Goal: Share content: Share content

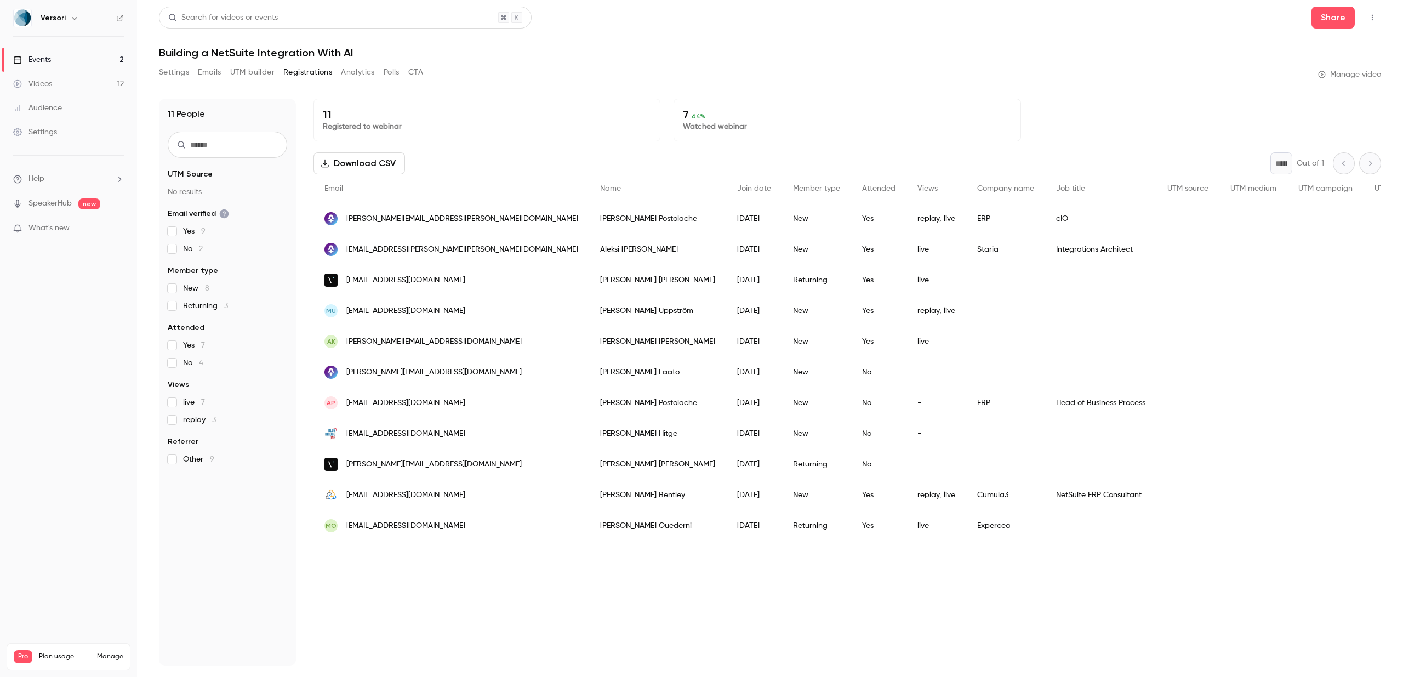
click at [40, 57] on div "Events" at bounding box center [32, 59] width 38 height 11
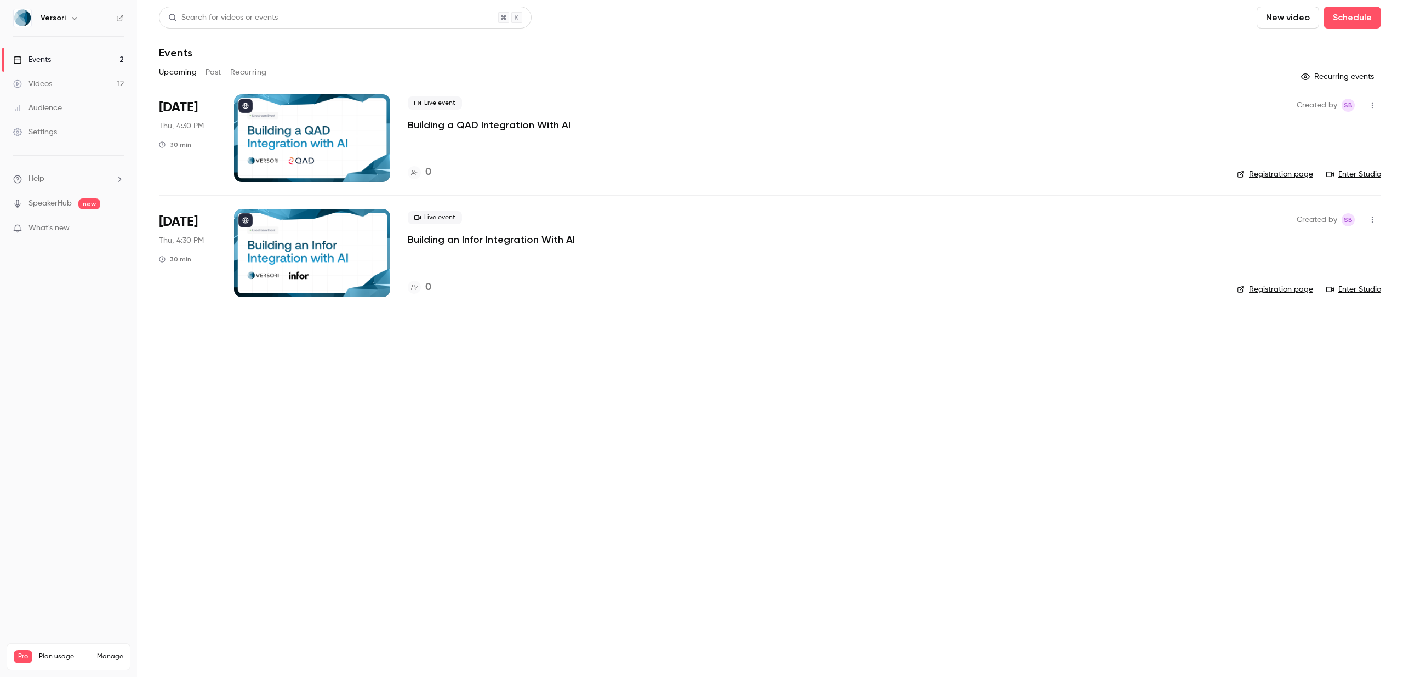
click at [493, 241] on p "Building an Infor Integration With AI" at bounding box center [491, 239] width 167 height 13
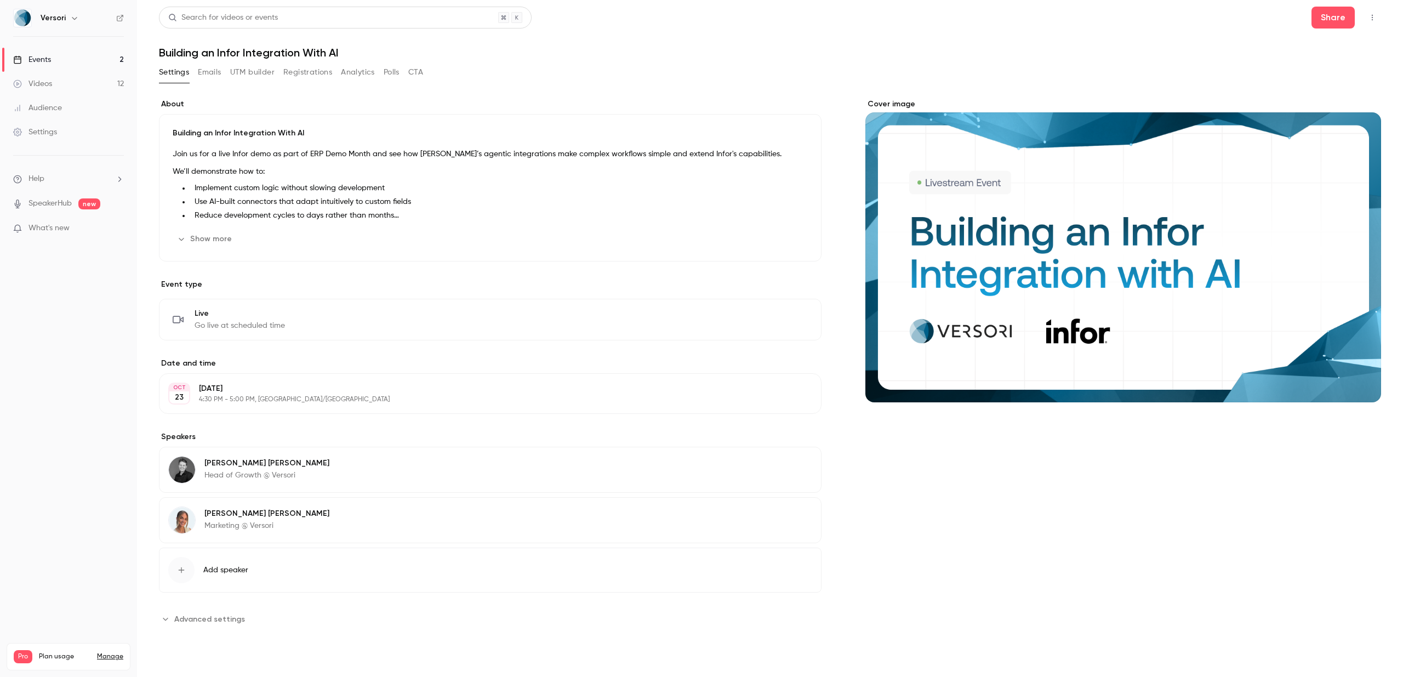
click at [101, 61] on link "Events 2" at bounding box center [68, 60] width 137 height 24
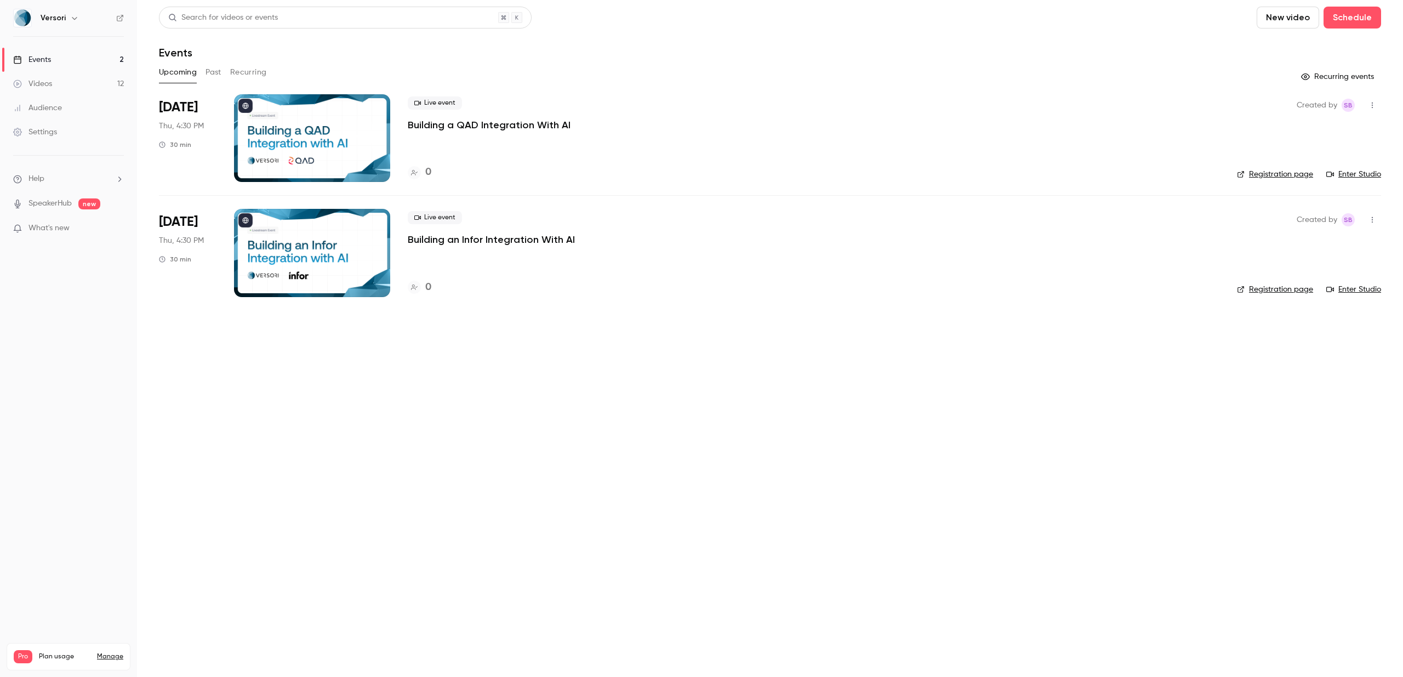
click at [1296, 286] on link "Registration page" at bounding box center [1275, 289] width 76 height 11
click at [478, 237] on p "Building an Infor Integration With AI" at bounding box center [491, 239] width 167 height 13
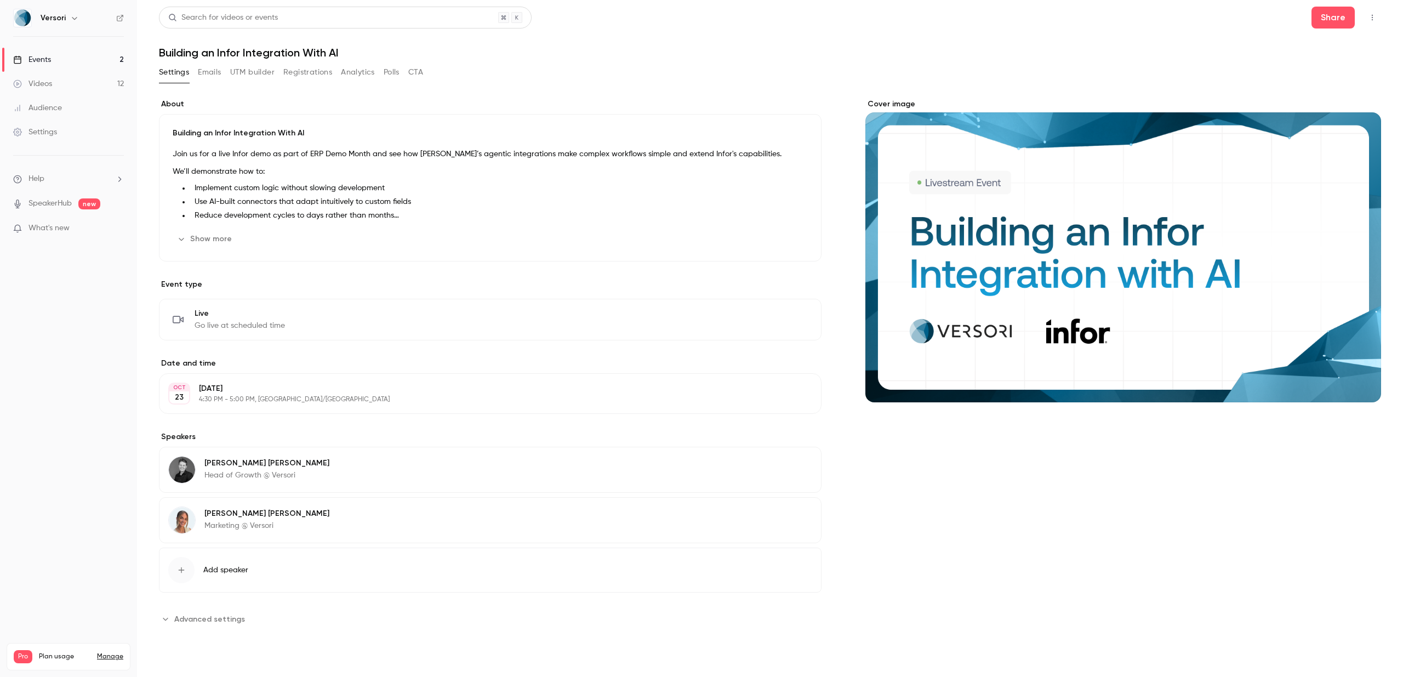
click at [186, 233] on button "Show more" at bounding box center [206, 239] width 66 height 18
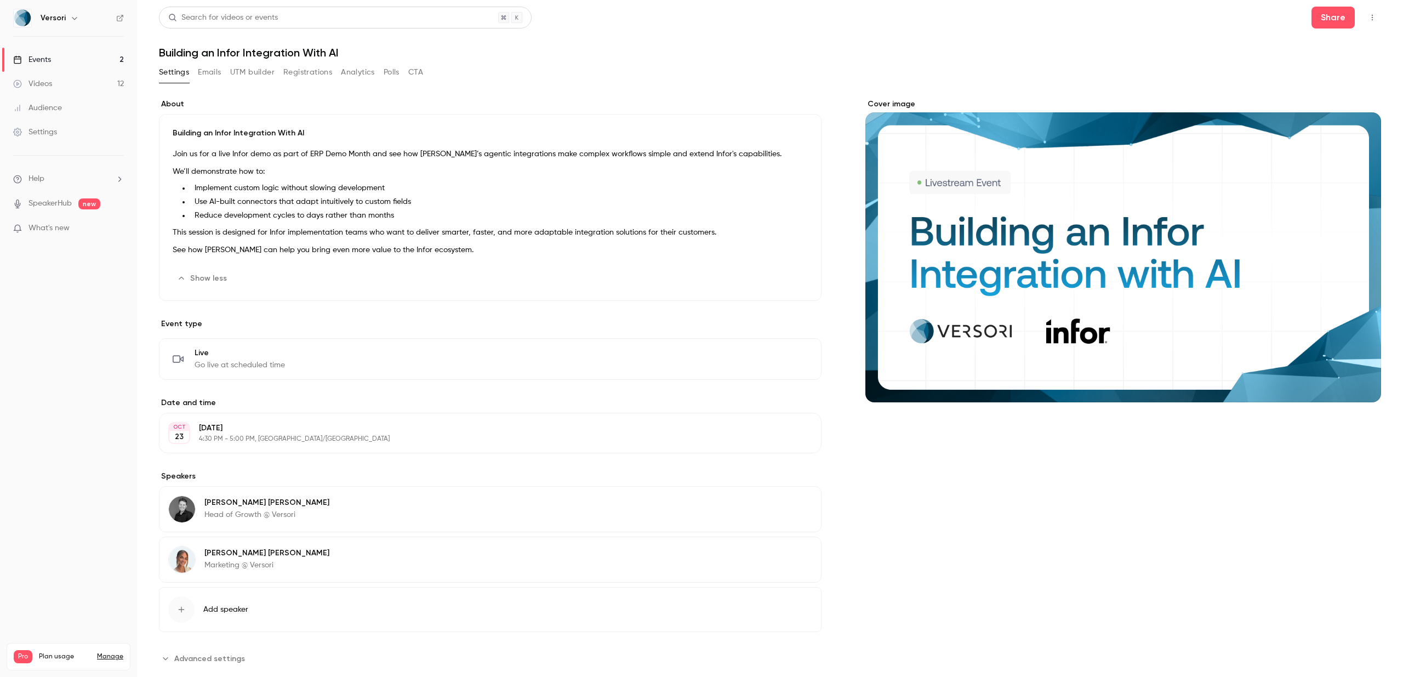
click at [170, 152] on div "Building an Infor Integration With AI Join us for a live Infor demo as part of …" at bounding box center [490, 207] width 662 height 187
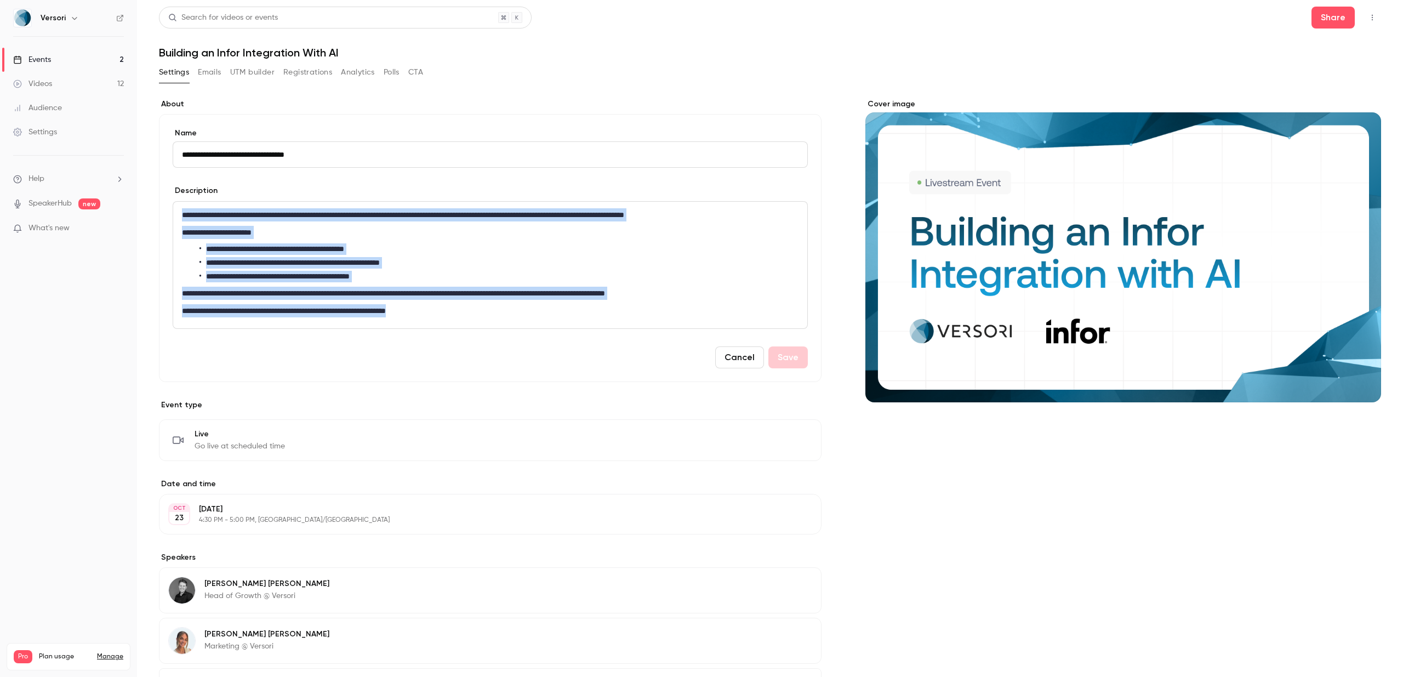
drag, startPoint x: 180, startPoint y: 213, endPoint x: 181, endPoint y: 319, distance: 105.7
click at [181, 319] on div "**********" at bounding box center [490, 265] width 634 height 127
copy div "**********"
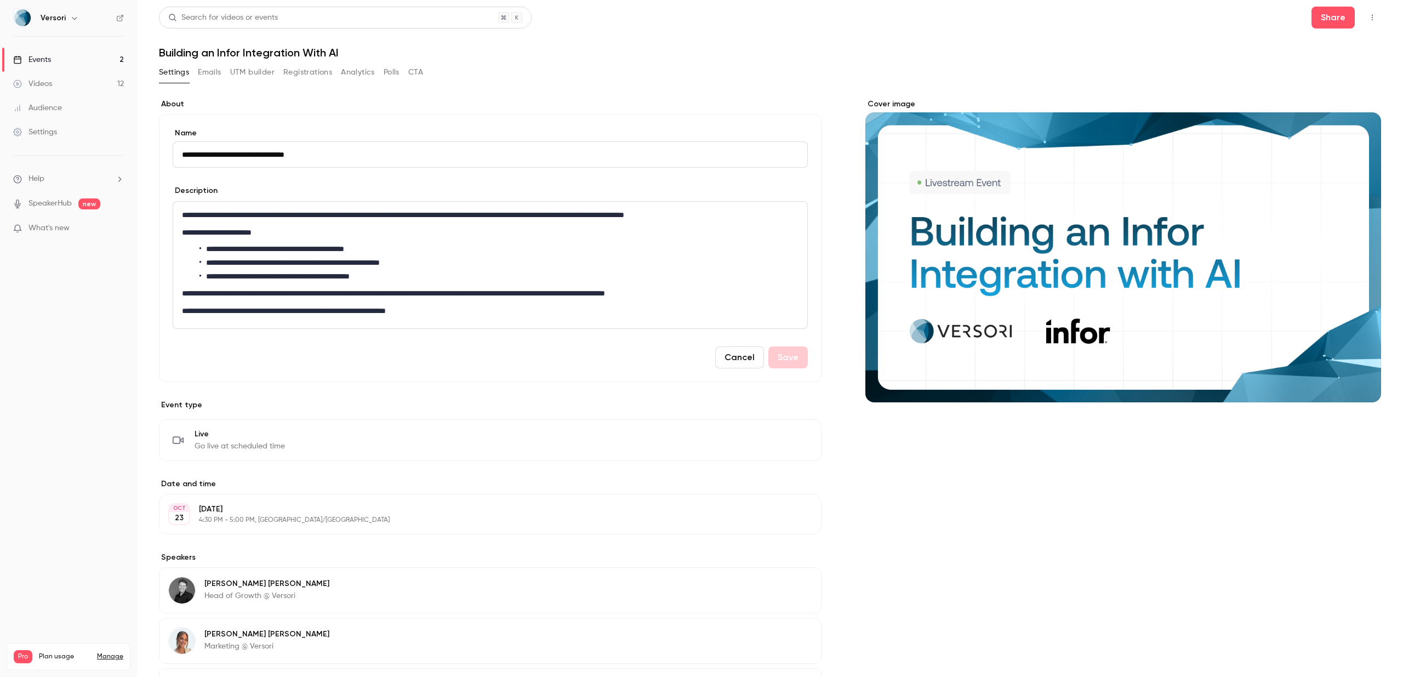
click at [518, 70] on div "Settings Emails UTM builder Registrations Analytics Polls CTA" at bounding box center [770, 75] width 1222 height 22
click at [61, 63] on link "Events 2" at bounding box center [68, 60] width 137 height 24
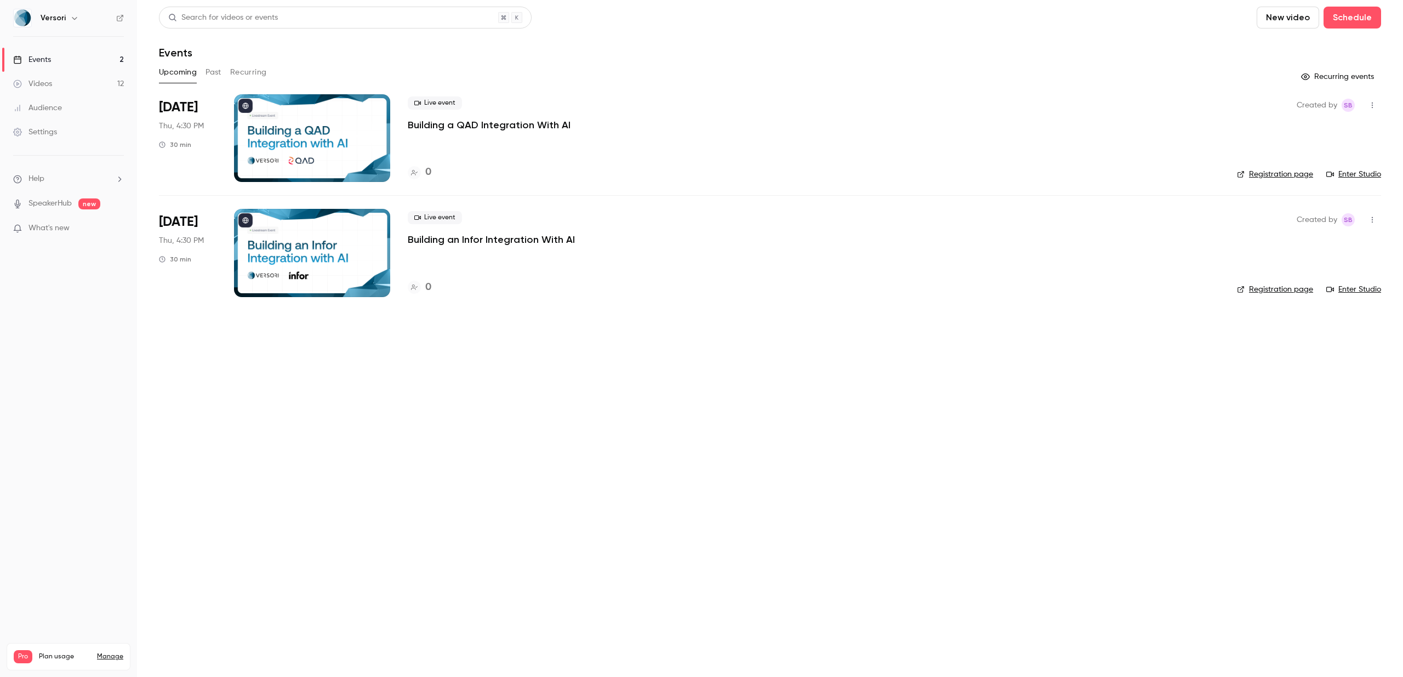
click at [89, 82] on link "Videos 12" at bounding box center [68, 84] width 137 height 24
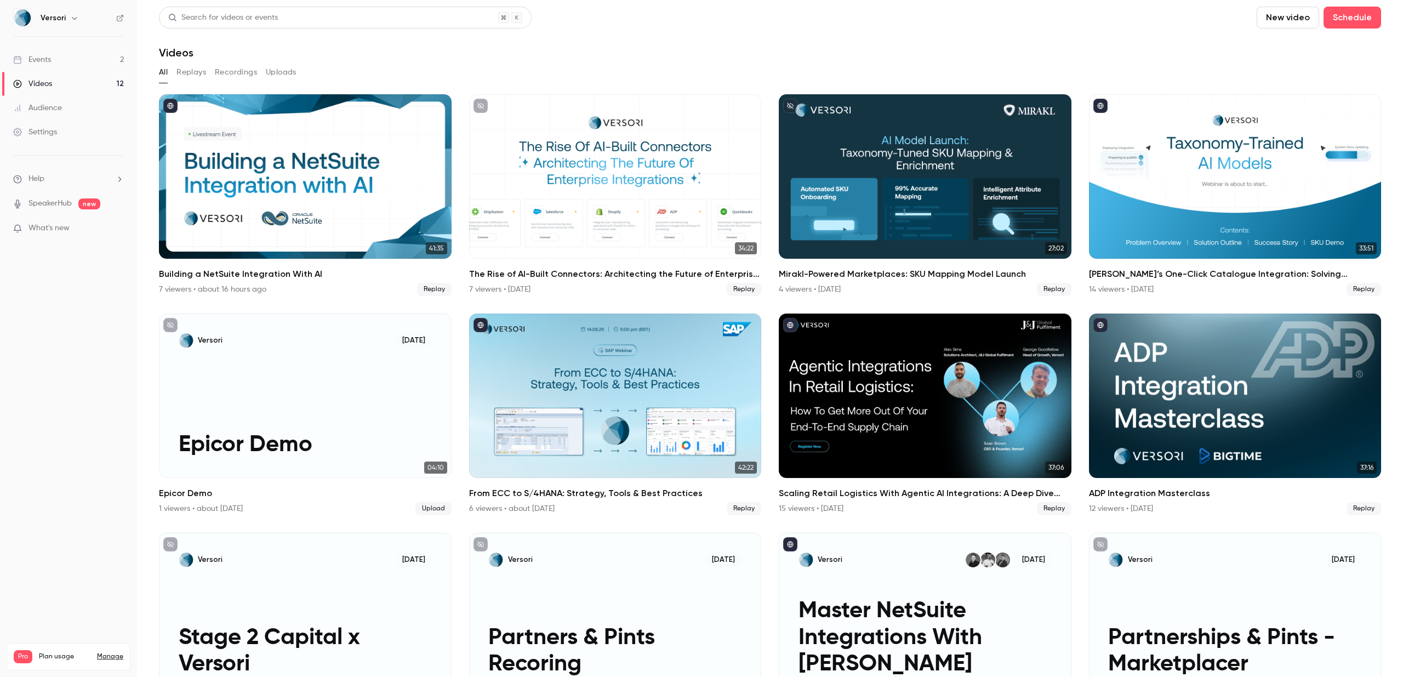
click at [87, 58] on link "Events 2" at bounding box center [68, 60] width 137 height 24
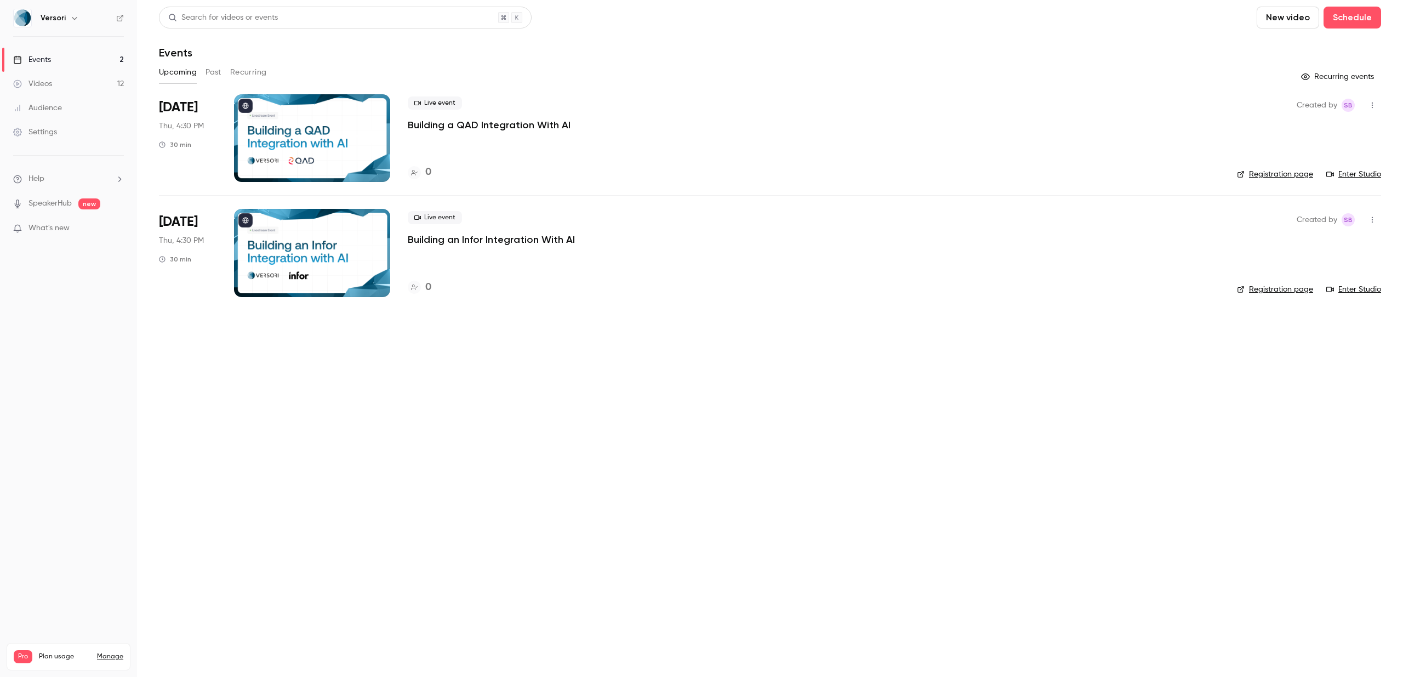
click at [508, 124] on p "Building a QAD Integration With AI" at bounding box center [489, 124] width 163 height 13
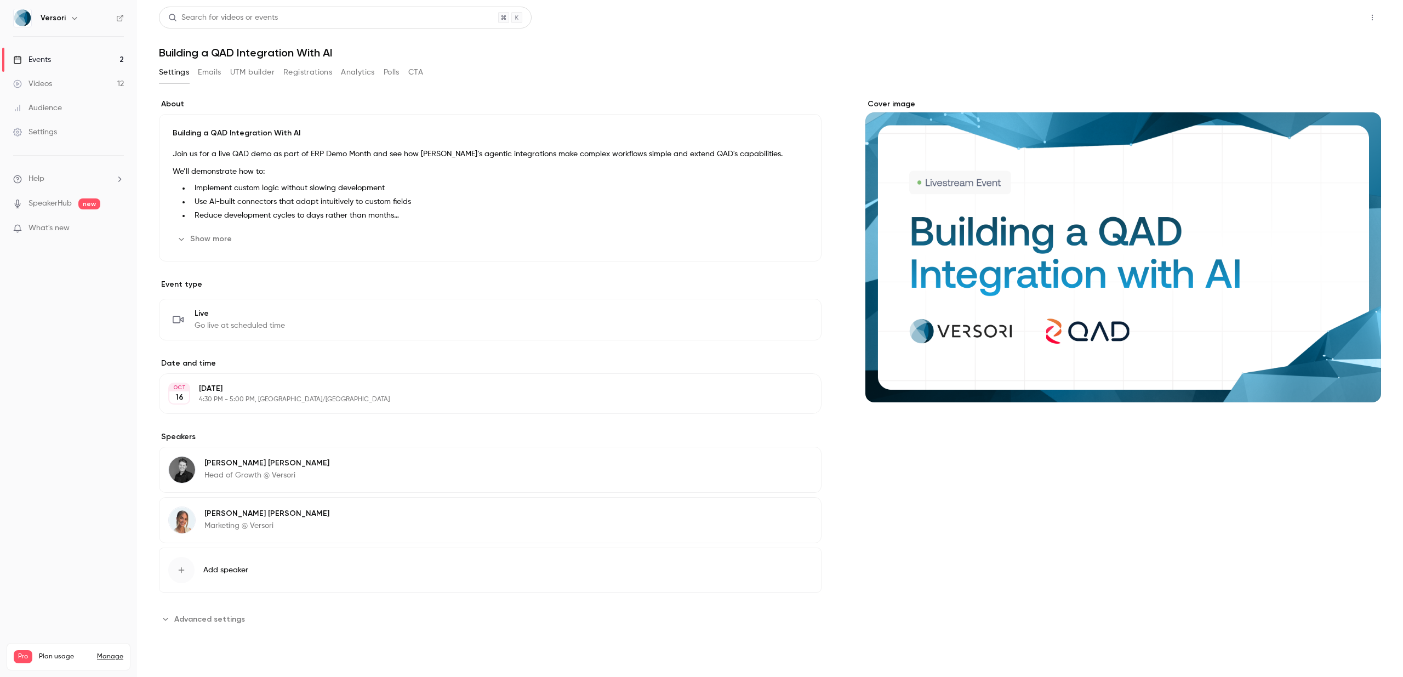
click at [1324, 16] on button "Share" at bounding box center [1332, 18] width 43 height 22
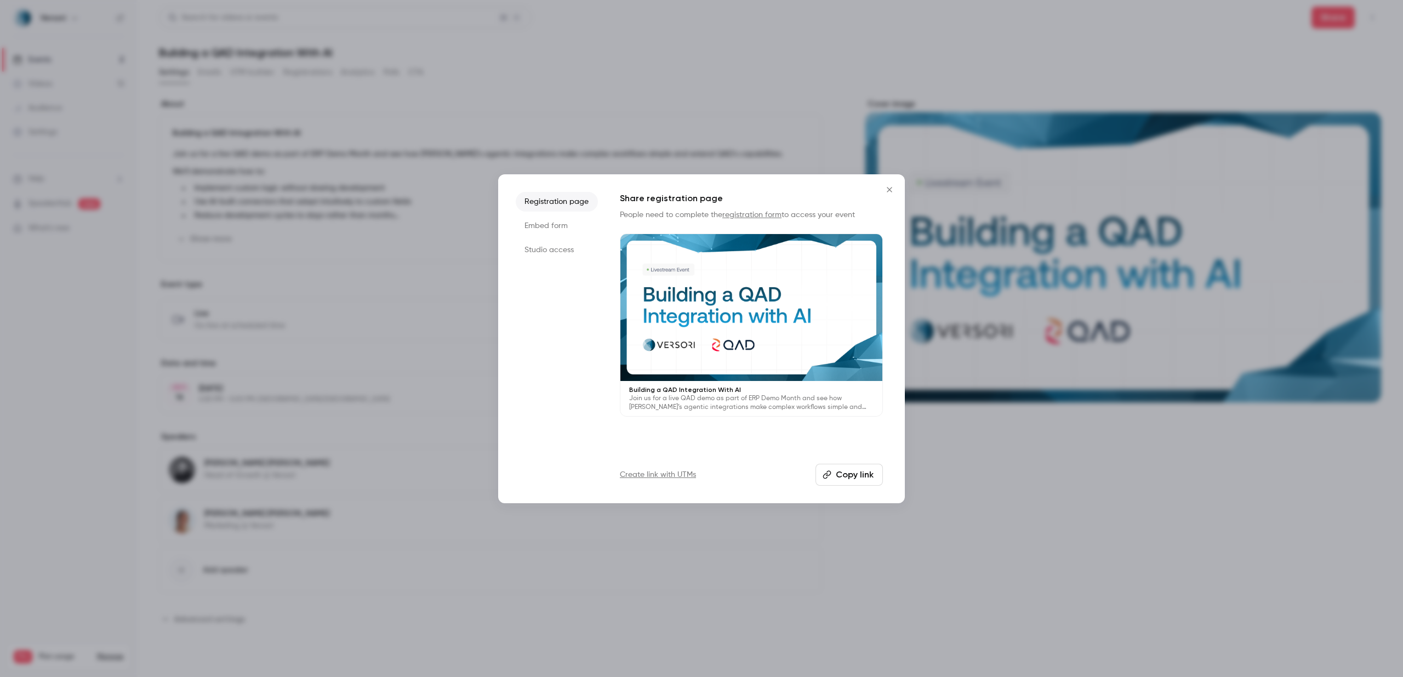
click at [833, 476] on button "Copy link" at bounding box center [848, 475] width 67 height 22
click at [1126, 98] on div at bounding box center [701, 338] width 1403 height 677
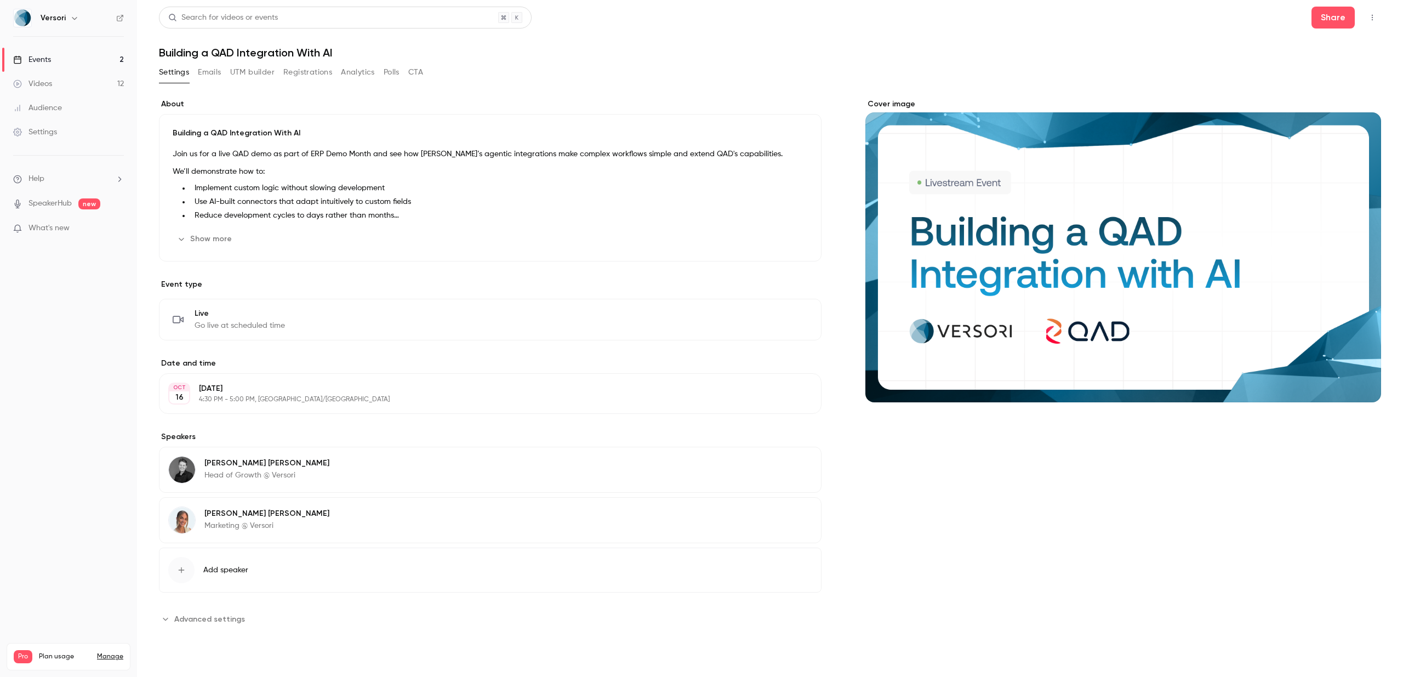
click at [60, 83] on link "Videos 12" at bounding box center [68, 84] width 137 height 24
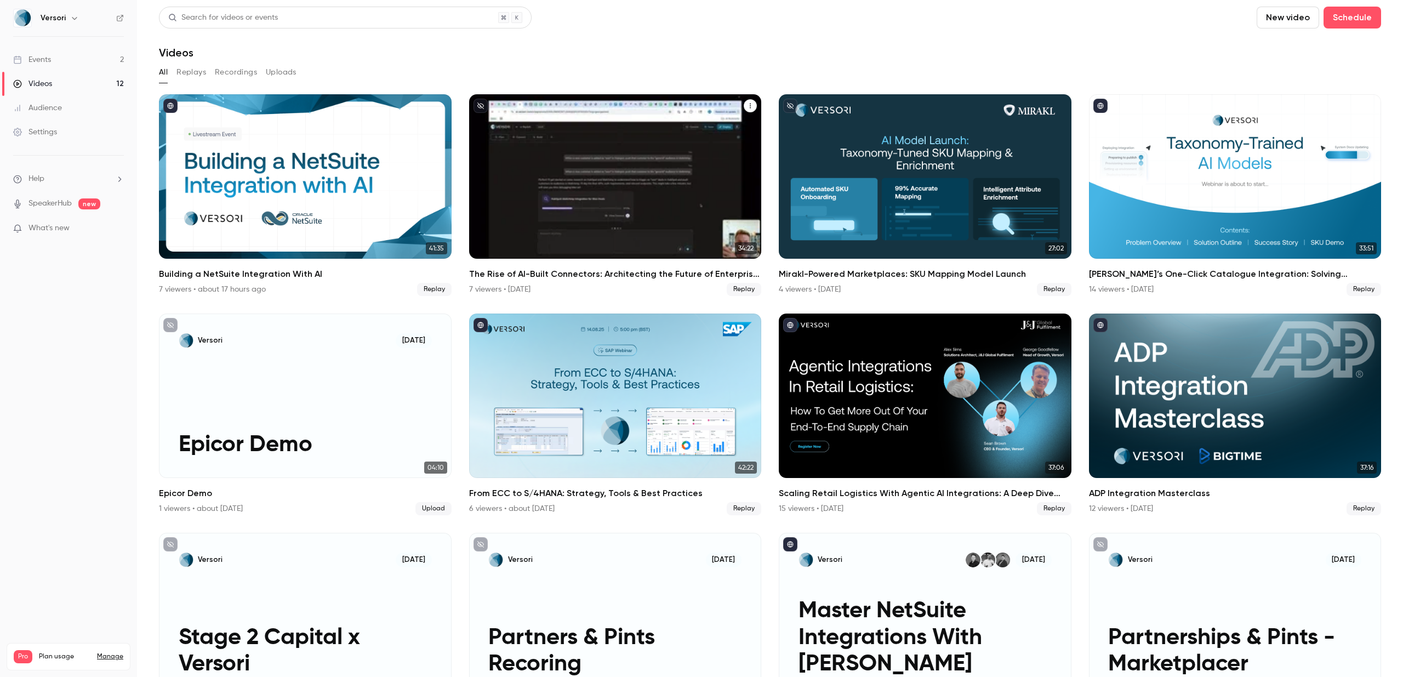
click at [544, 274] on h2 "The Rise of AI-Built Connectors: Architecting the Future of Enterprise Integrat…" at bounding box center [615, 273] width 293 height 13
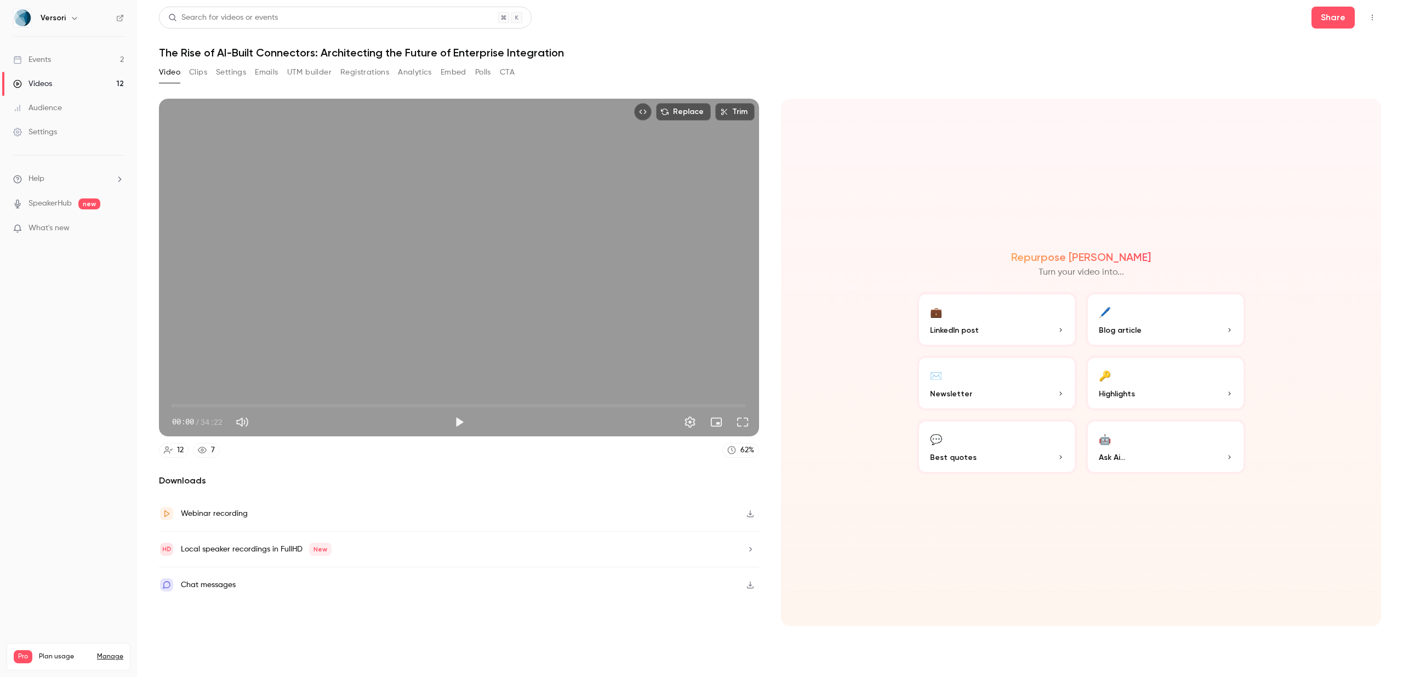
click at [361, 68] on button "Registrations" at bounding box center [364, 73] width 49 height 18
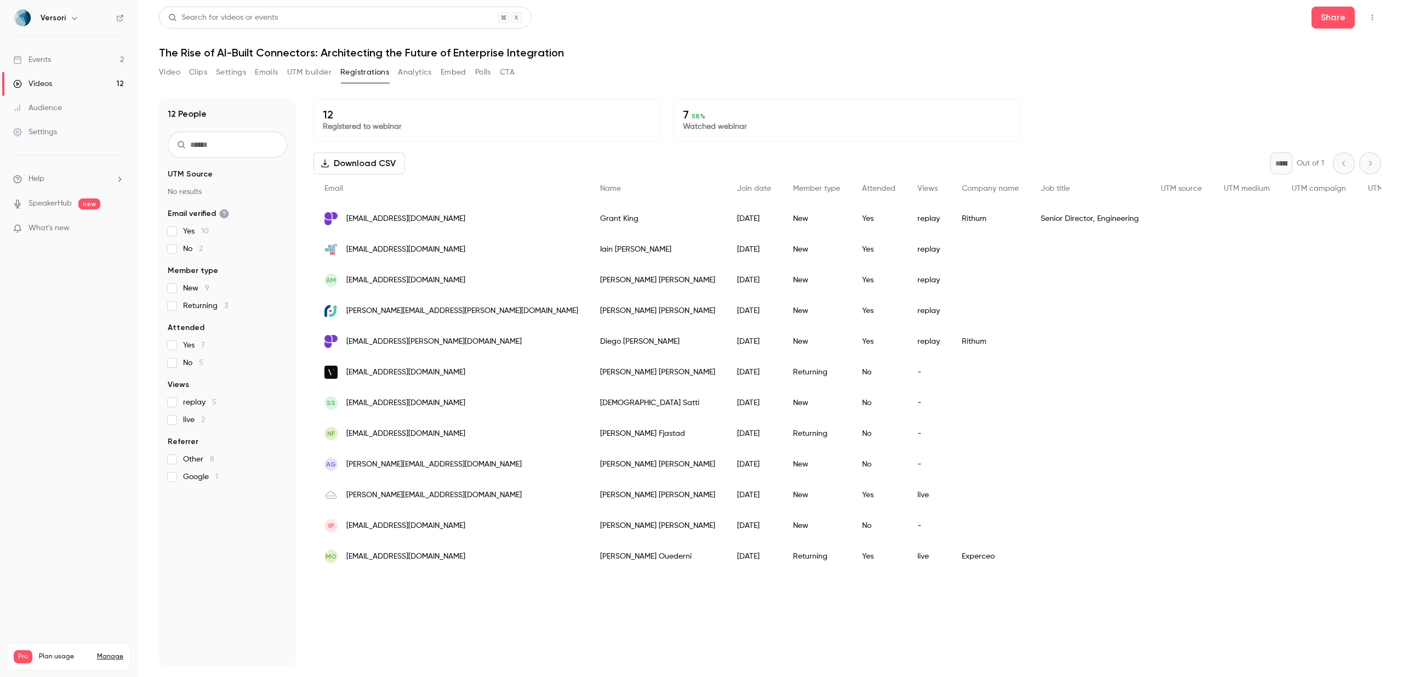
click at [384, 216] on span "grant.king@rithum.com" at bounding box center [405, 219] width 119 height 12
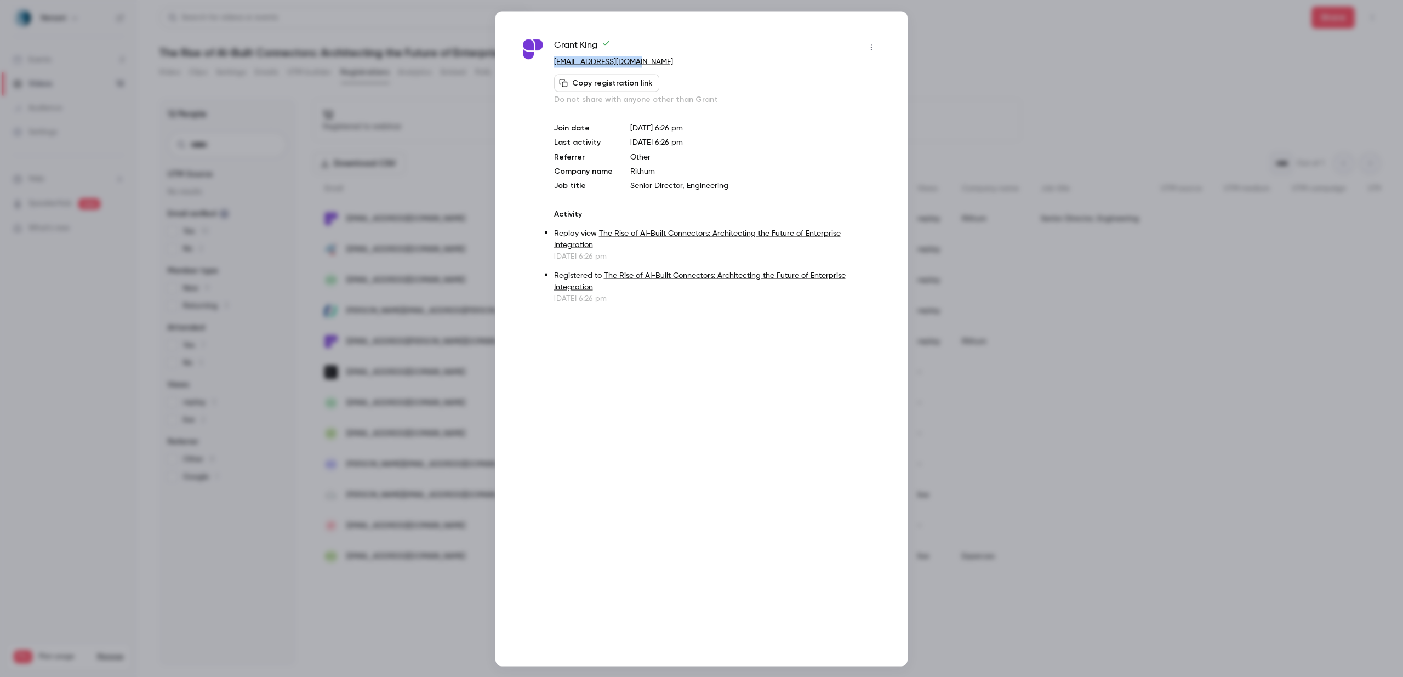
drag, startPoint x: 653, startPoint y: 61, endPoint x: 553, endPoint y: 64, distance: 99.7
click at [554, 64] on p "grant.king@rithum.com" at bounding box center [717, 62] width 326 height 12
copy link "grant.king@rithum.com"
click at [1000, 66] on div at bounding box center [701, 338] width 1403 height 677
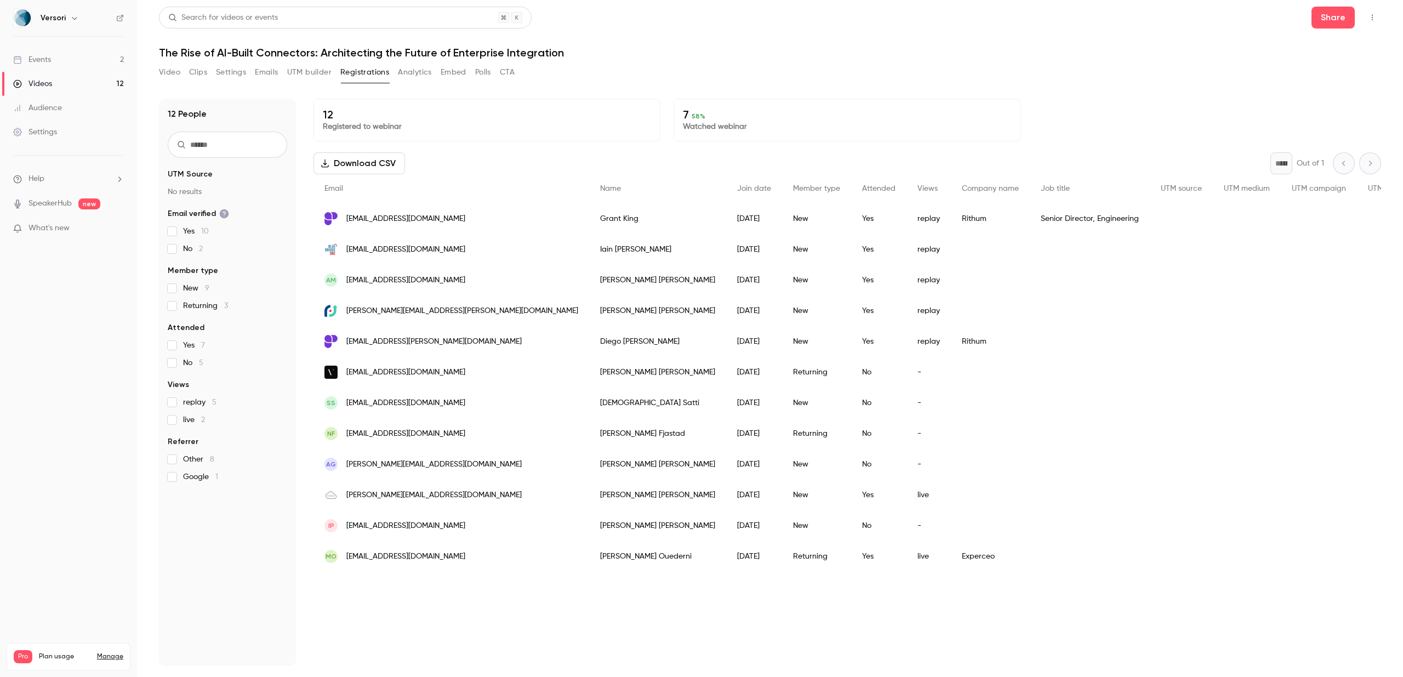
click at [417, 340] on span "diego.lopez@rithum.com" at bounding box center [433, 342] width 175 height 12
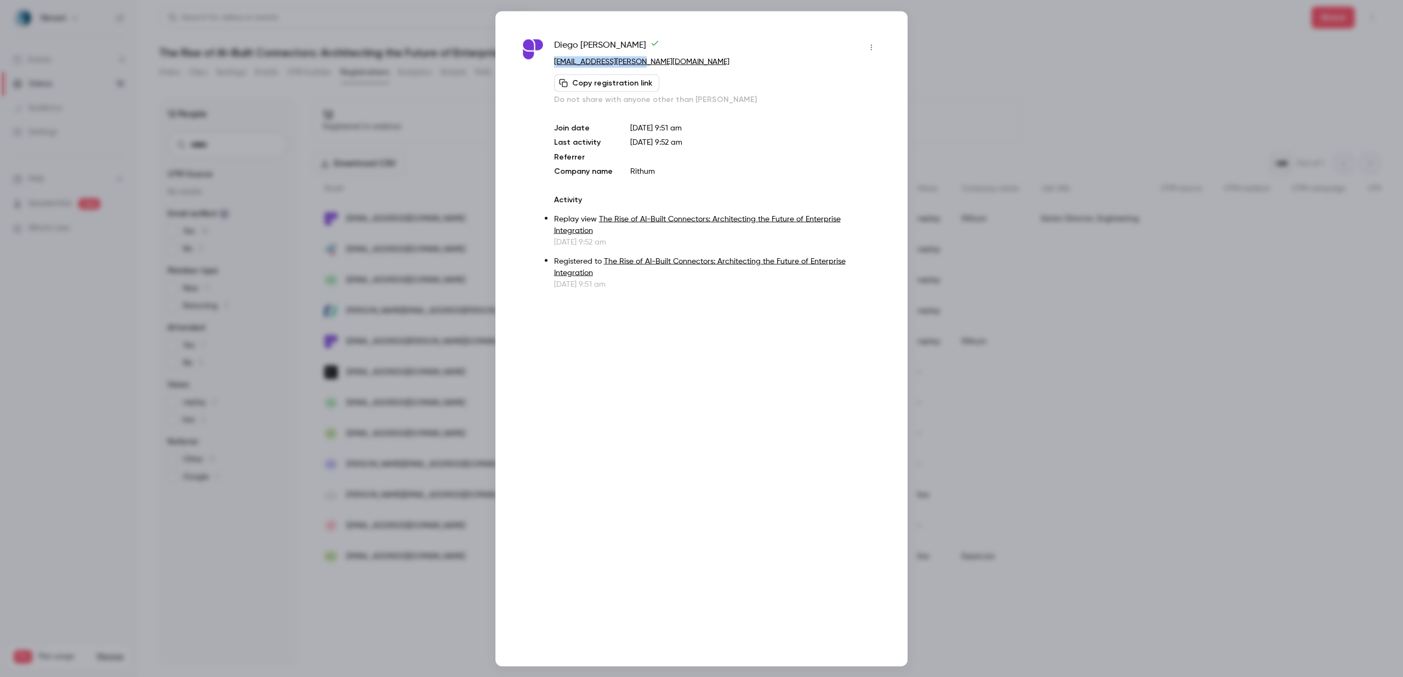
drag, startPoint x: 643, startPoint y: 61, endPoint x: 554, endPoint y: 64, distance: 88.3
click at [554, 64] on p "diego.lopez@rithum.com" at bounding box center [717, 62] width 326 height 12
copy link "diego.lopez@rithum.com"
click at [1021, 65] on div at bounding box center [701, 338] width 1403 height 677
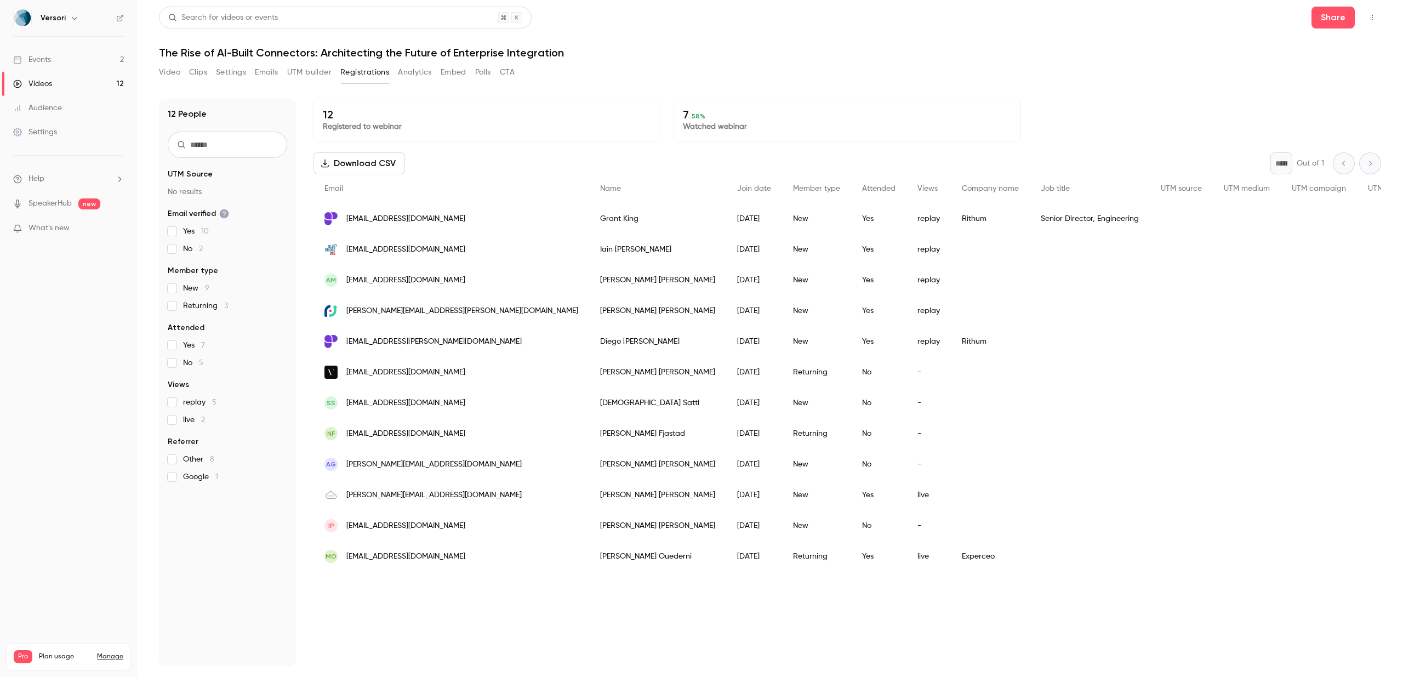
click at [477, 249] on div "imurray@bluebridgeone.com" at bounding box center [451, 249] width 276 height 31
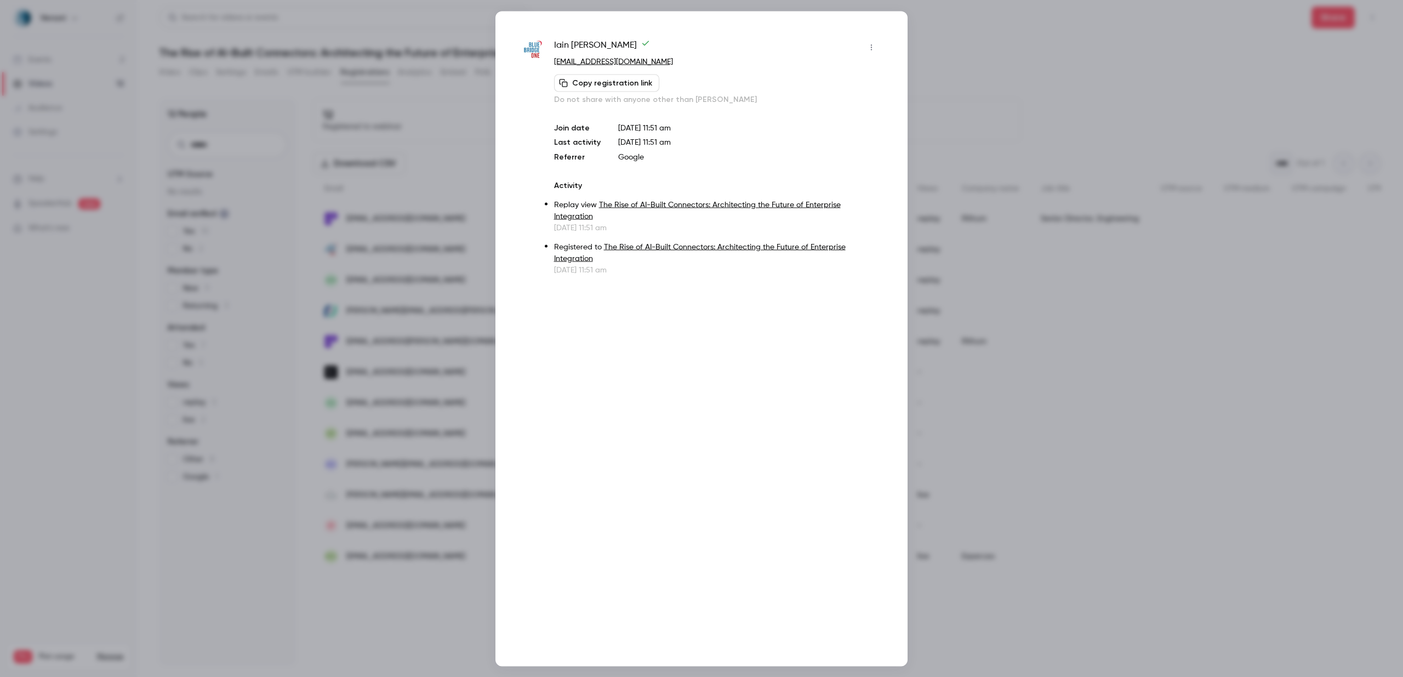
drag, startPoint x: 677, startPoint y: 56, endPoint x: 586, endPoint y: 62, distance: 91.1
click at [586, 62] on p "imurray@bluebridgeone.com" at bounding box center [717, 62] width 326 height 12
drag, startPoint x: 678, startPoint y: 61, endPoint x: 549, endPoint y: 62, distance: 128.8
click at [549, 62] on div "Iain Murray imurray@bluebridgeone.com Copy registration link Do not share with …" at bounding box center [701, 156] width 357 height 237
copy link "imurray@bluebridgeone.com"
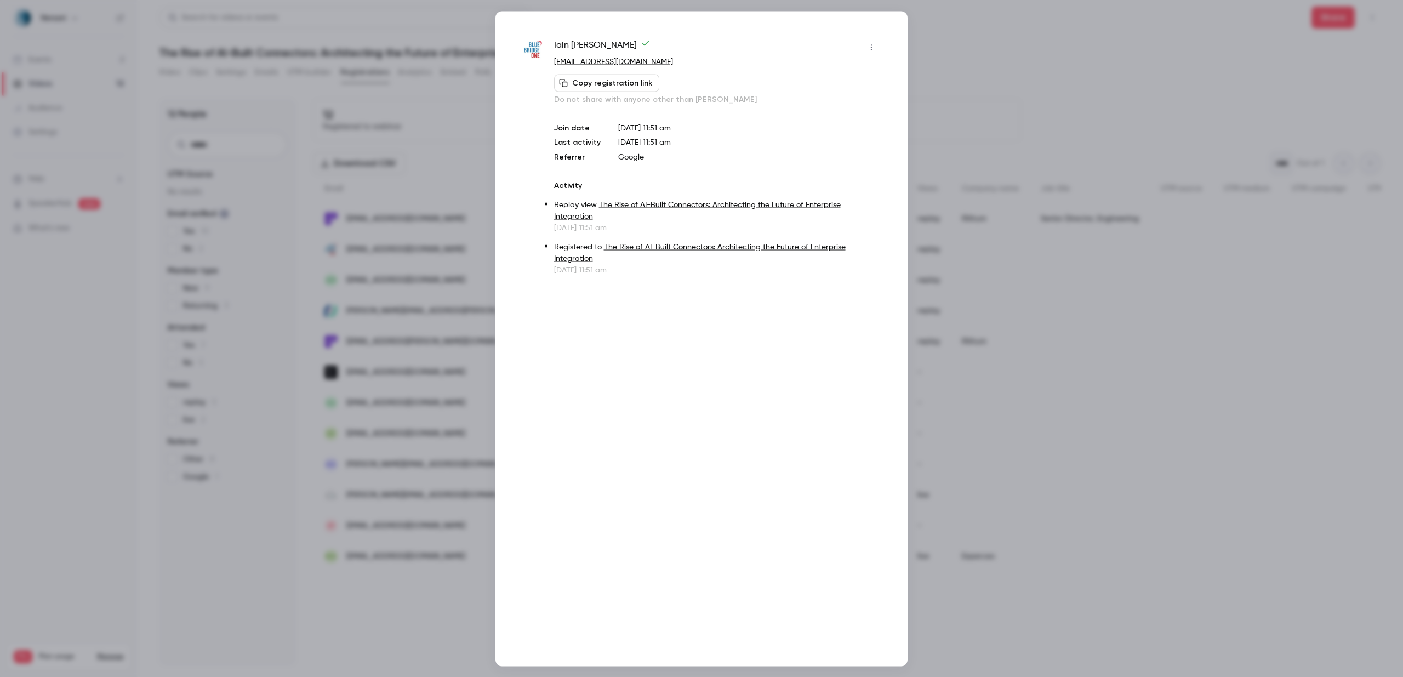
click at [996, 116] on div at bounding box center [701, 338] width 1403 height 677
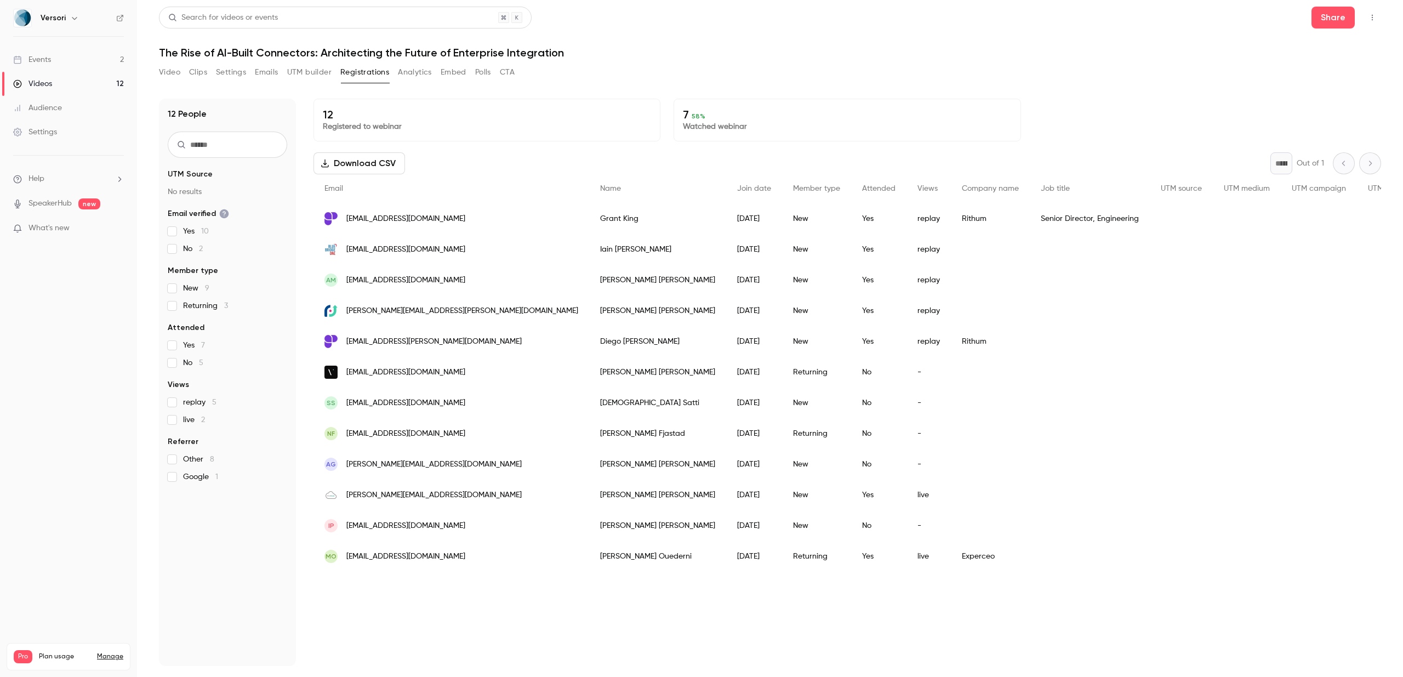
click at [377, 279] on span "pevolution.ahmed@gmail.com" at bounding box center [405, 280] width 119 height 12
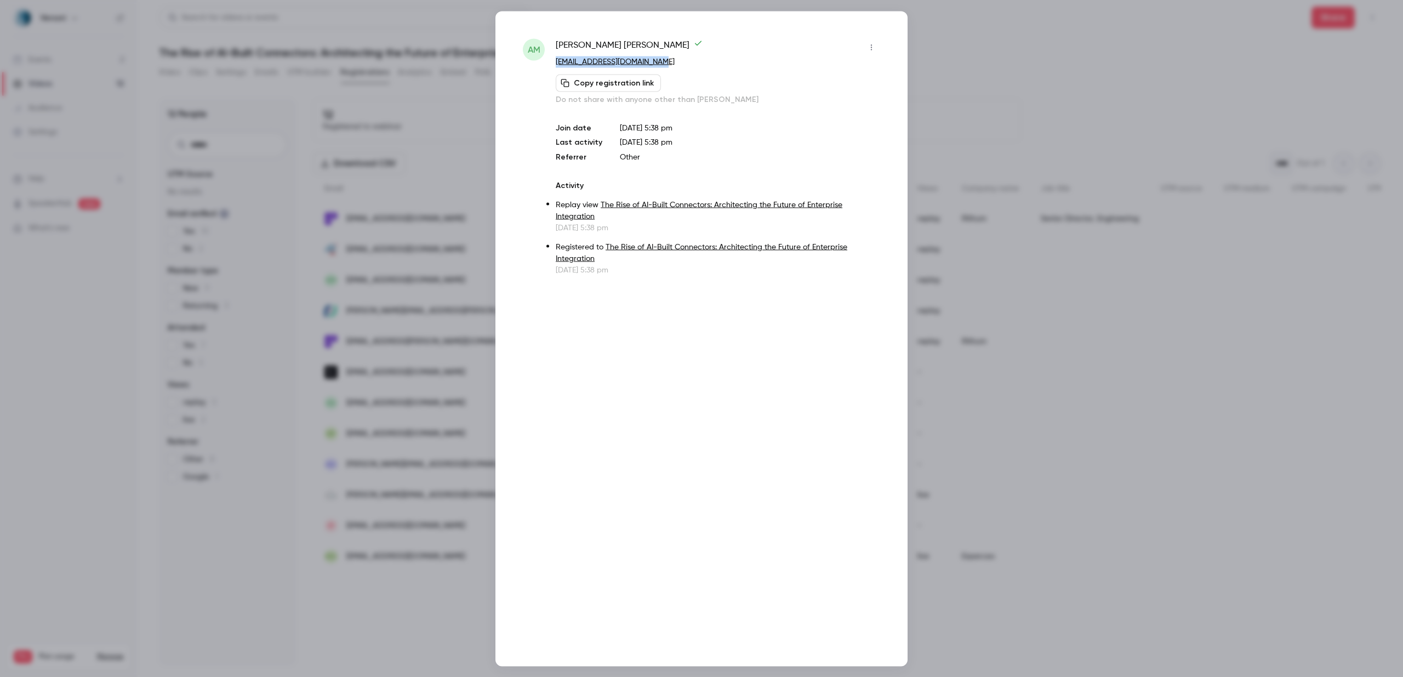
drag, startPoint x: 691, startPoint y: 60, endPoint x: 556, endPoint y: 60, distance: 135.9
click at [556, 60] on p "pevolution.ahmed@gmail.com" at bounding box center [718, 62] width 324 height 12
copy link "pevolution.ahmed@gmail.com"
click at [684, 60] on p "pevolution.ahmed@gmail.com" at bounding box center [718, 62] width 324 height 12
drag, startPoint x: 549, startPoint y: 42, endPoint x: 580, endPoint y: 42, distance: 30.7
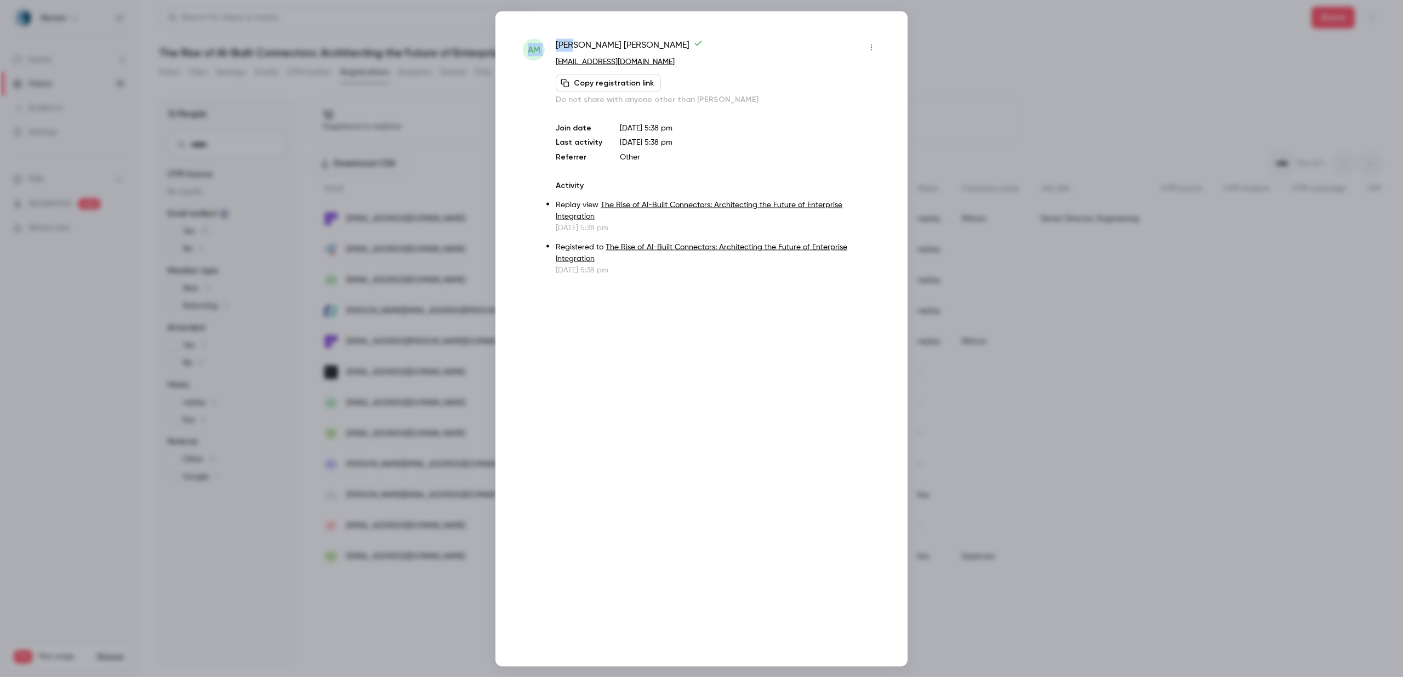
click at [580, 42] on div "AM Ahmed Mamdouh pevolution.ahmed@gmail.com Copy registration link Do not share…" at bounding box center [701, 156] width 357 height 237
drag, startPoint x: 627, startPoint y: 44, endPoint x: 557, endPoint y: 46, distance: 70.7
click at [557, 46] on span "Ahmed Mamdouh" at bounding box center [629, 47] width 147 height 18
copy span "Ahmed Mamdouh"
click at [998, 79] on div at bounding box center [701, 338] width 1403 height 677
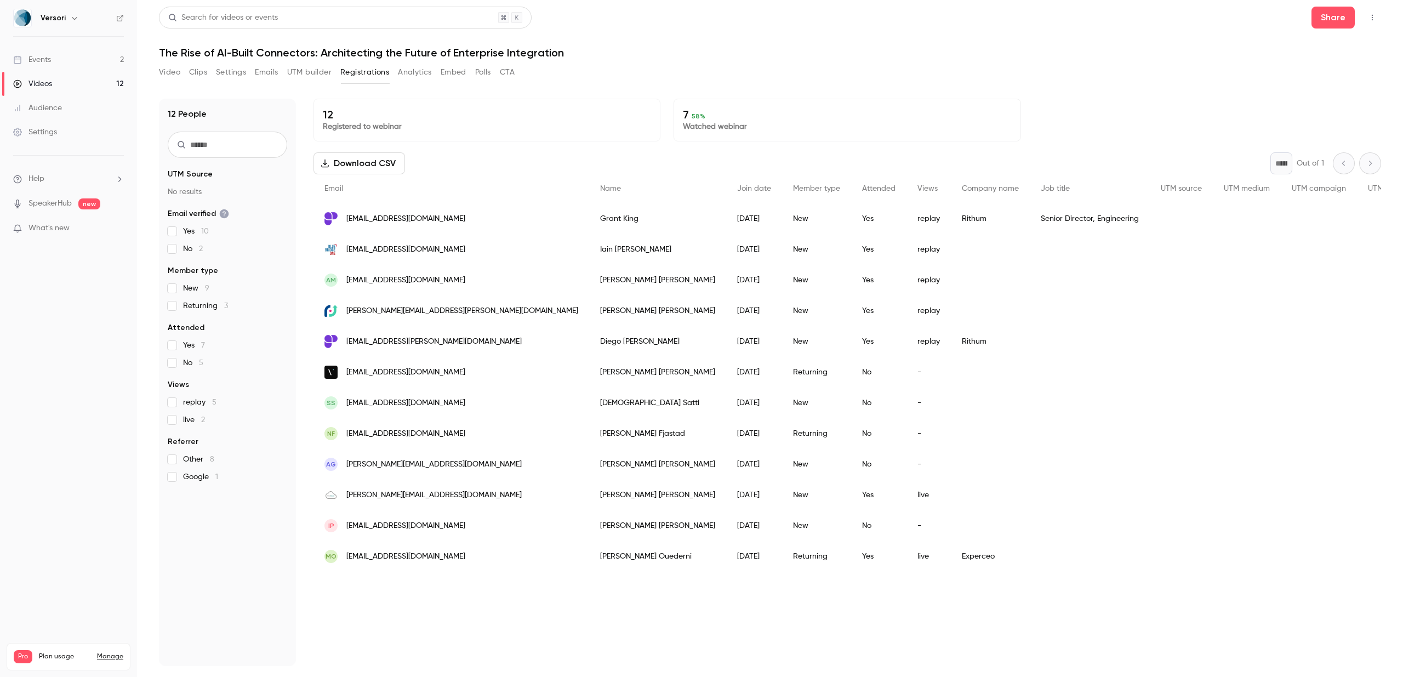
click at [429, 316] on span "joe.wright@pupilpathways.com" at bounding box center [462, 311] width 232 height 12
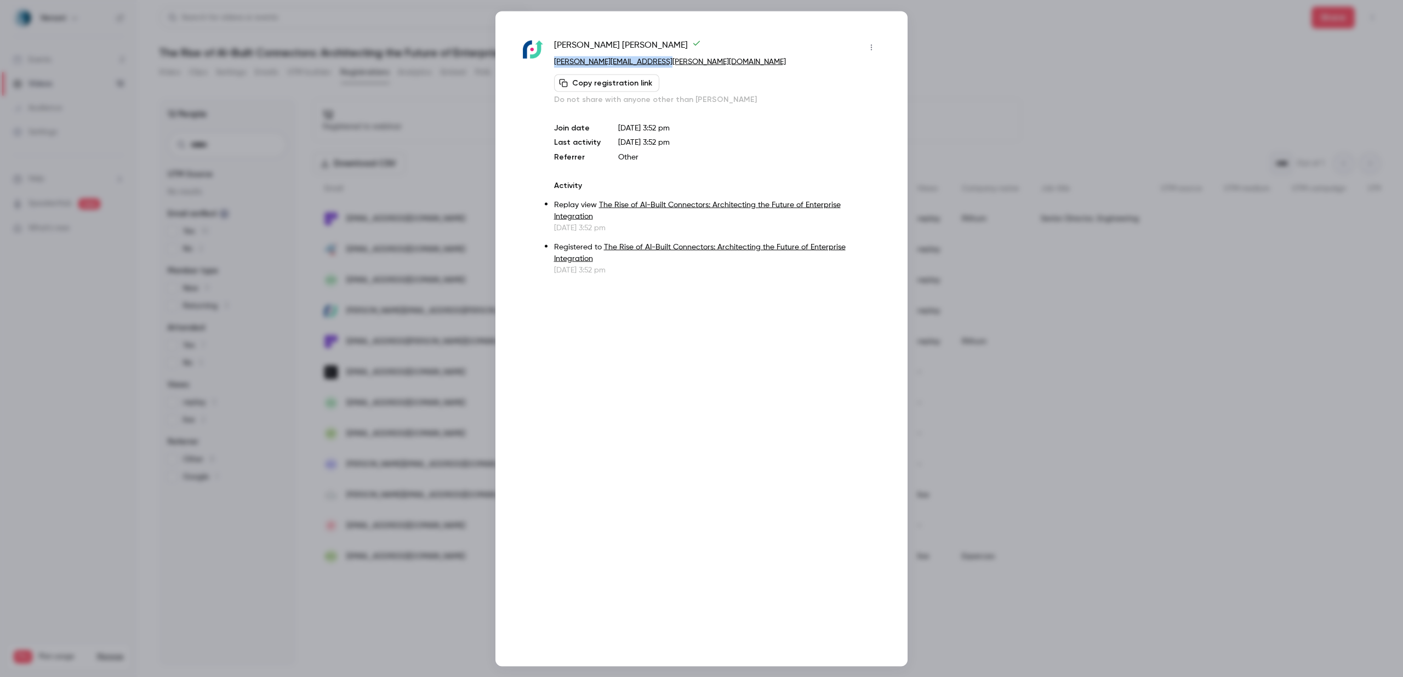
drag, startPoint x: 669, startPoint y: 61, endPoint x: 547, endPoint y: 64, distance: 122.2
click at [547, 64] on div "Joe Wright joe.wright@pupilpathways.com Copy registration link Do not share wit…" at bounding box center [701, 156] width 357 height 237
click at [672, 77] on div "Copy registration link Do not share with anyone other than Joe" at bounding box center [717, 89] width 326 height 31
drag, startPoint x: 671, startPoint y: 62, endPoint x: 553, endPoint y: 64, distance: 117.8
click at [554, 64] on p "joe.wright@pupilpathways.com" at bounding box center [717, 62] width 326 height 12
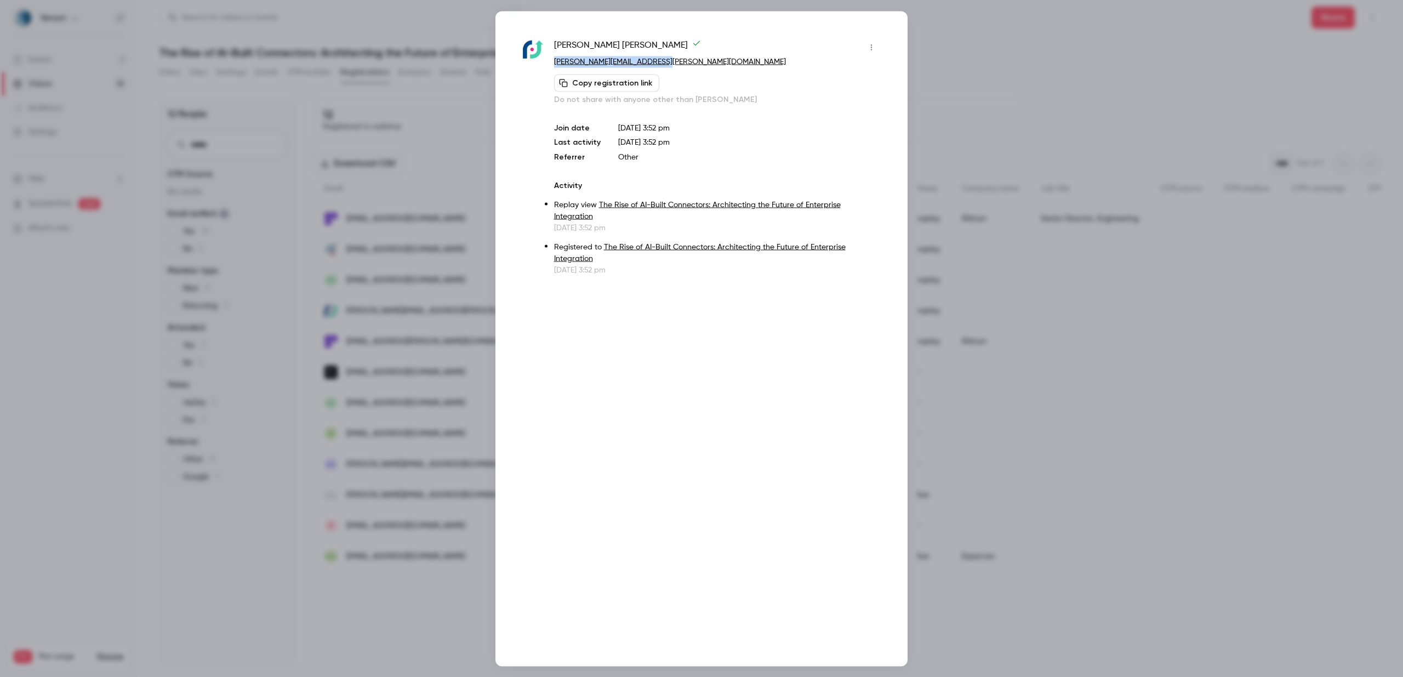
copy link "joe.wright@pupilpathways.com"
click at [980, 68] on div at bounding box center [701, 338] width 1403 height 677
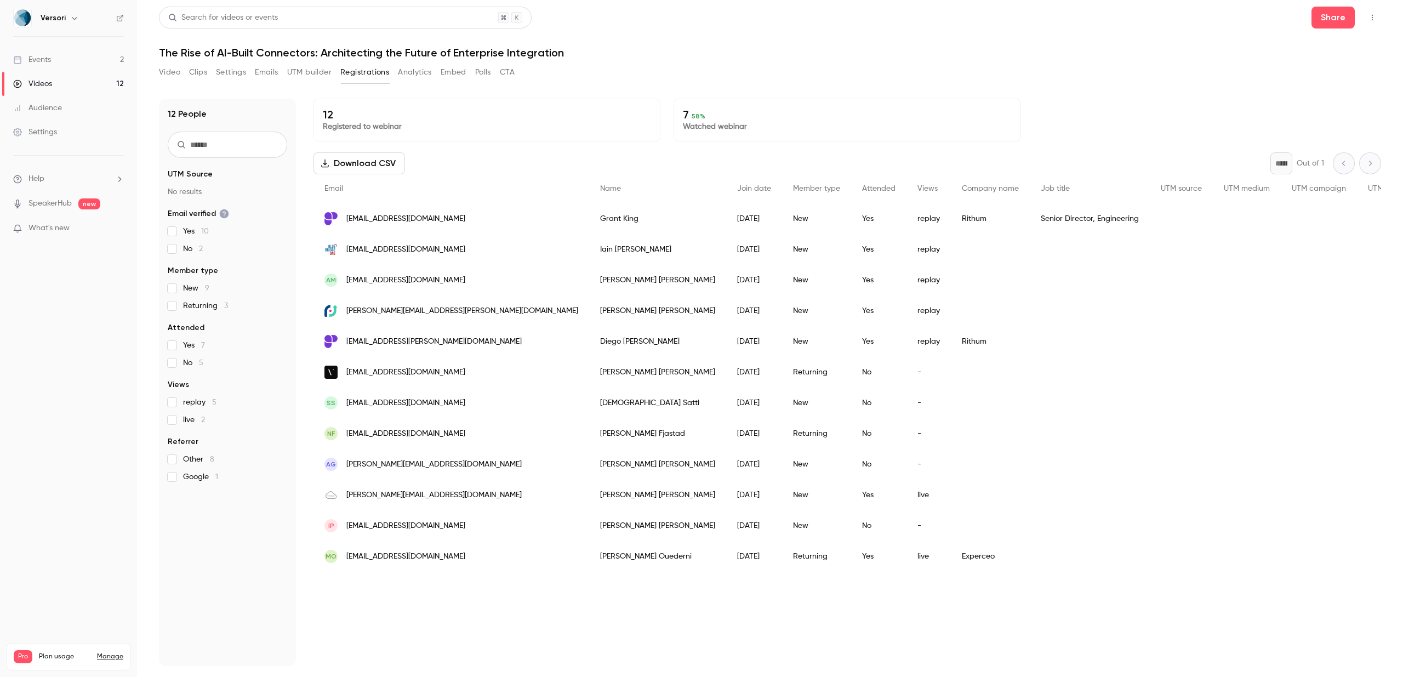
click at [589, 406] on div "Sabbat Satti" at bounding box center [657, 402] width 137 height 31
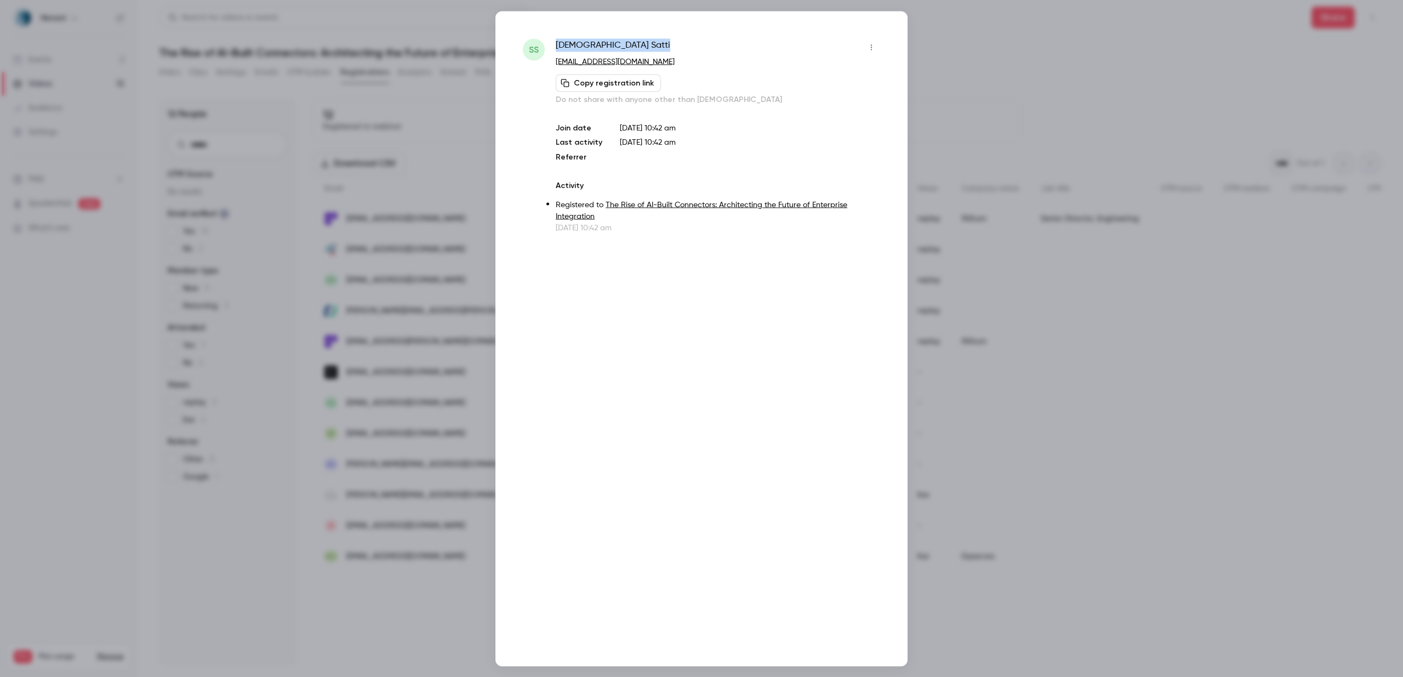
drag, startPoint x: 624, startPoint y: 44, endPoint x: 546, endPoint y: 43, distance: 78.4
click at [546, 43] on div "SS Sabbat Satti sattisabbat@gmail.com Copy registration link Do not share with …" at bounding box center [701, 135] width 357 height 195
copy div "Sabbat Satti"
click at [1083, 19] on div at bounding box center [701, 338] width 1403 height 677
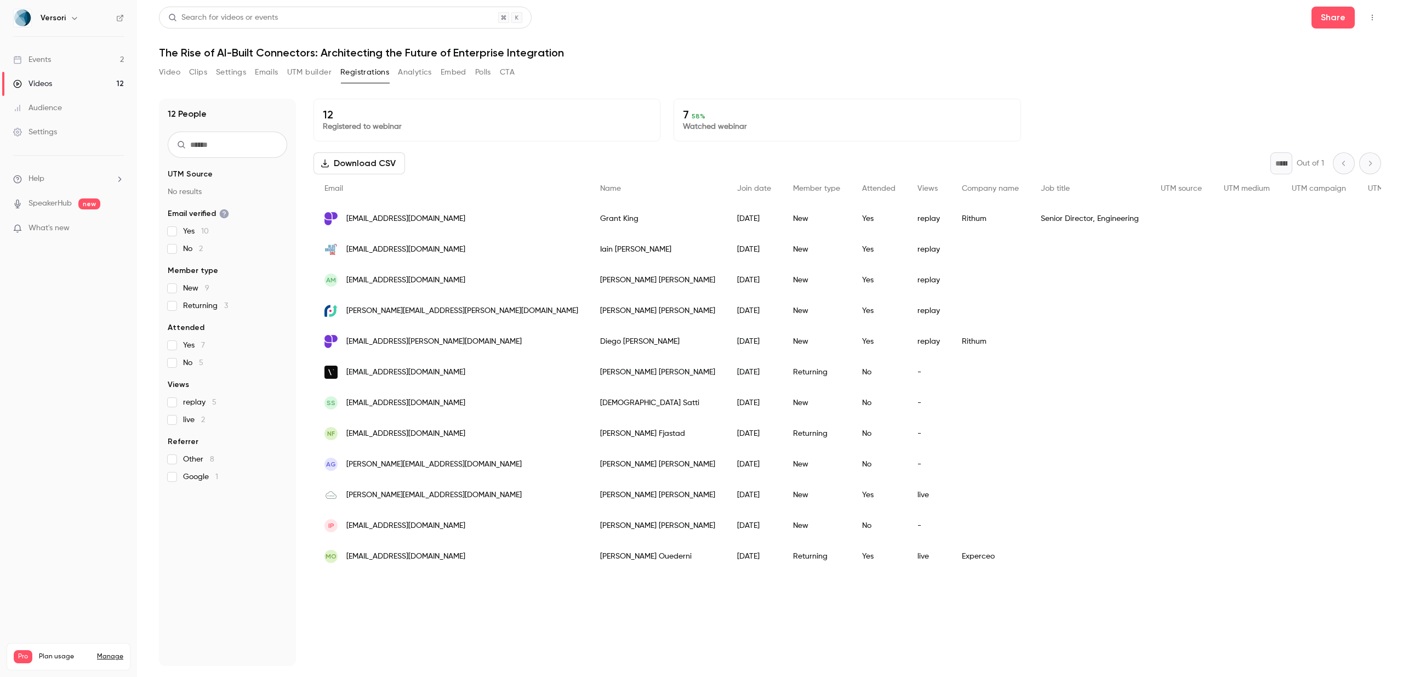
click at [354, 438] on span "nilsfjastad@gmail.com" at bounding box center [405, 434] width 119 height 12
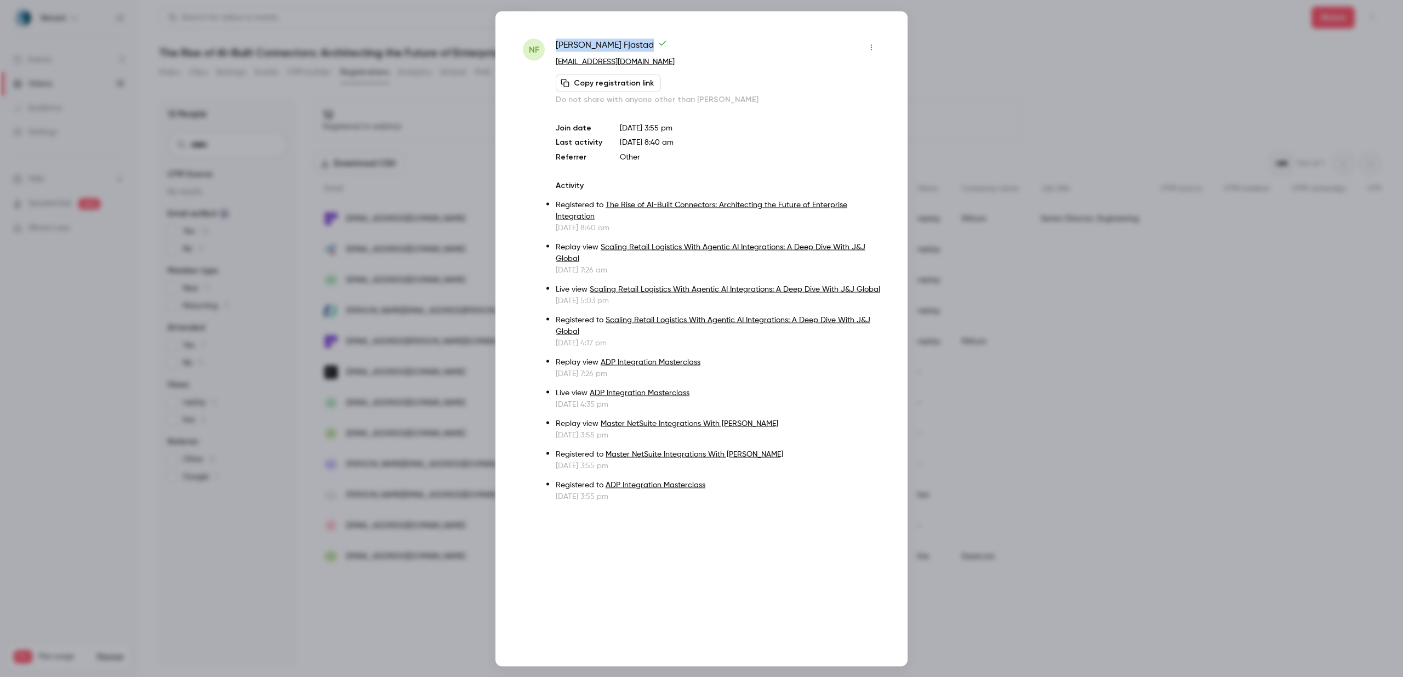
drag, startPoint x: 605, startPoint y: 45, endPoint x: 556, endPoint y: 46, distance: 48.8
click at [556, 46] on span "Nils Fjastad" at bounding box center [611, 47] width 111 height 18
copy span "Nils Fjastad"
click at [976, 127] on div at bounding box center [701, 338] width 1403 height 677
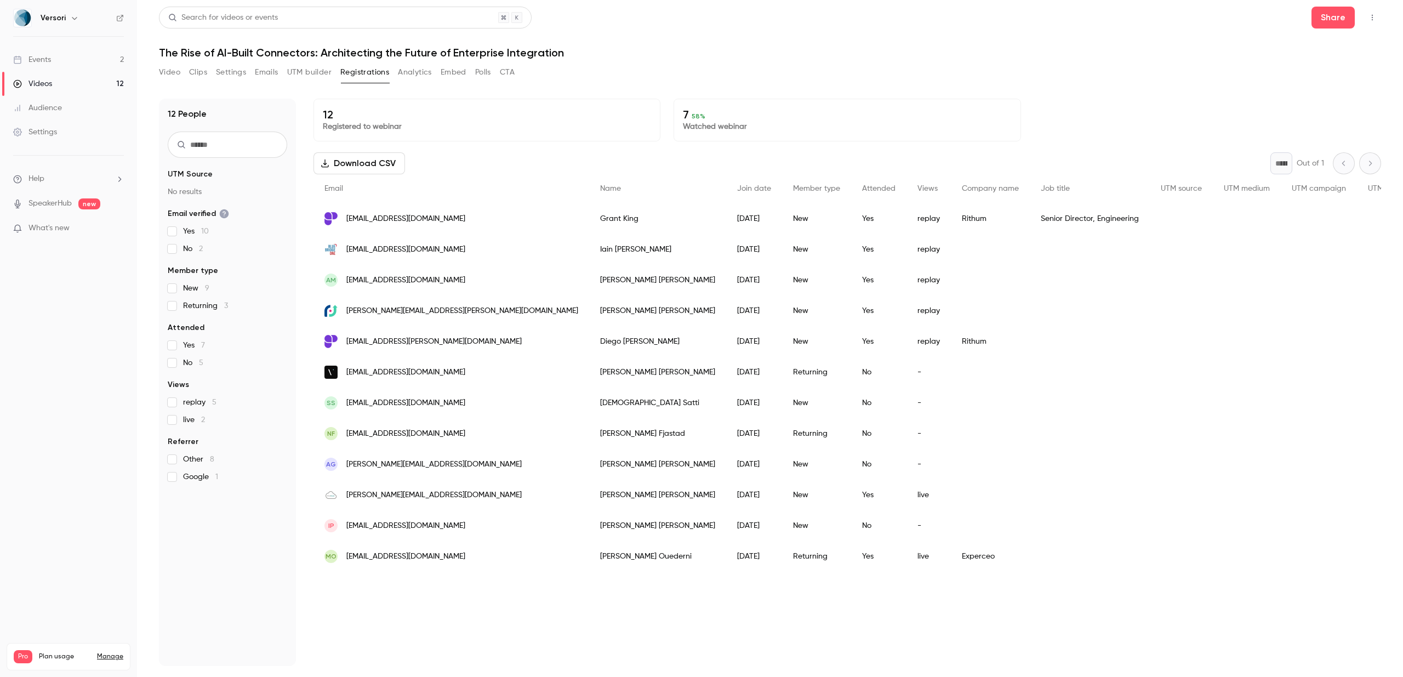
click at [468, 499] on span "jamie@mindcloudconnections.com" at bounding box center [433, 495] width 175 height 12
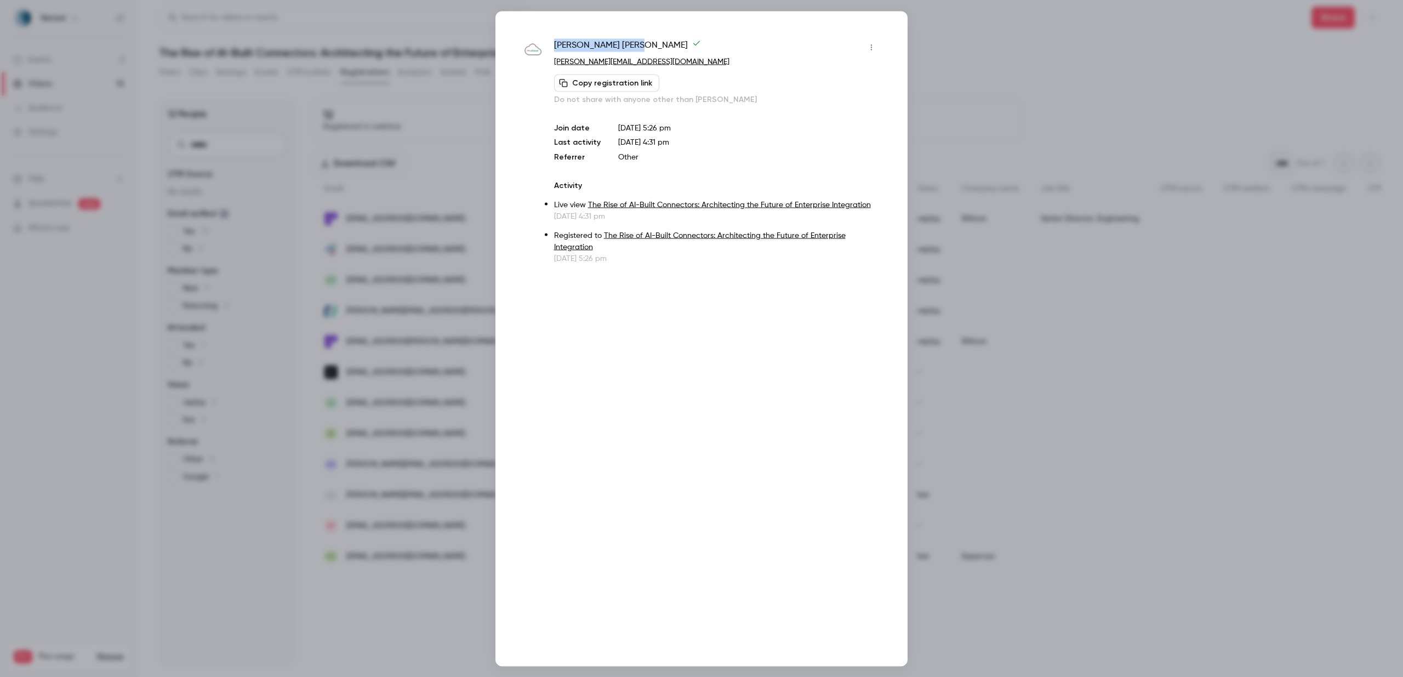
drag, startPoint x: 605, startPoint y: 43, endPoint x: 551, endPoint y: 40, distance: 54.9
click at [551, 41] on div "Jamie Royce jamie@mindcloudconnections.com Copy registration link Do not share …" at bounding box center [701, 150] width 357 height 225
click at [1017, 45] on div at bounding box center [701, 338] width 1403 height 677
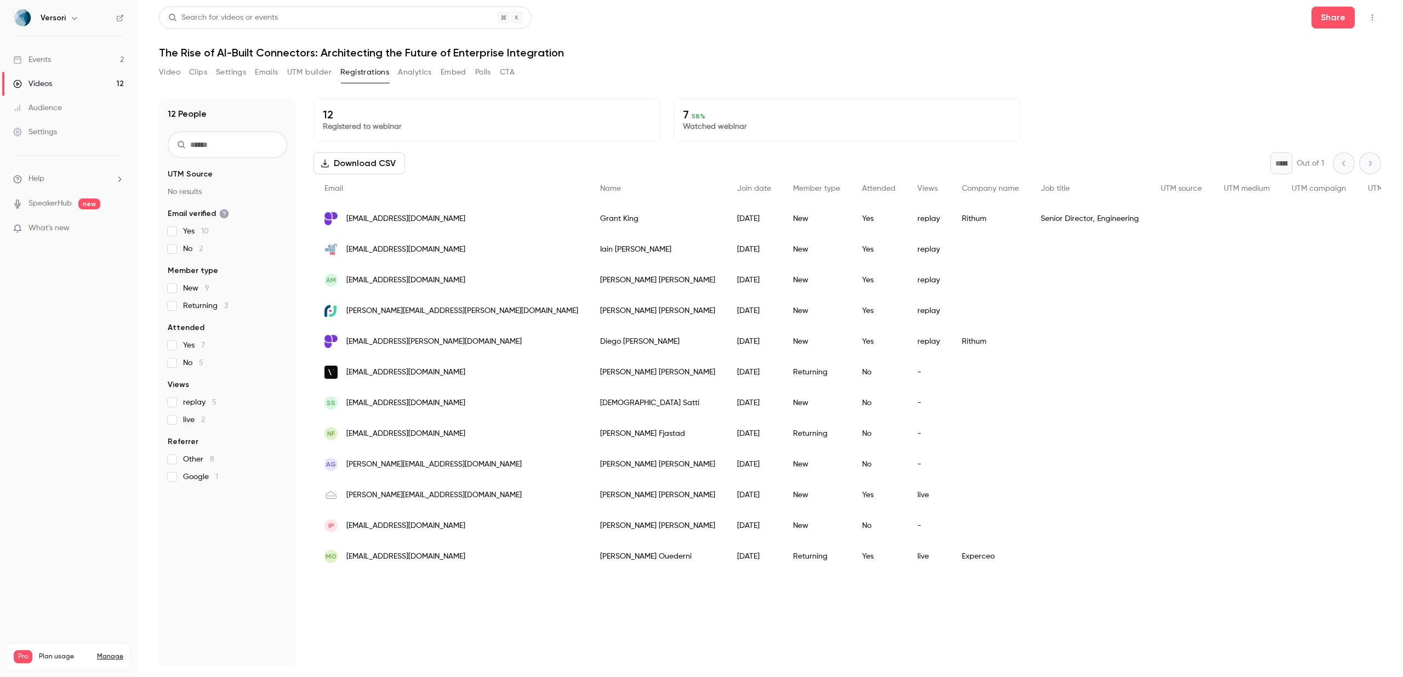
click at [387, 529] on span "ira.patel1010@gmail.com" at bounding box center [405, 526] width 119 height 12
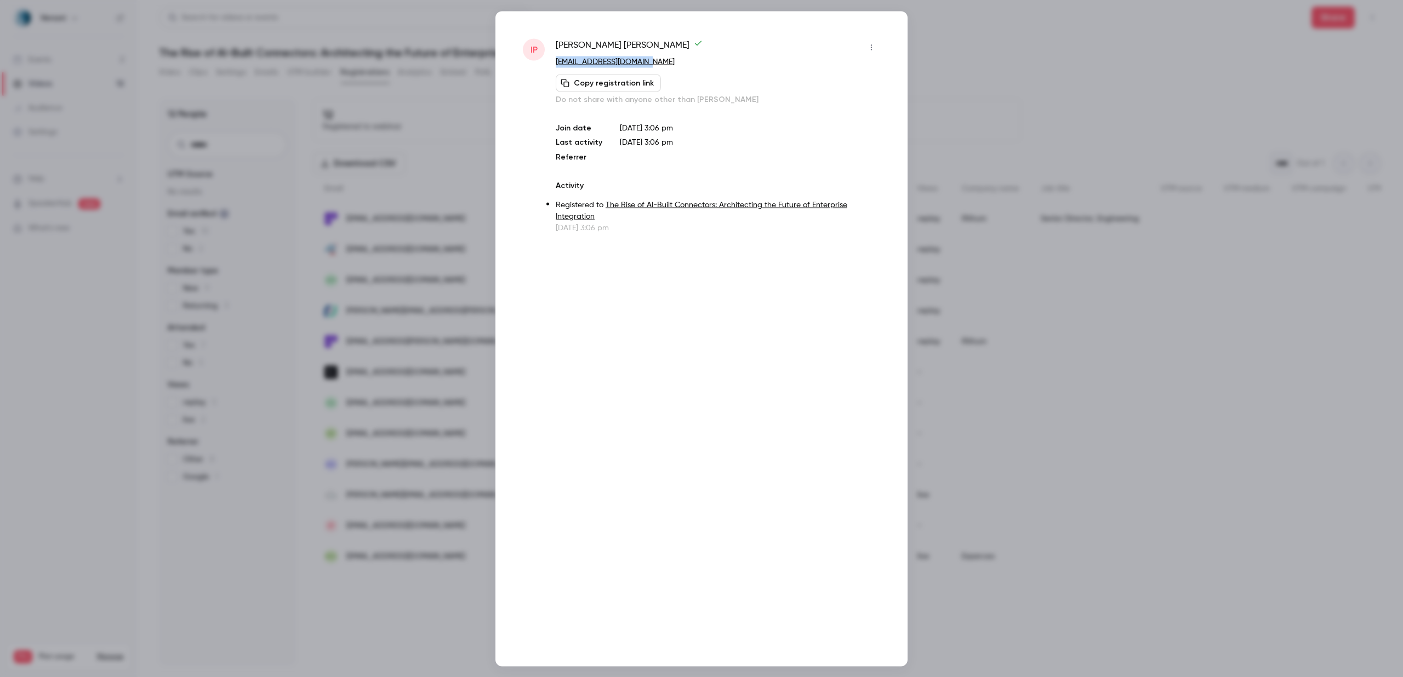
drag, startPoint x: 657, startPoint y: 56, endPoint x: 554, endPoint y: 61, distance: 102.6
click at [554, 61] on div "IP Ira Patel ira.patel1010@gmail.com Copy registration link Do not share with a…" at bounding box center [701, 135] width 357 height 195
click at [1061, 73] on div at bounding box center [701, 338] width 1403 height 677
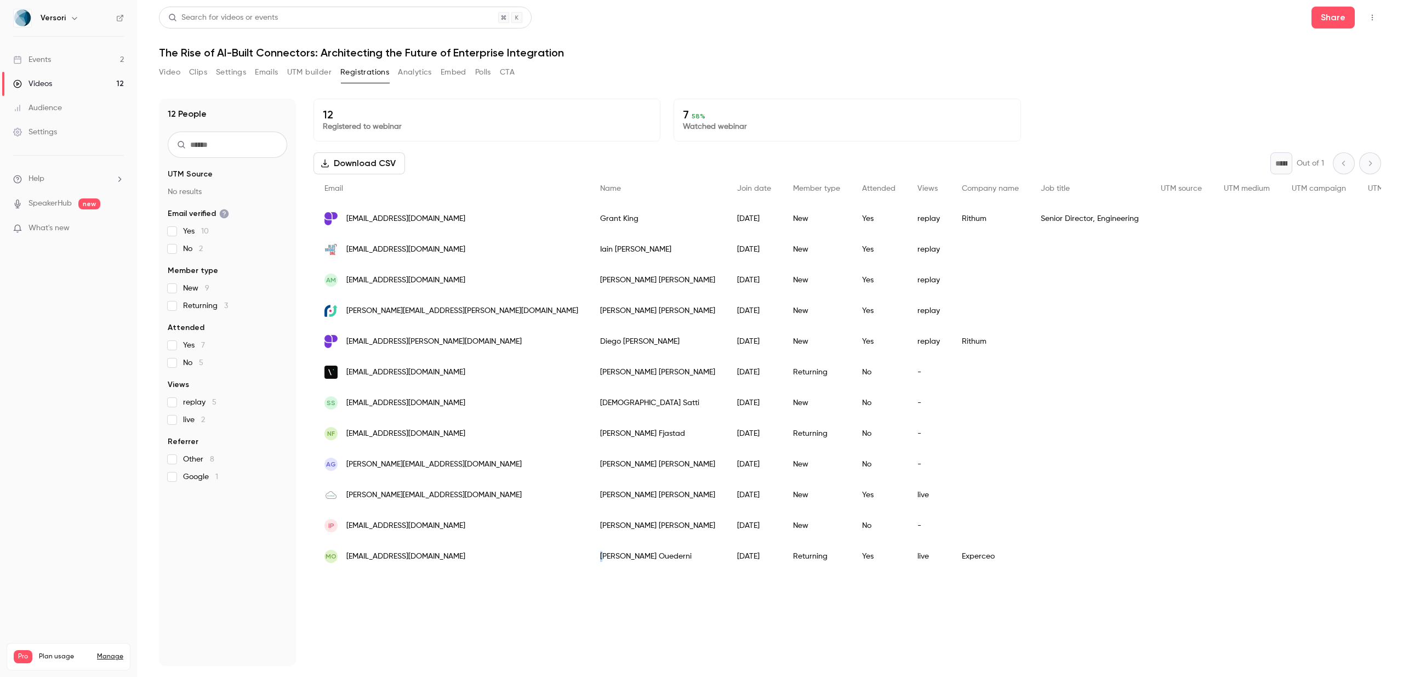
click at [589, 551] on div "Mohamed Ouederni" at bounding box center [657, 556] width 137 height 31
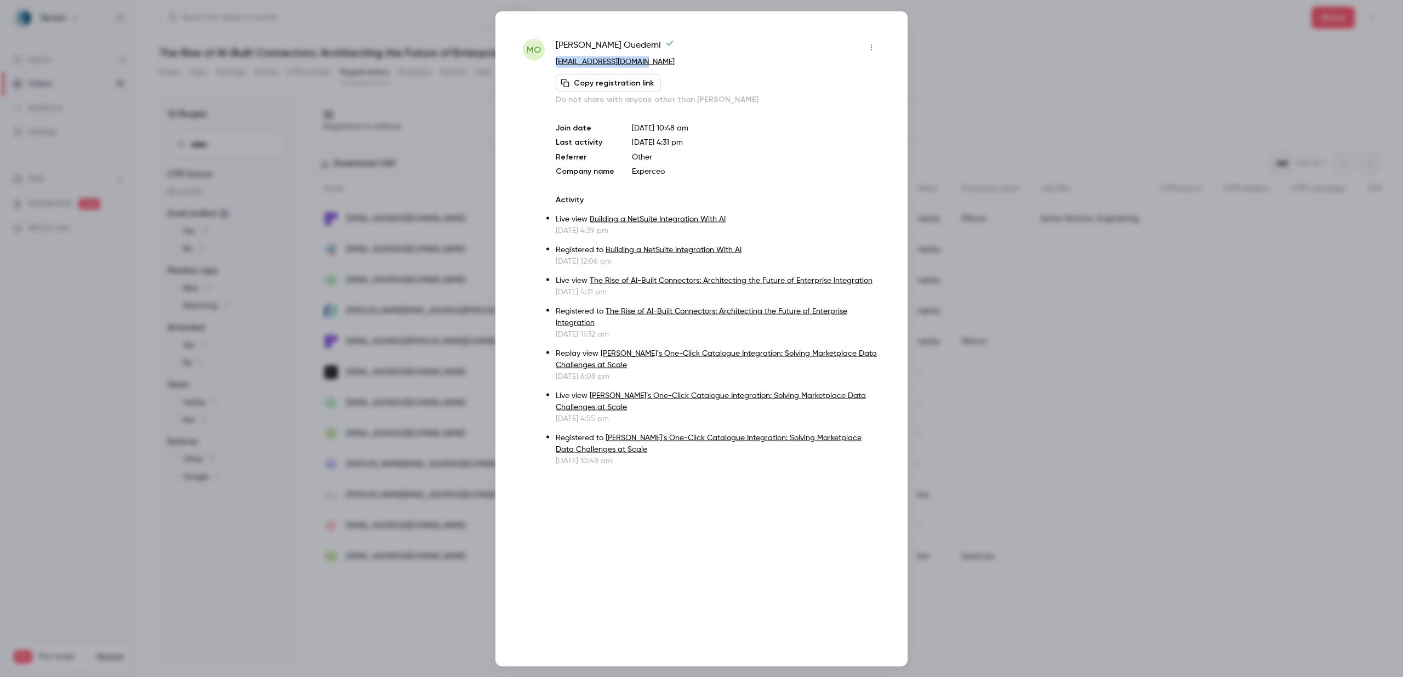
drag, startPoint x: 655, startPoint y: 61, endPoint x: 554, endPoint y: 62, distance: 100.3
click at [554, 62] on div "MO Mohamed Ouederni mouederni@experceo.com Copy registration link Do not share …" at bounding box center [701, 251] width 357 height 427
click at [976, 54] on div at bounding box center [701, 338] width 1403 height 677
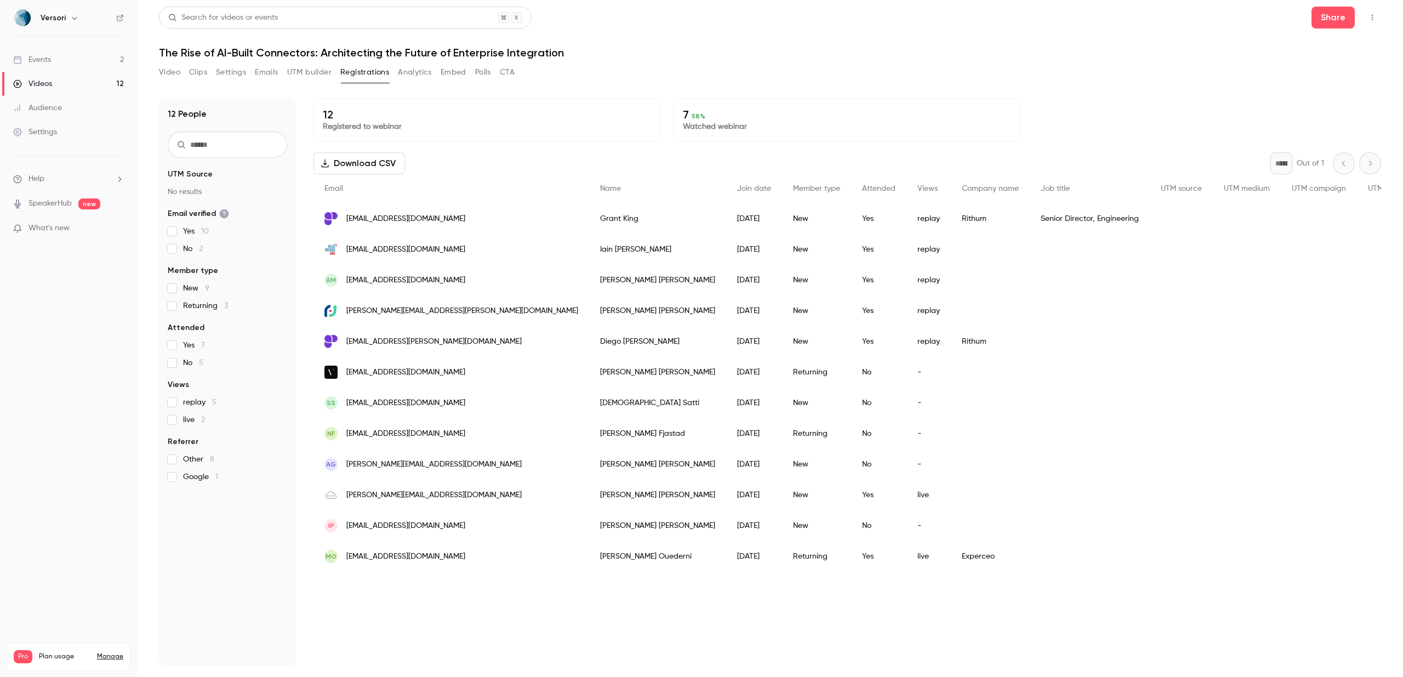
click at [58, 50] on link "Events 2" at bounding box center [68, 60] width 137 height 24
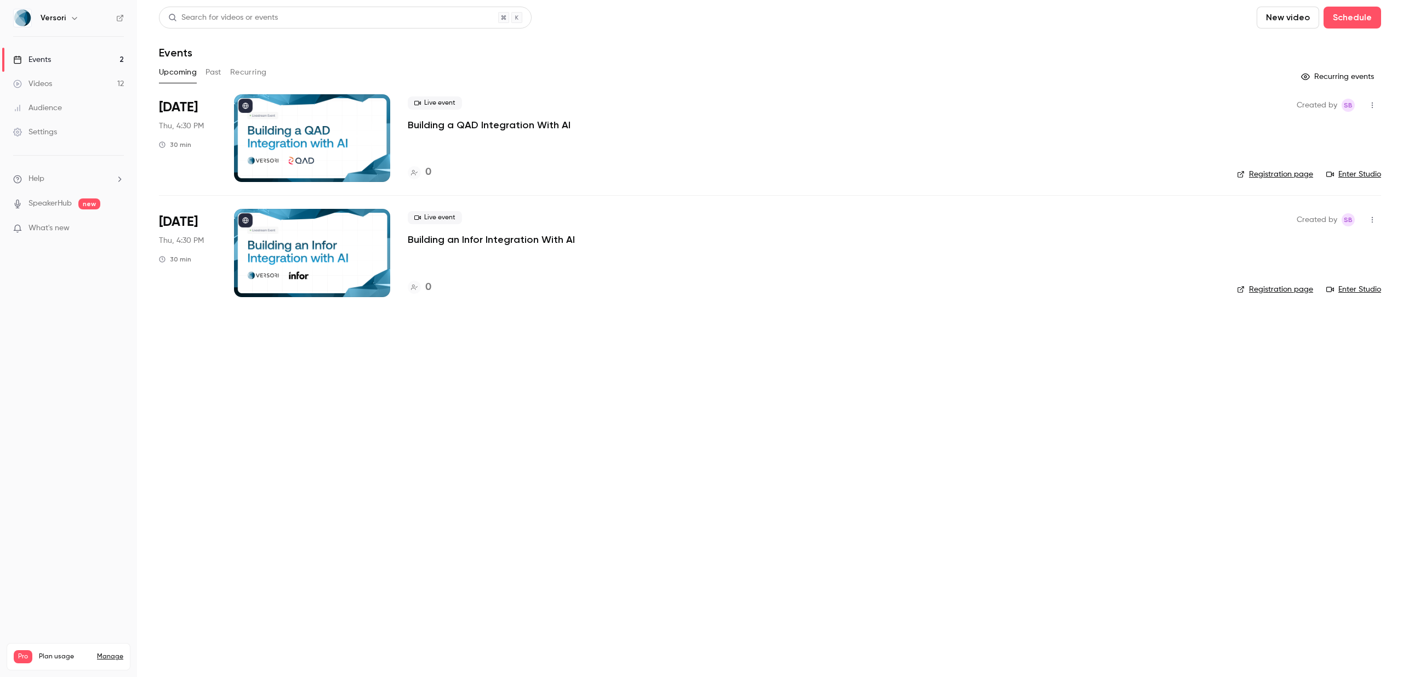
click at [45, 78] on link "Videos 12" at bounding box center [68, 84] width 137 height 24
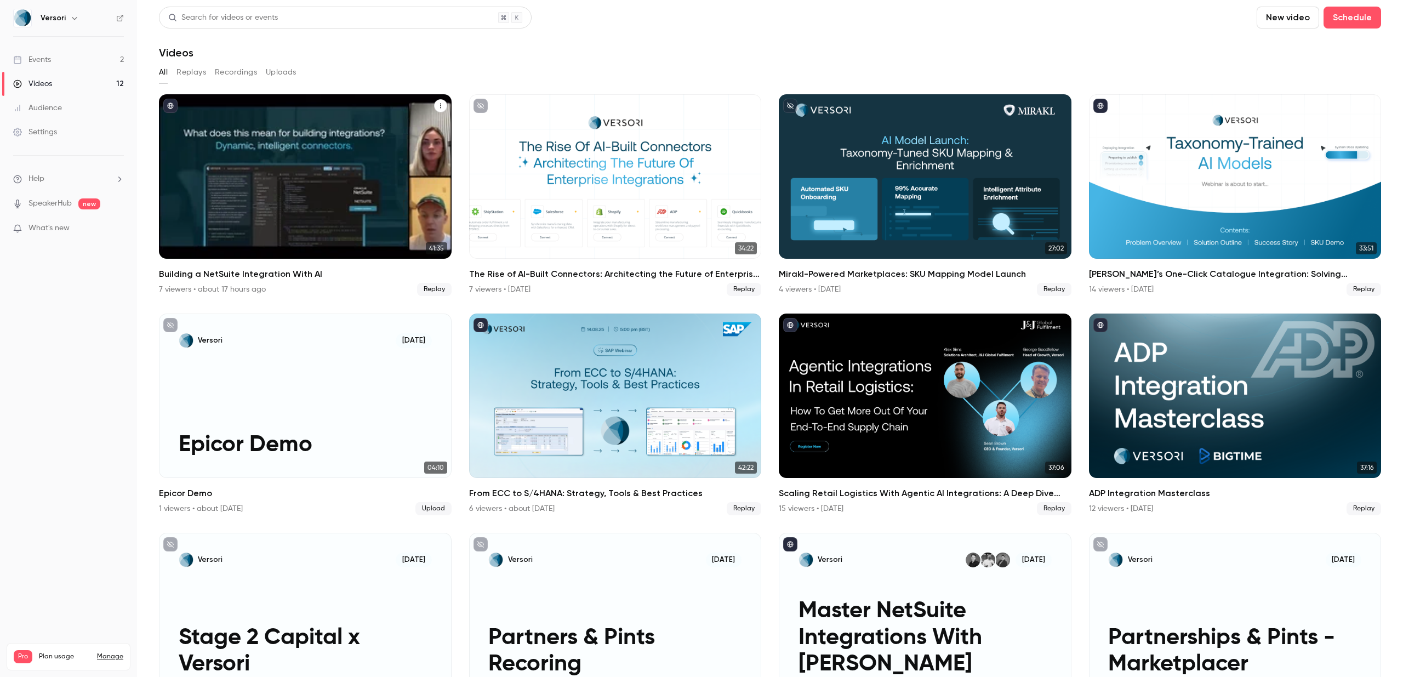
click at [240, 277] on h2 "Building a NetSuite Integration With AI" at bounding box center [305, 273] width 293 height 13
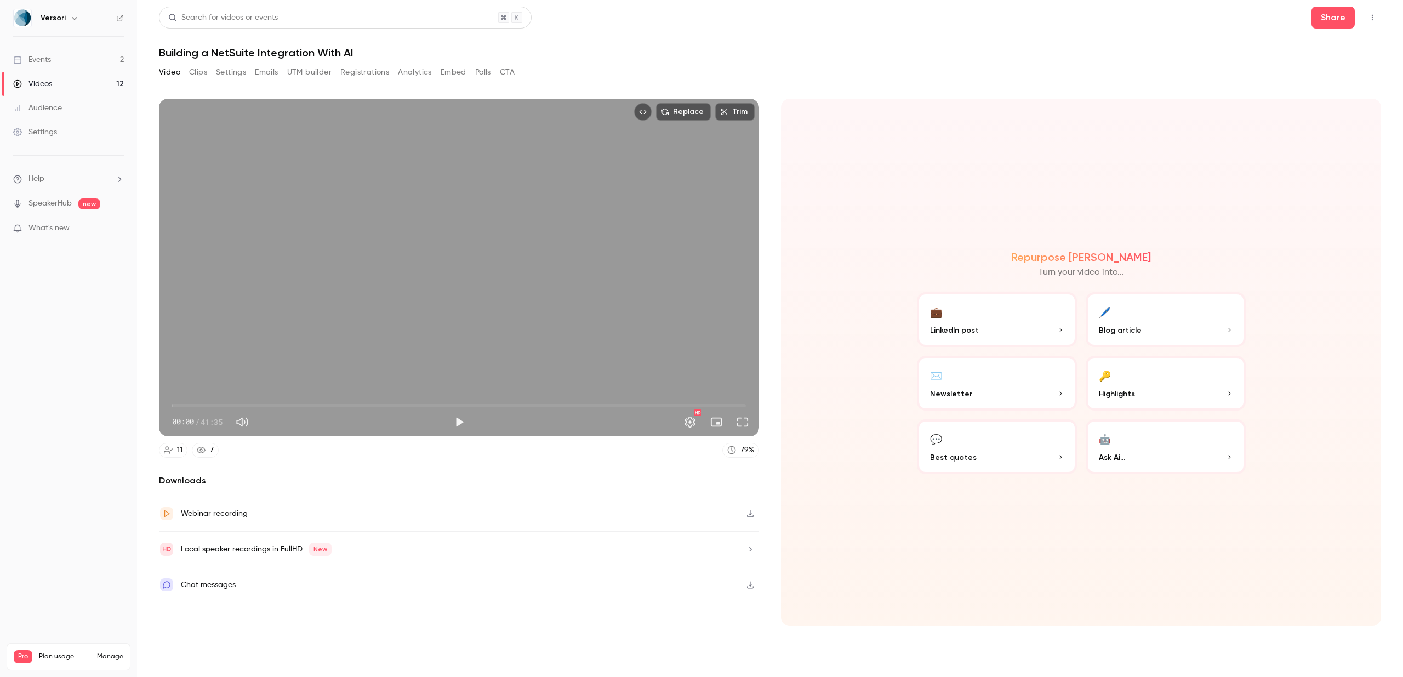
click at [369, 72] on button "Registrations" at bounding box center [364, 73] width 49 height 18
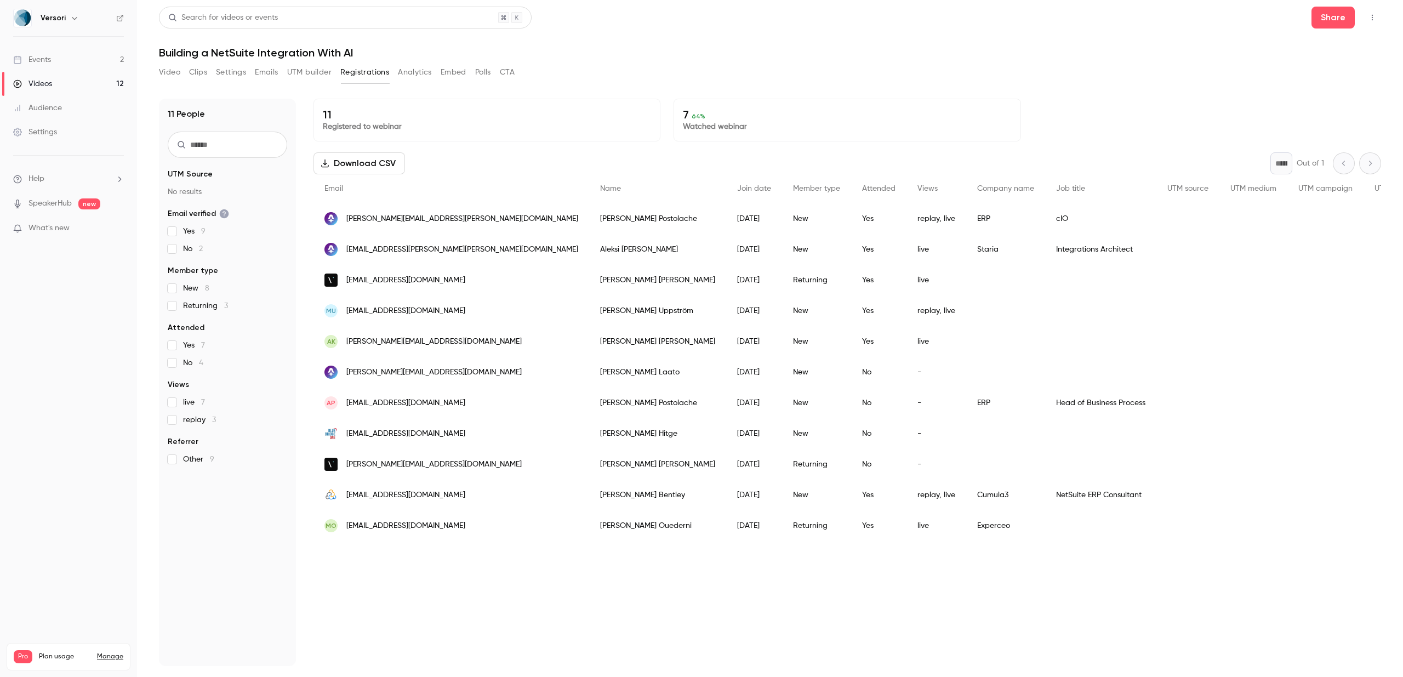
click at [391, 218] on span "[PERSON_NAME][EMAIL_ADDRESS][PERSON_NAME][DOMAIN_NAME]" at bounding box center [462, 219] width 232 height 12
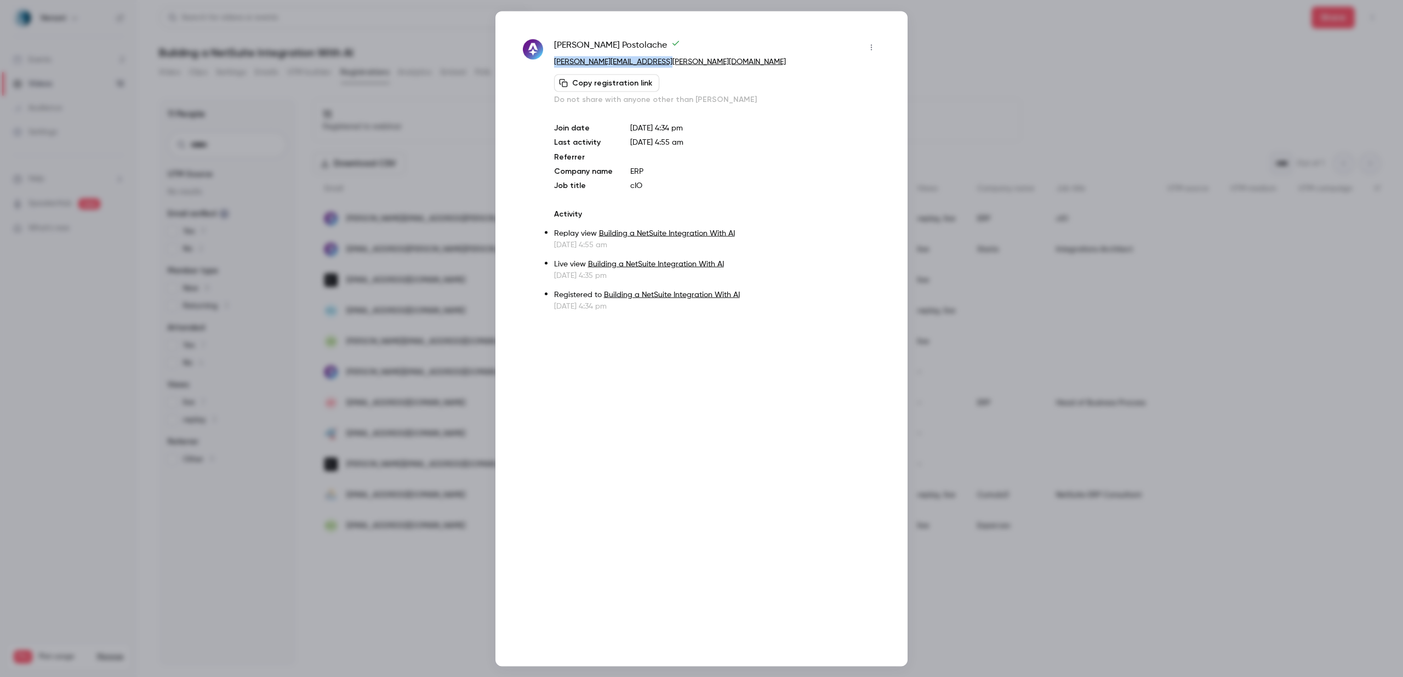
drag, startPoint x: 672, startPoint y: 66, endPoint x: 549, endPoint y: 64, distance: 123.3
click at [549, 64] on div "Andrei Postolache andrei.postolache@staria.com Copy registration link Do not sh…" at bounding box center [701, 174] width 357 height 273
click at [1005, 88] on div at bounding box center [701, 338] width 1403 height 677
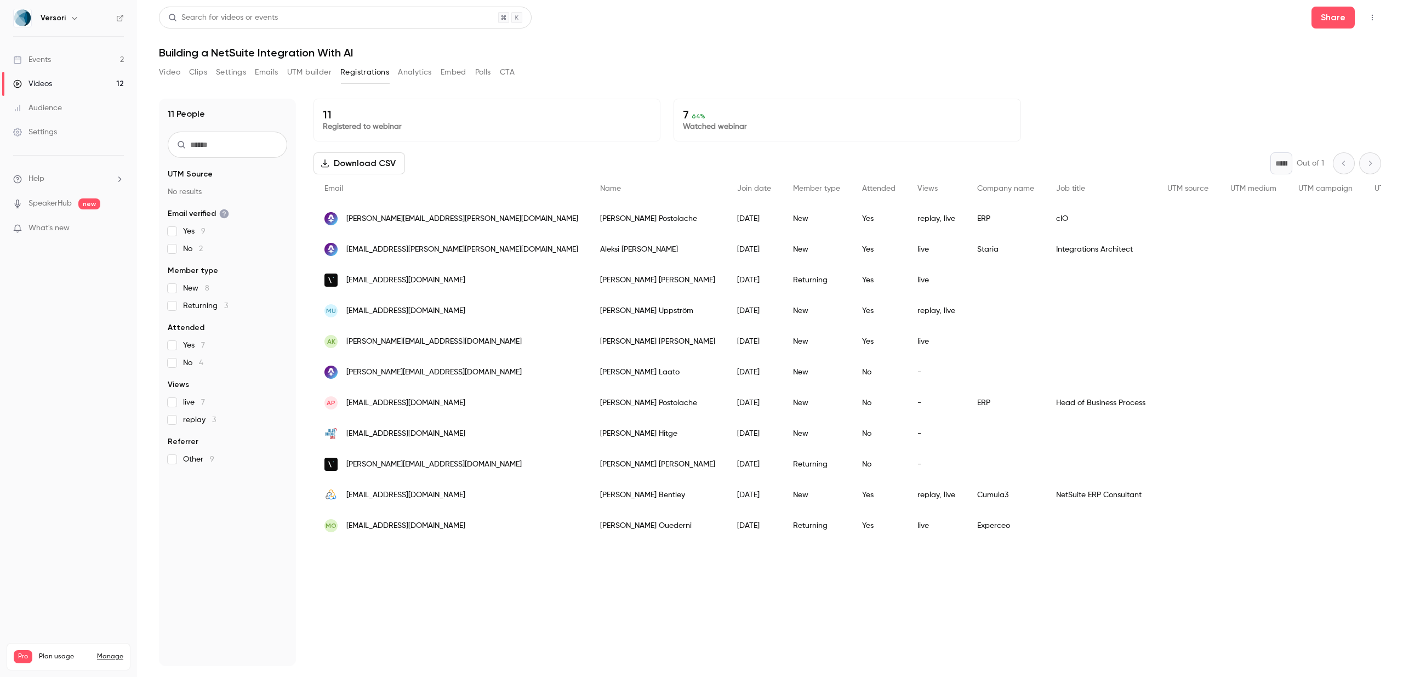
click at [385, 248] on span "[EMAIL_ADDRESS][PERSON_NAME][PERSON_NAME][DOMAIN_NAME]" at bounding box center [462, 250] width 232 height 12
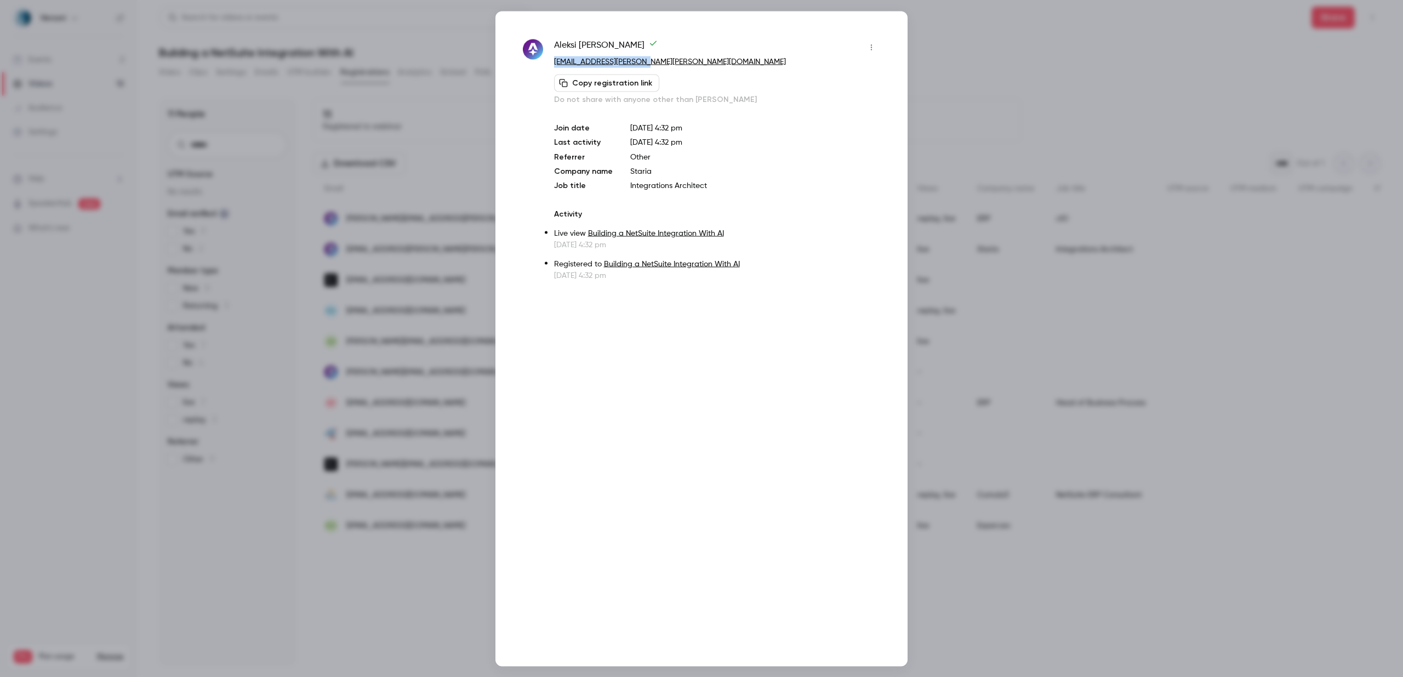
drag, startPoint x: 664, startPoint y: 64, endPoint x: 551, endPoint y: 65, distance: 112.9
click at [551, 65] on div "Aleksi Leppo aleksi.leppo@staria.com Copy registration link Do not share with a…" at bounding box center [701, 159] width 357 height 242
click at [1013, 86] on div at bounding box center [701, 338] width 1403 height 677
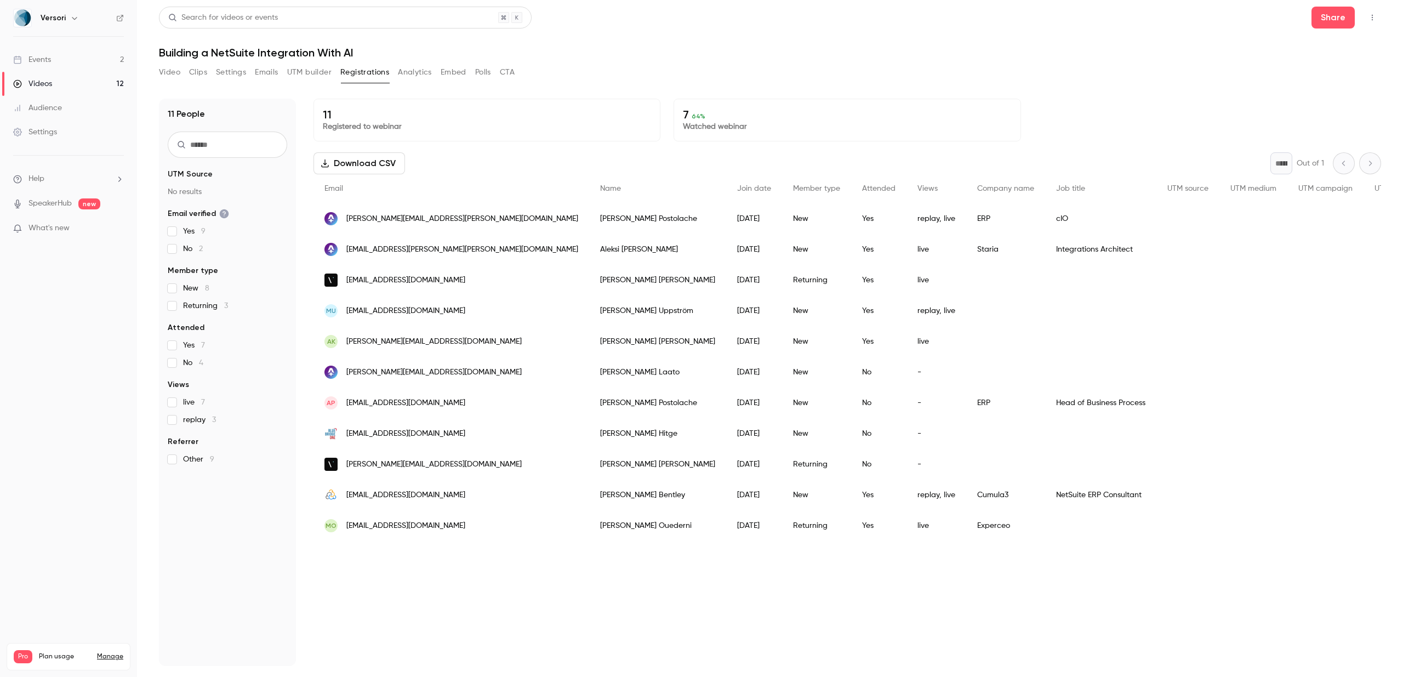
click at [403, 310] on span "[EMAIL_ADDRESS][DOMAIN_NAME]" at bounding box center [405, 311] width 119 height 12
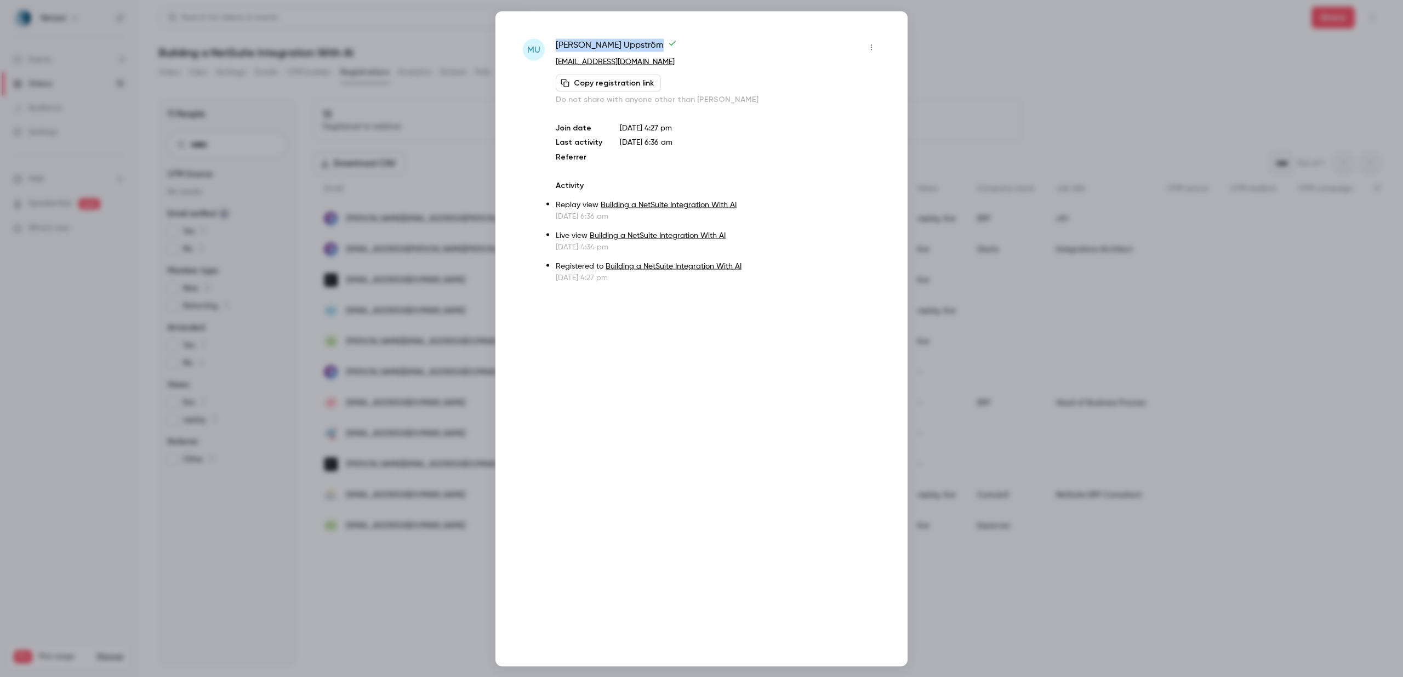
drag, startPoint x: 627, startPoint y: 44, endPoint x: 558, endPoint y: 45, distance: 69.1
click at [558, 45] on span "Mattias Uppström" at bounding box center [616, 47] width 121 height 18
drag, startPoint x: 667, startPoint y: 62, endPoint x: 552, endPoint y: 62, distance: 115.1
click at [552, 62] on div "MU Mattias Uppström mattias.uppstrom@gmail.com Copy registration link Do not sh…" at bounding box center [701, 160] width 357 height 244
click at [988, 84] on div at bounding box center [701, 338] width 1403 height 677
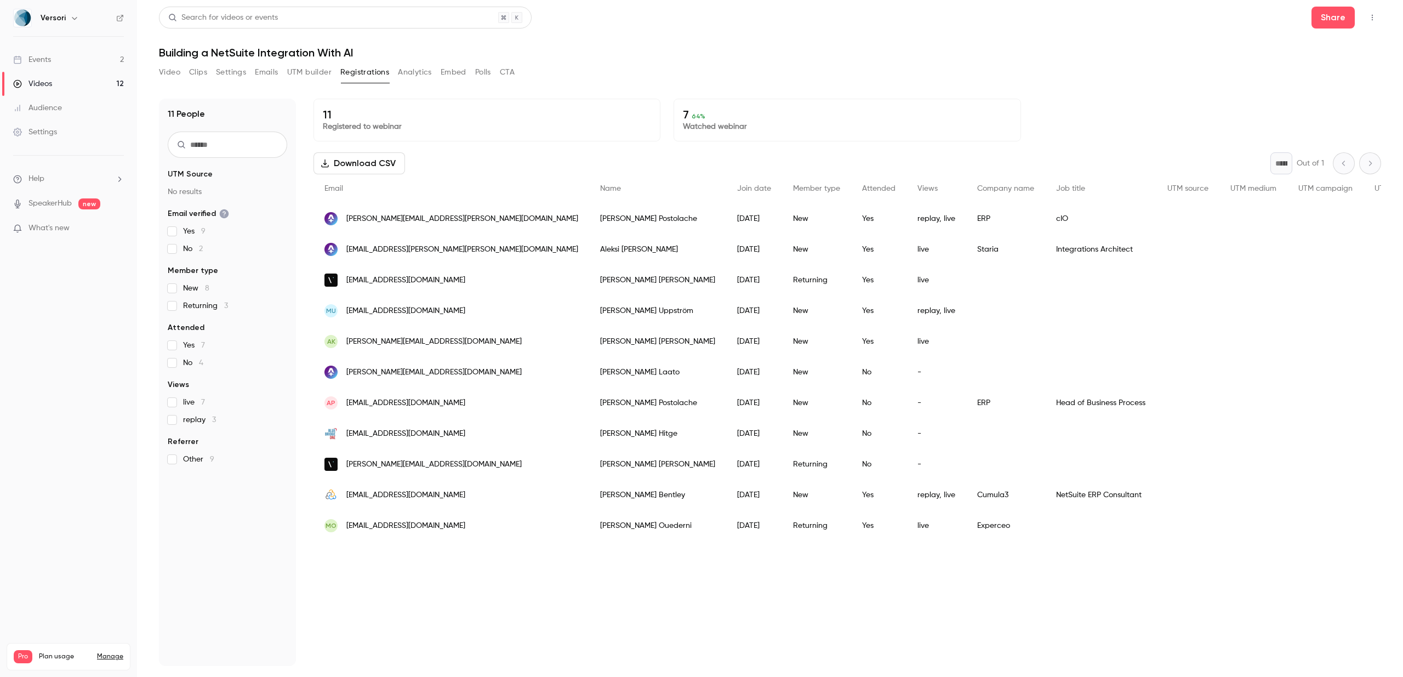
click at [382, 219] on span "[PERSON_NAME][EMAIL_ADDRESS][PERSON_NAME][DOMAIN_NAME]" at bounding box center [462, 219] width 232 height 12
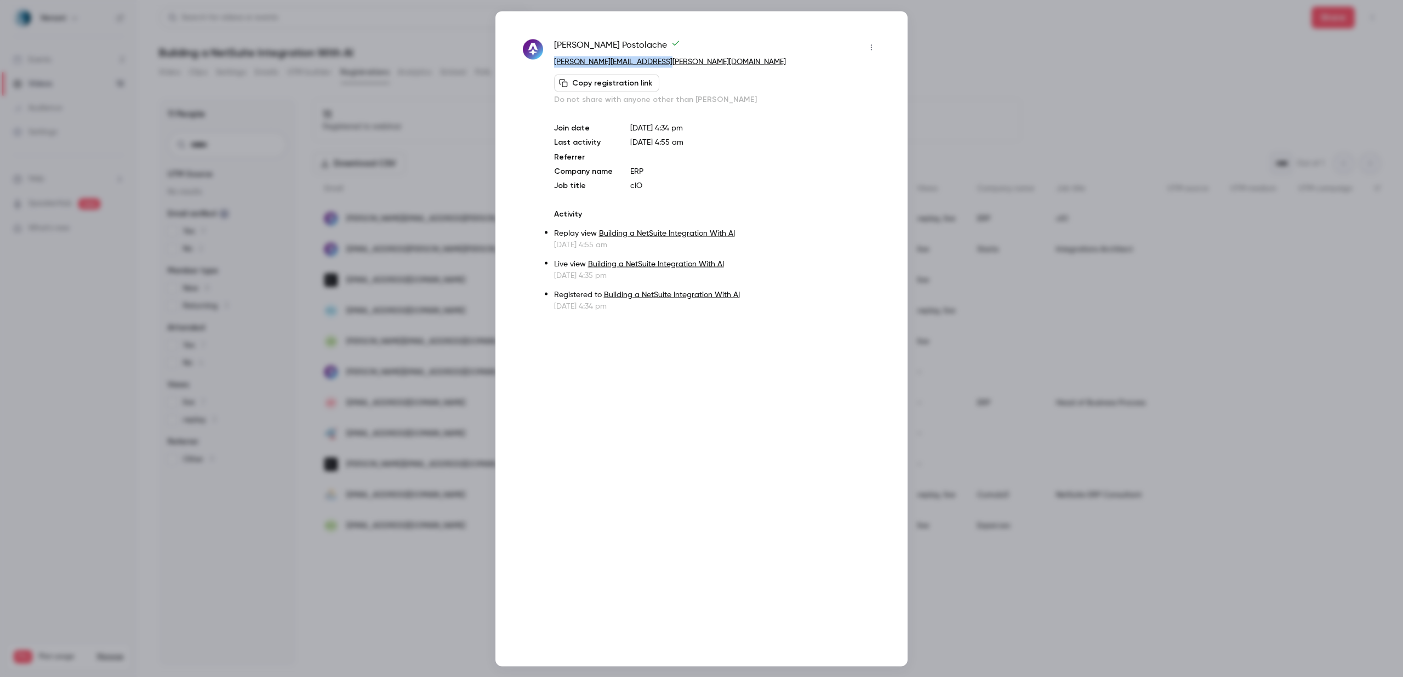
drag, startPoint x: 668, startPoint y: 65, endPoint x: 548, endPoint y: 62, distance: 120.0
click at [548, 63] on div "Andrei Postolache andrei.postolache@staria.com Copy registration link Do not sh…" at bounding box center [701, 174] width 357 height 273
click at [976, 74] on div at bounding box center [701, 338] width 1403 height 677
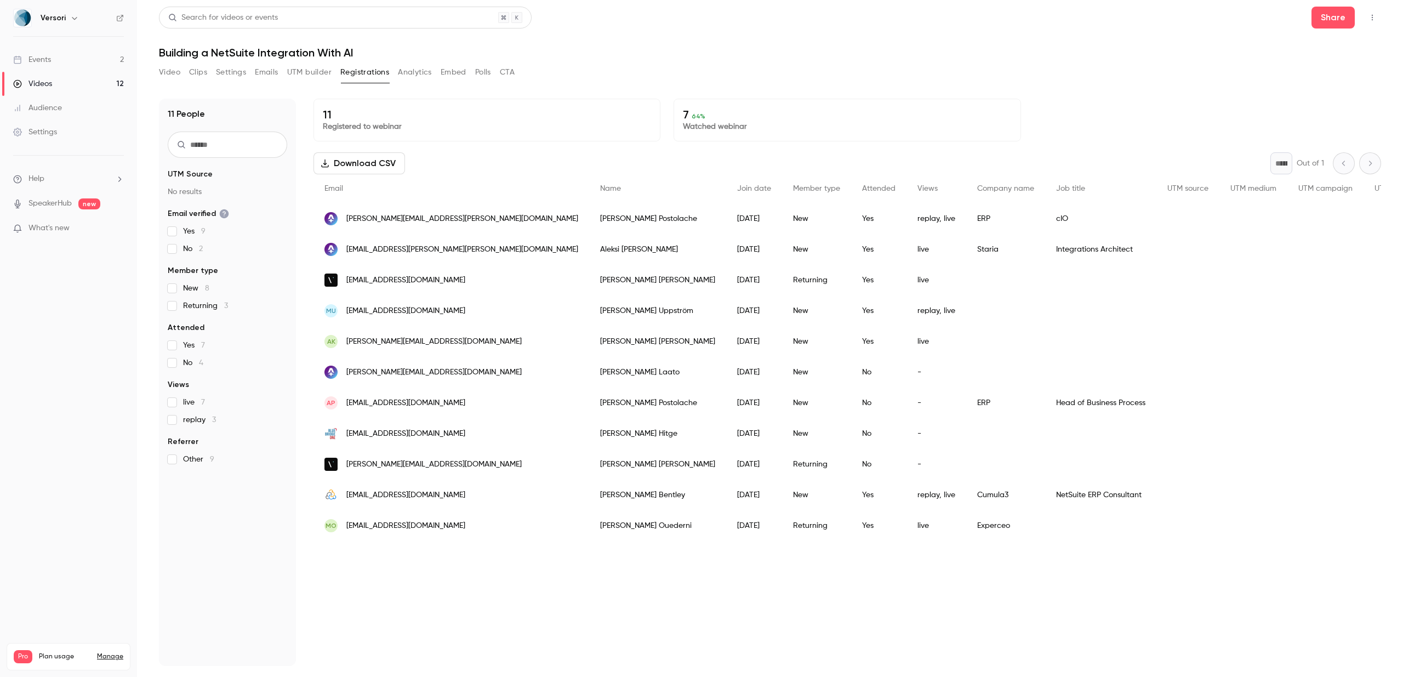
click at [93, 80] on link "Videos 12" at bounding box center [68, 84] width 137 height 24
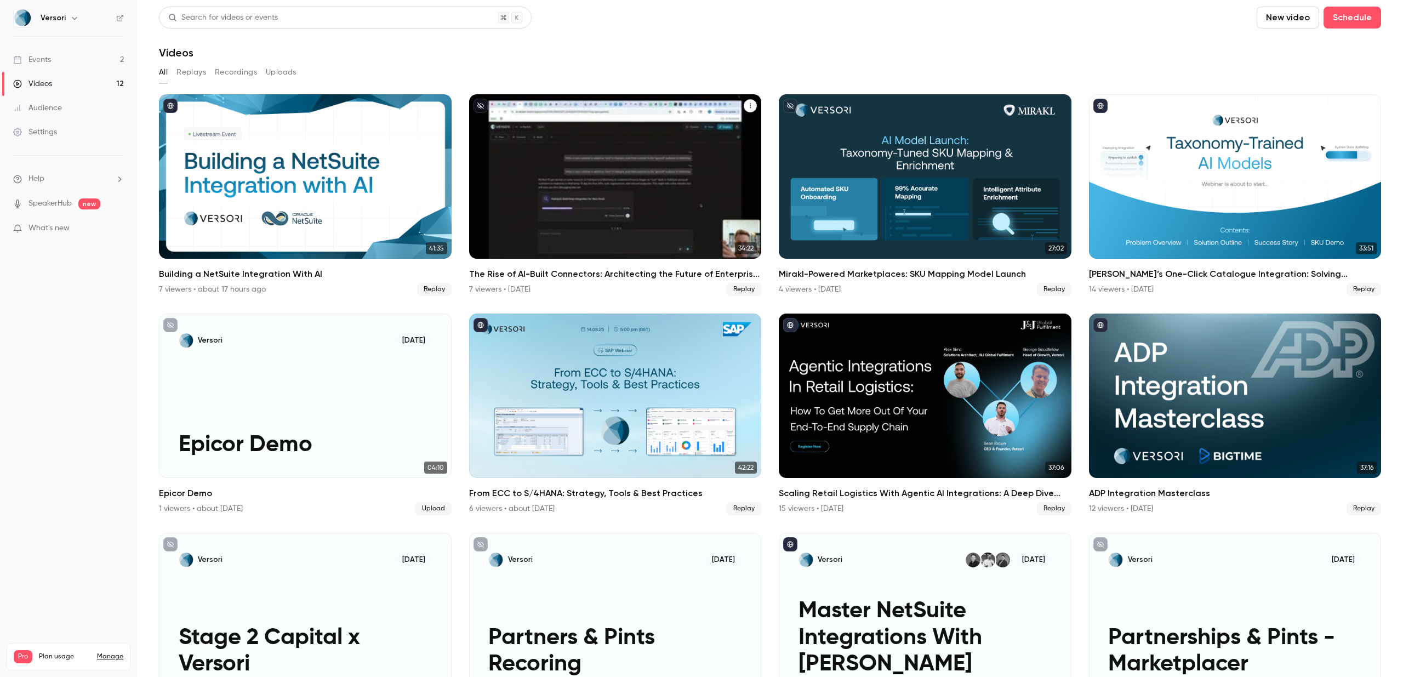
click at [629, 273] on h2 "The Rise of AI-Built Connectors: Architecting the Future of Enterprise Integrat…" at bounding box center [615, 273] width 293 height 13
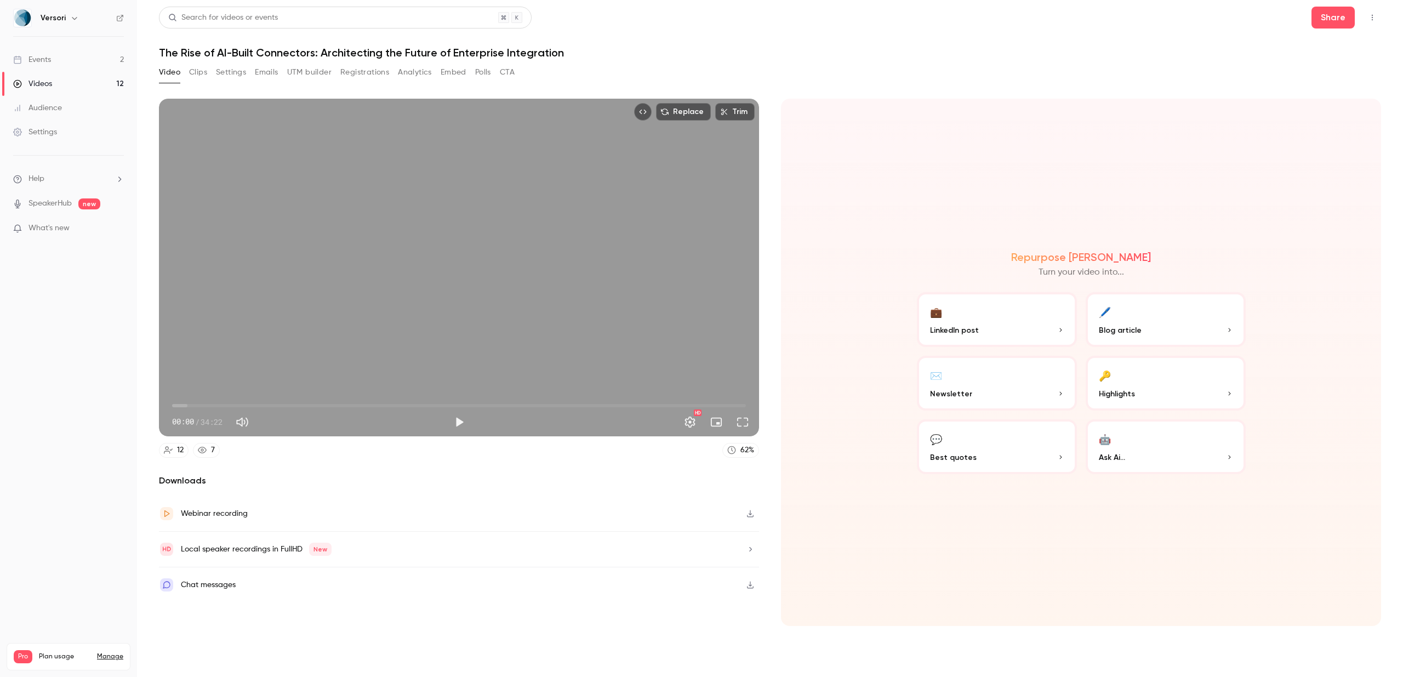
click at [371, 67] on button "Registrations" at bounding box center [364, 73] width 49 height 18
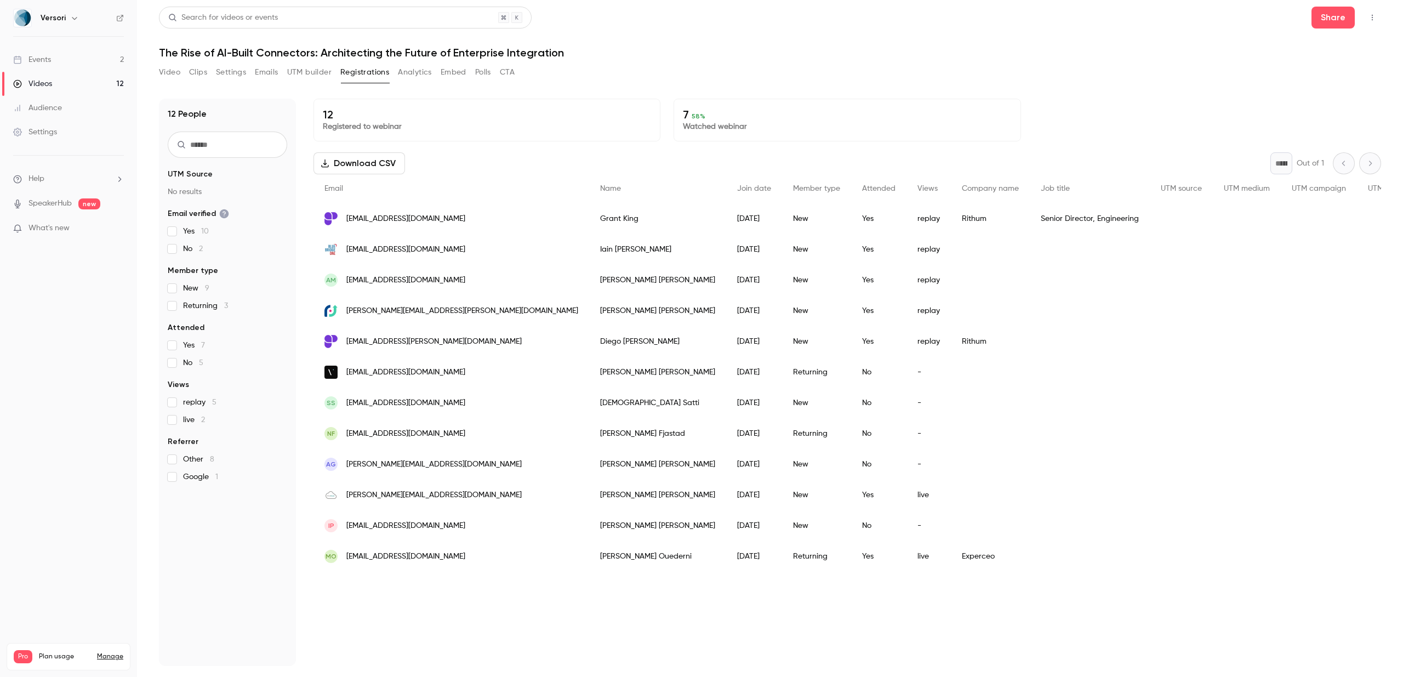
click at [471, 525] on div "IP ira.patel1010@gmail.com" at bounding box center [451, 525] width 276 height 31
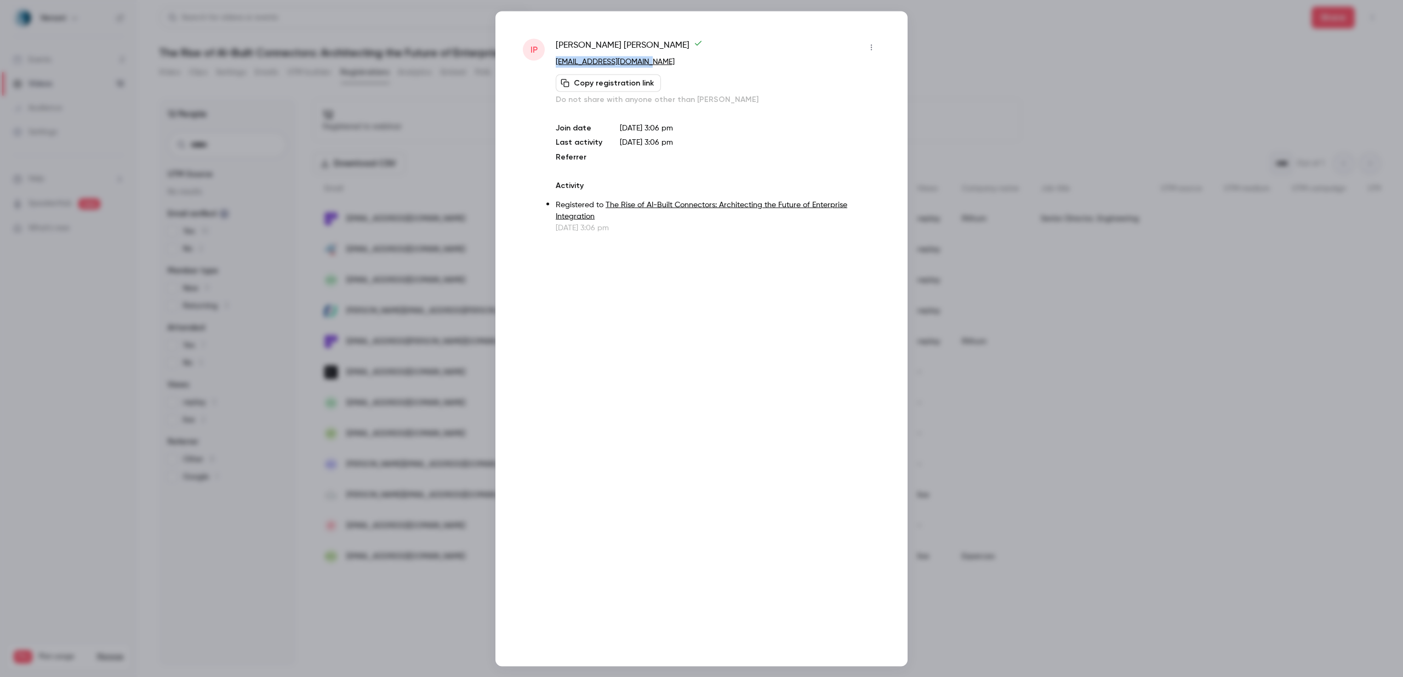
drag, startPoint x: 661, startPoint y: 62, endPoint x: 552, endPoint y: 61, distance: 109.0
click at [552, 61] on div "IP Ira Patel ira.patel1010@gmail.com Copy registration link Do not share with a…" at bounding box center [701, 135] width 357 height 195
click at [985, 99] on div at bounding box center [701, 338] width 1403 height 677
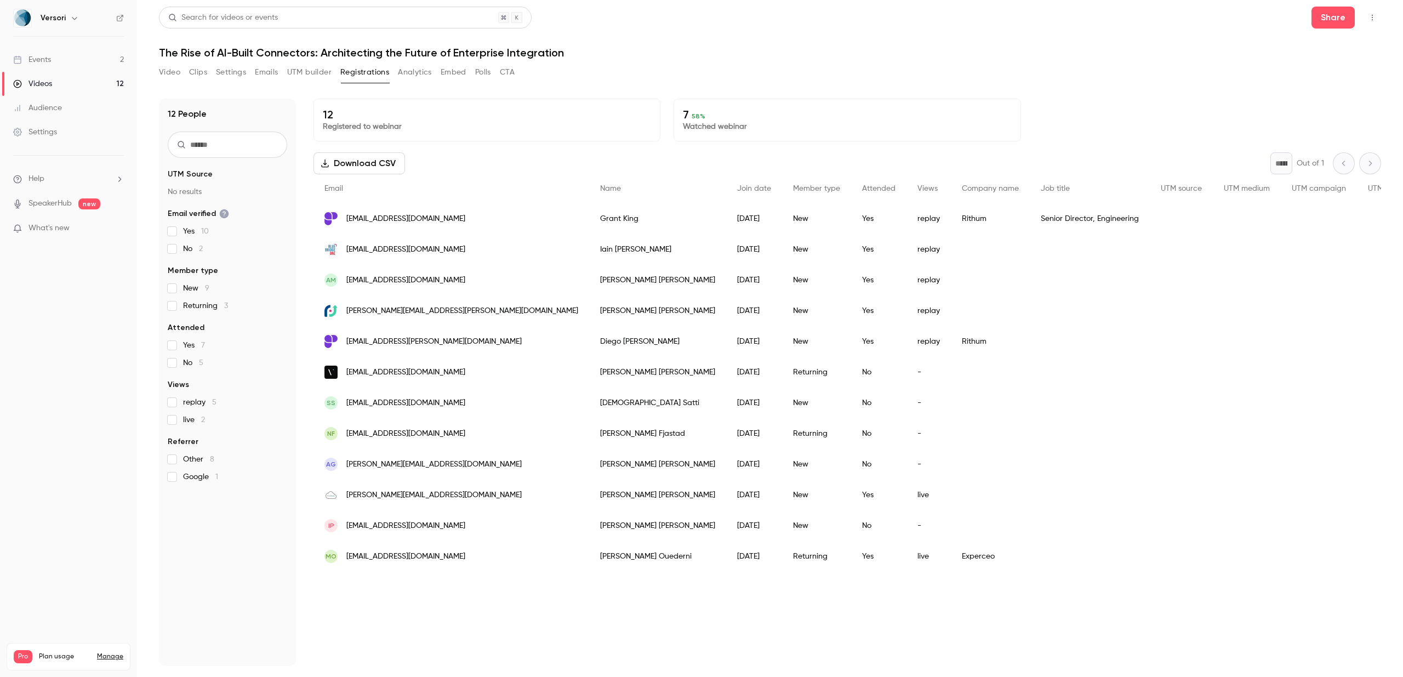
click at [395, 439] on span "nilsfjastad@gmail.com" at bounding box center [405, 434] width 119 height 12
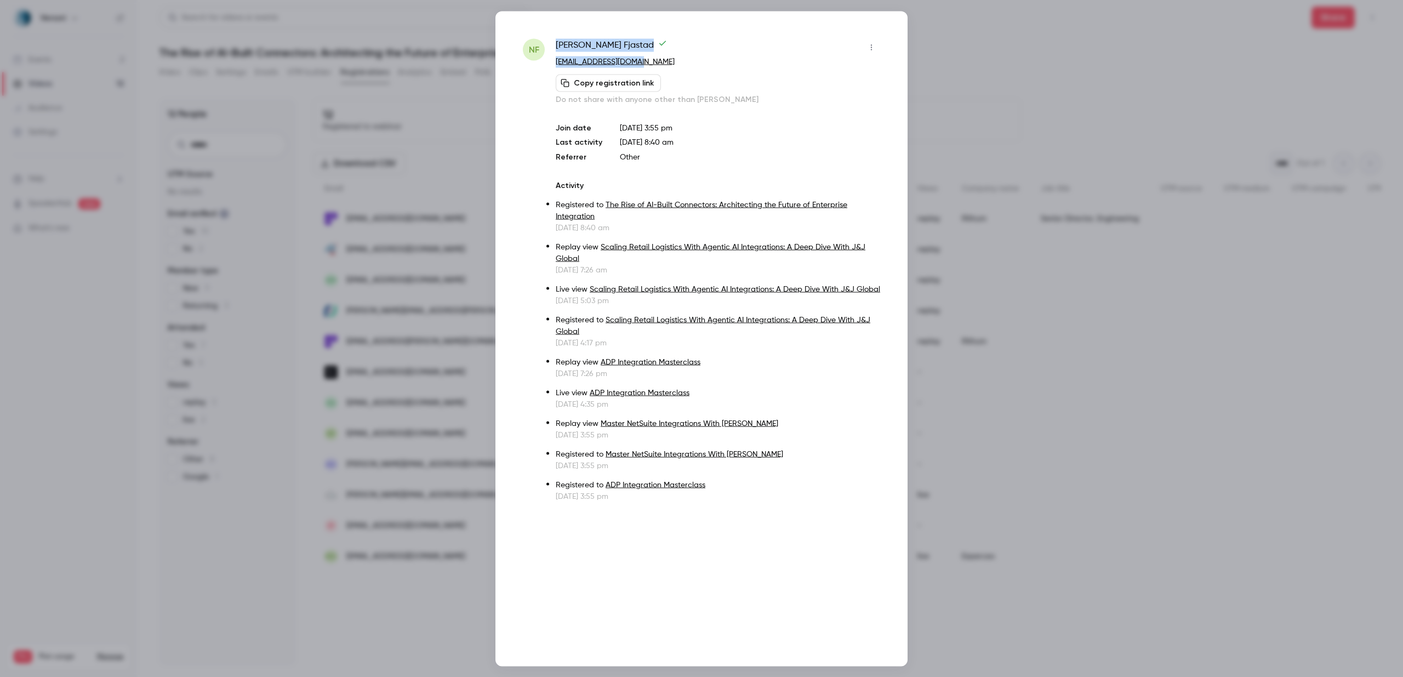
drag, startPoint x: 645, startPoint y: 58, endPoint x: 549, endPoint y: 61, distance: 96.0
click at [549, 61] on div "NF Nils Fjastad nilsfjastad@gmail.com Copy registration link Do not share with …" at bounding box center [701, 269] width 357 height 463
click at [671, 65] on p "nilsfjastad@gmail.com" at bounding box center [718, 62] width 324 height 12
drag, startPoint x: 643, startPoint y: 64, endPoint x: 556, endPoint y: 62, distance: 87.1
click at [556, 62] on p "nilsfjastad@gmail.com" at bounding box center [718, 62] width 324 height 12
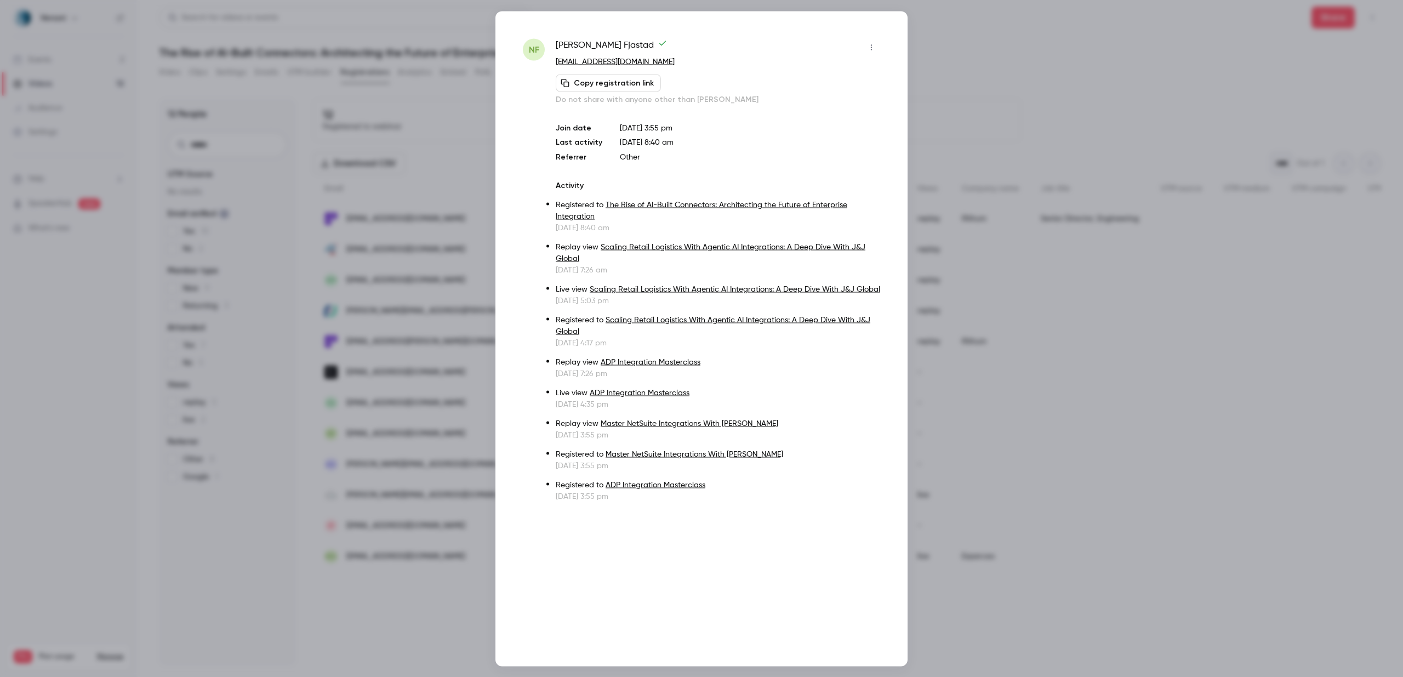
click at [1080, 87] on div at bounding box center [701, 338] width 1403 height 677
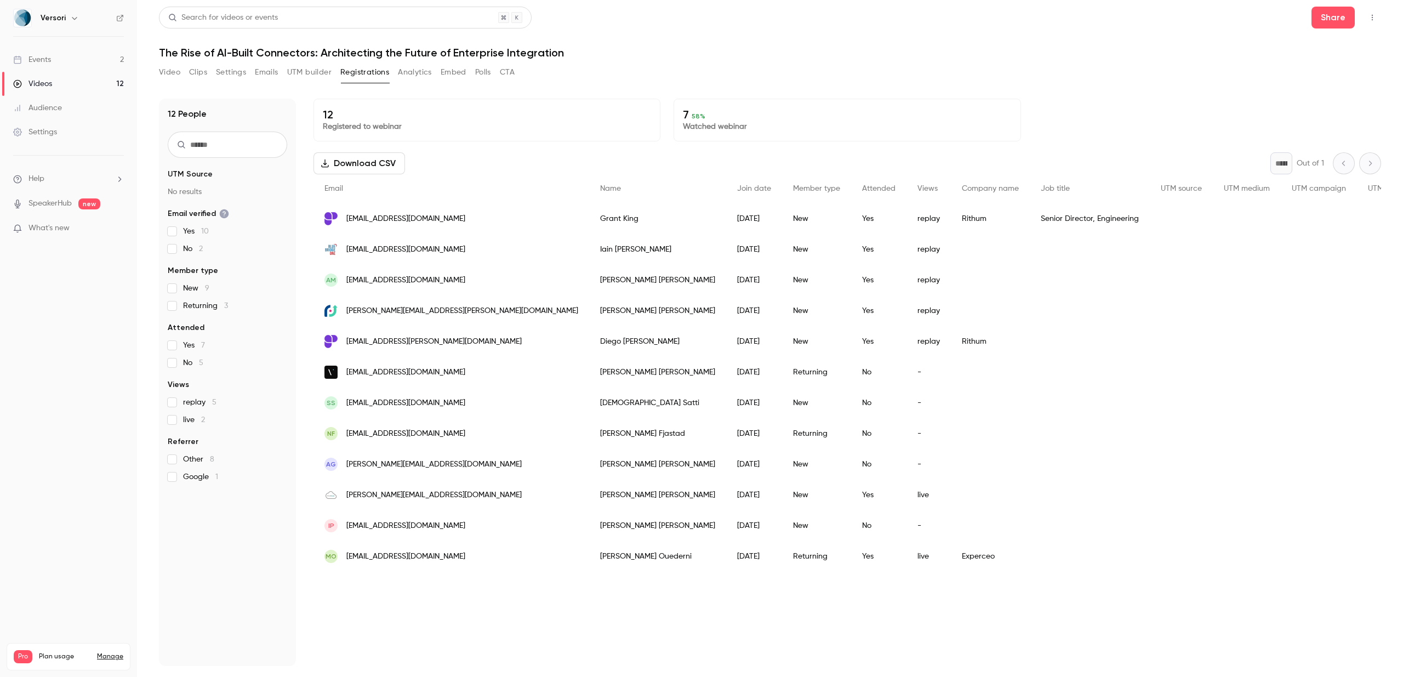
click at [477, 310] on div "joe.wright@pupilpathways.com" at bounding box center [451, 310] width 276 height 31
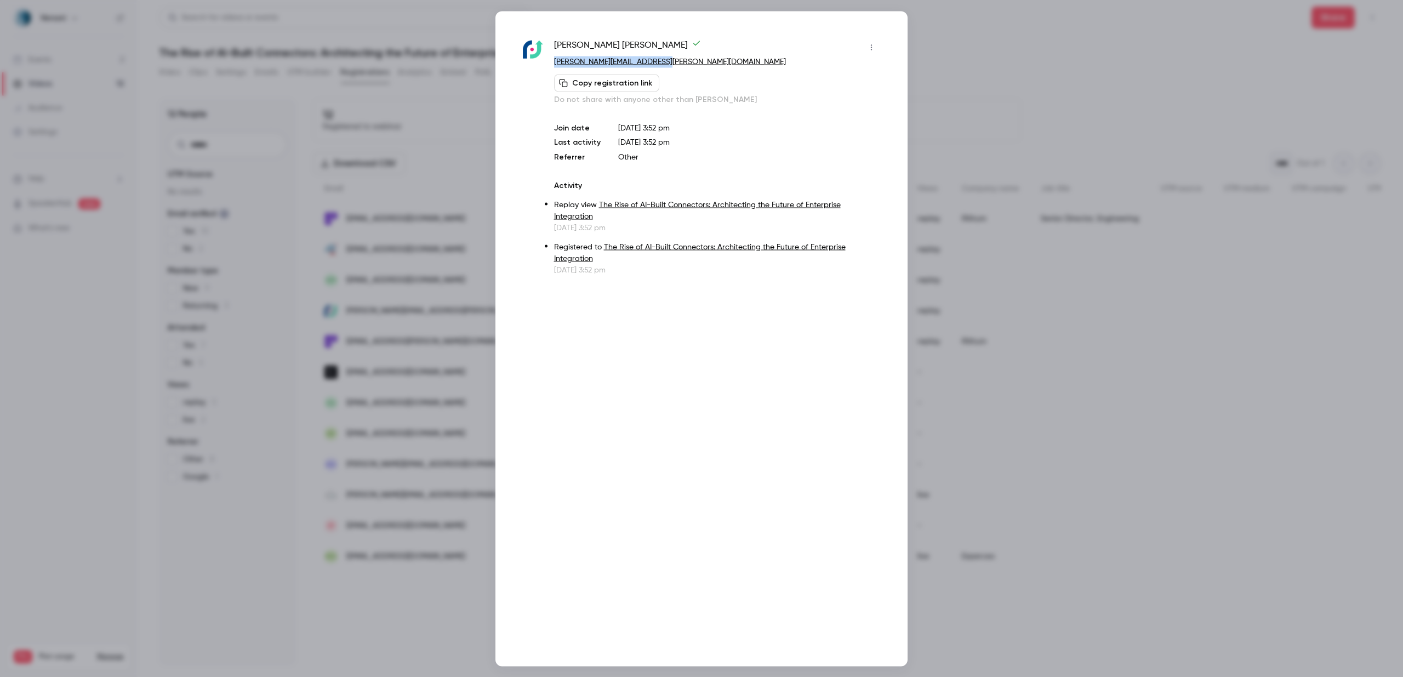
drag, startPoint x: 687, startPoint y: 66, endPoint x: 553, endPoint y: 65, distance: 133.7
click at [553, 65] on div "Joe Wright joe.wright@pupilpathways.com Copy registration link Do not share wit…" at bounding box center [701, 156] width 357 height 237
click at [995, 67] on div at bounding box center [701, 338] width 1403 height 677
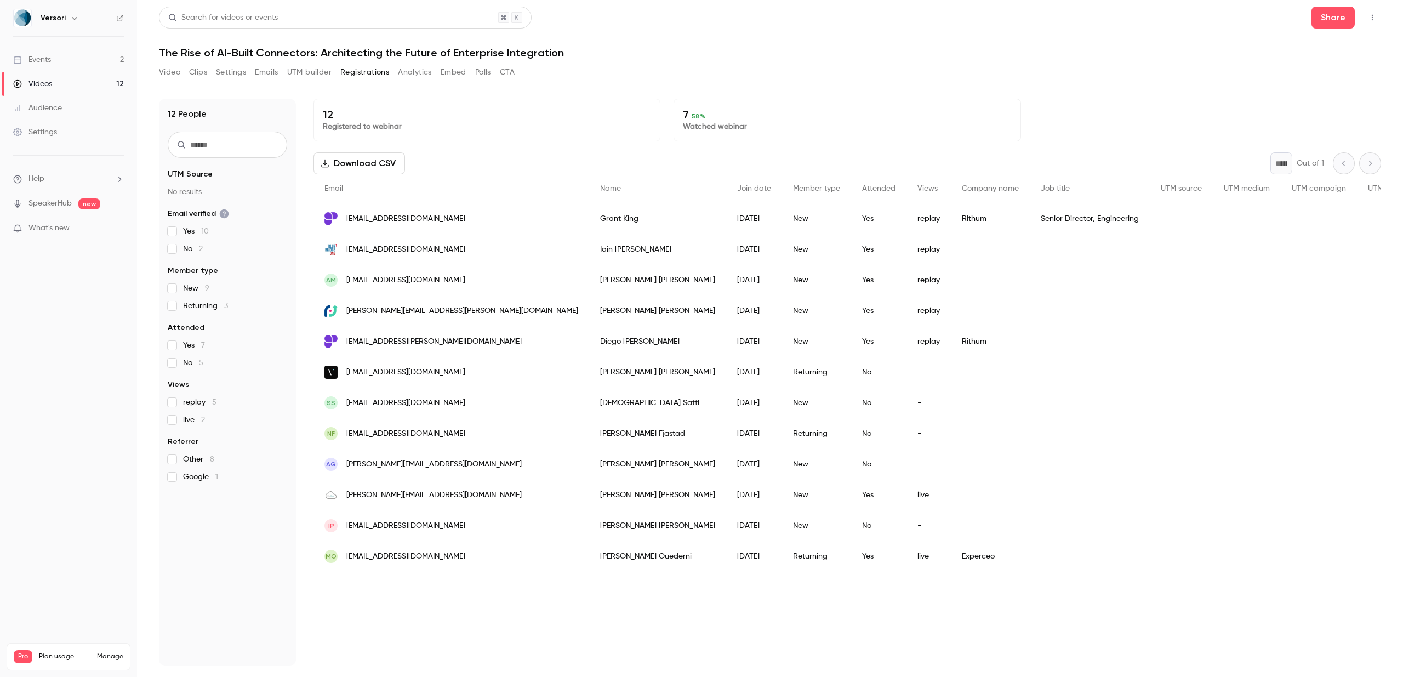
click at [408, 250] on span "imurray@bluebridgeone.com" at bounding box center [405, 250] width 119 height 12
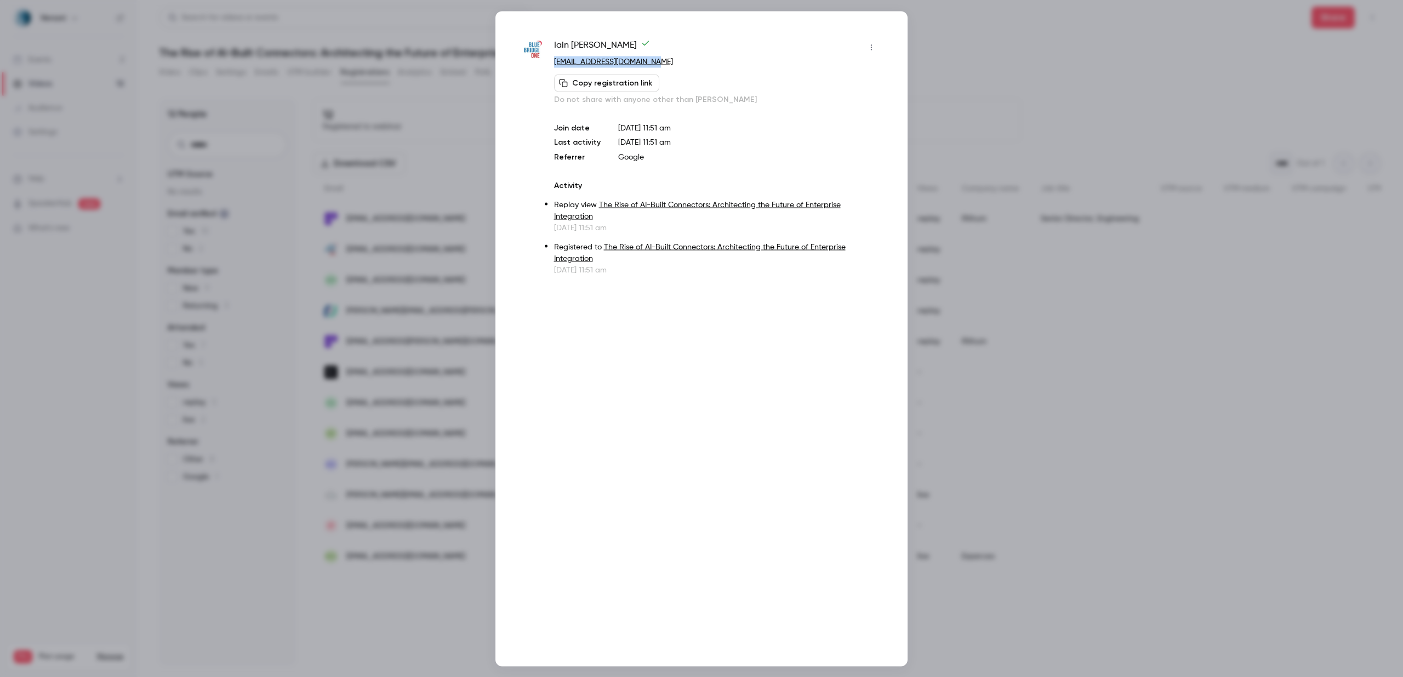
drag, startPoint x: 694, startPoint y: 61, endPoint x: 552, endPoint y: 62, distance: 141.9
click at [552, 62] on div "Iain Murray imurray@bluebridgeone.com Copy registration link Do not share with …" at bounding box center [701, 156] width 357 height 237
click at [1061, 61] on div at bounding box center [701, 338] width 1403 height 677
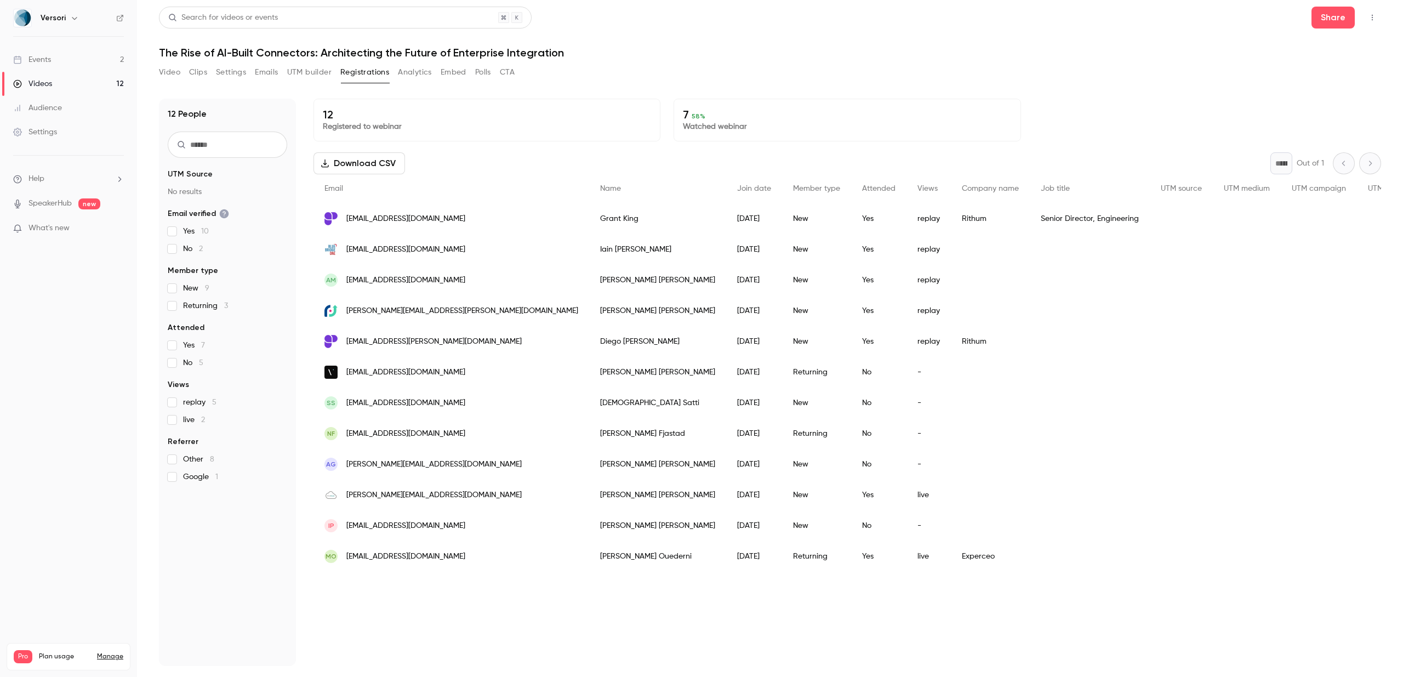
click at [41, 78] on div "Videos" at bounding box center [32, 83] width 39 height 11
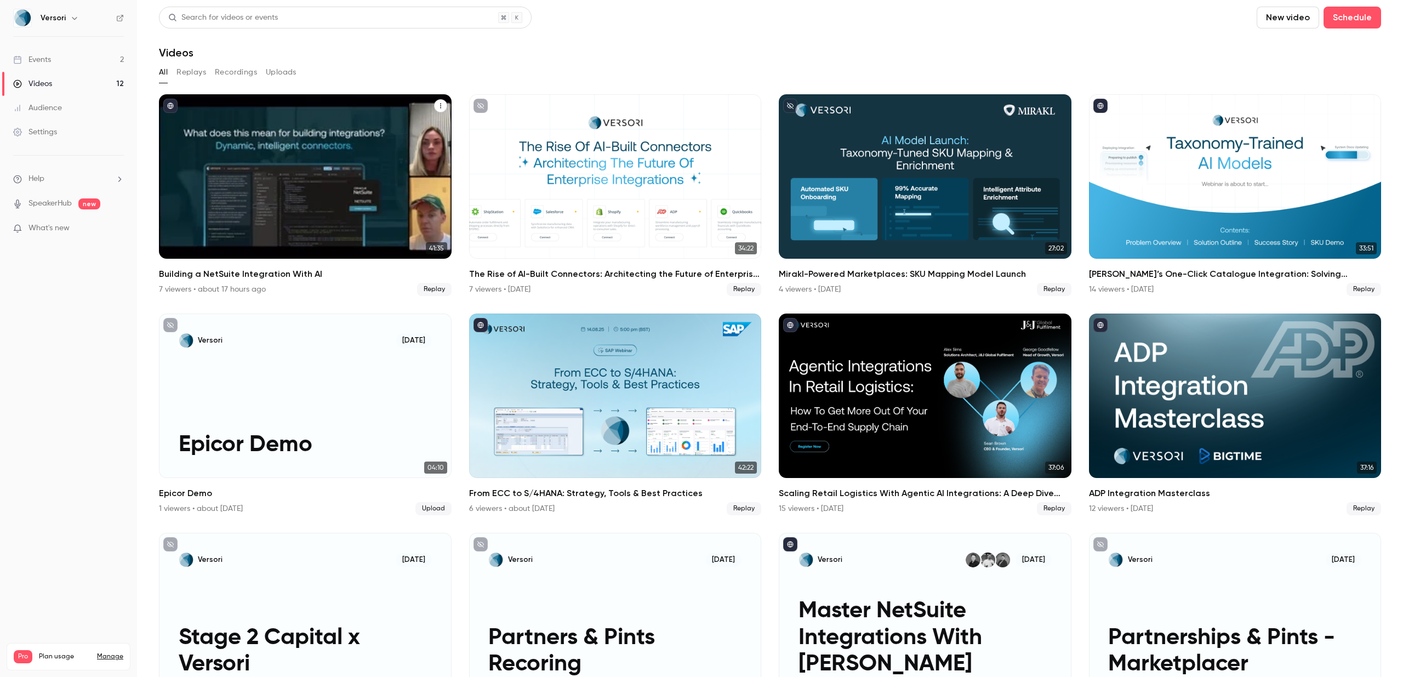
click at [273, 272] on h2 "Building a NetSuite Integration With AI" at bounding box center [305, 273] width 293 height 13
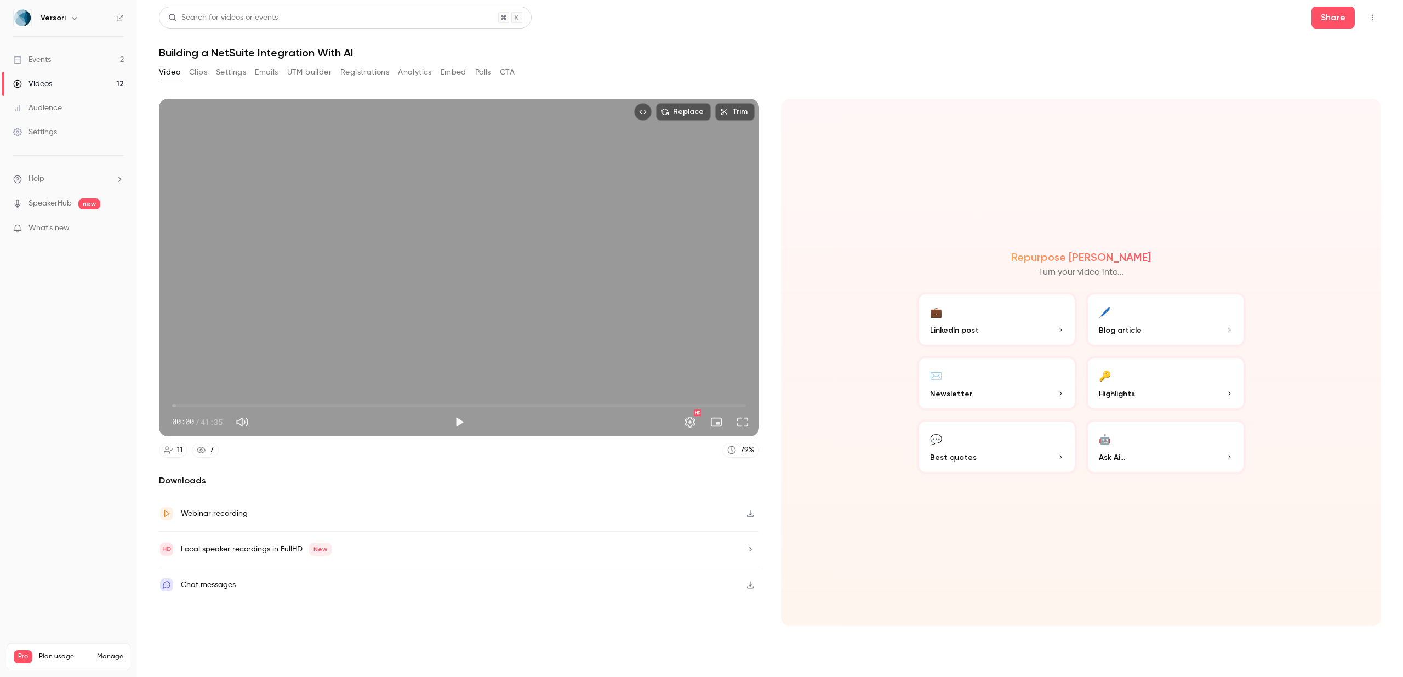
click at [369, 75] on button "Registrations" at bounding box center [364, 73] width 49 height 18
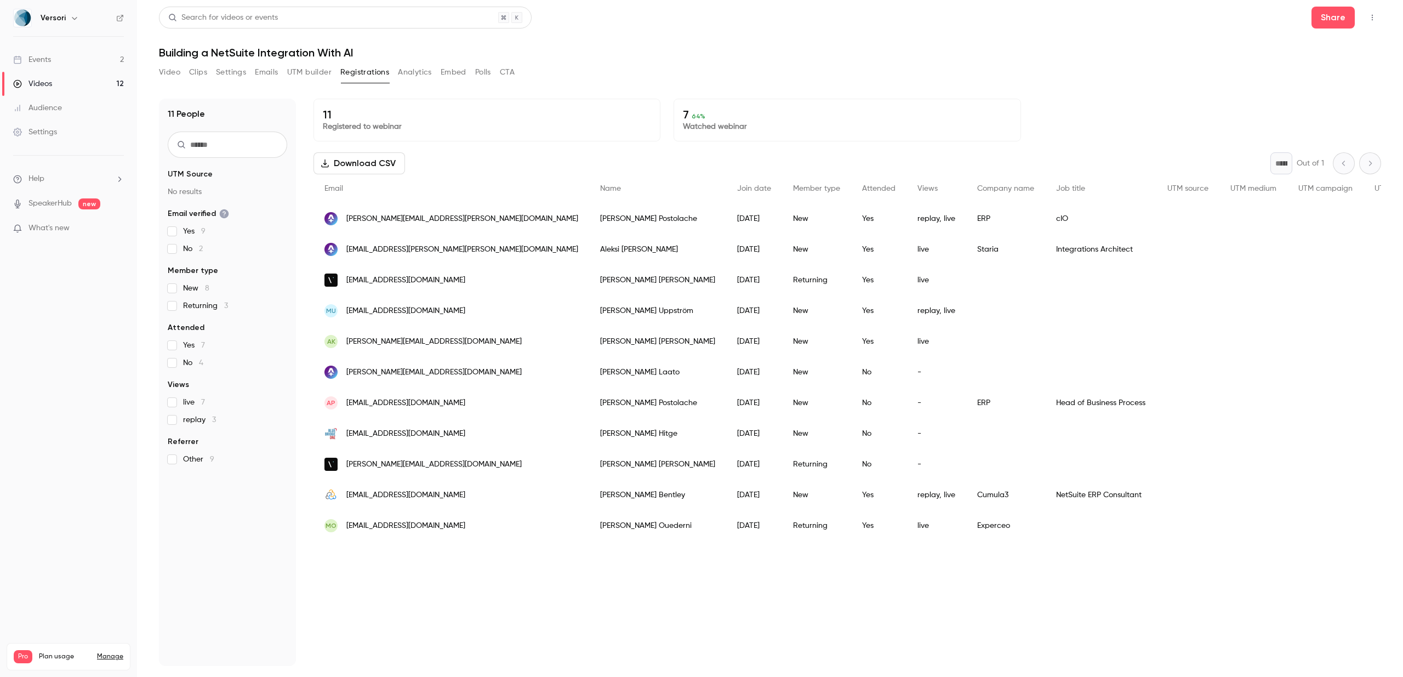
click at [413, 340] on span "[PERSON_NAME][EMAIL_ADDRESS][DOMAIN_NAME]" at bounding box center [433, 342] width 175 height 12
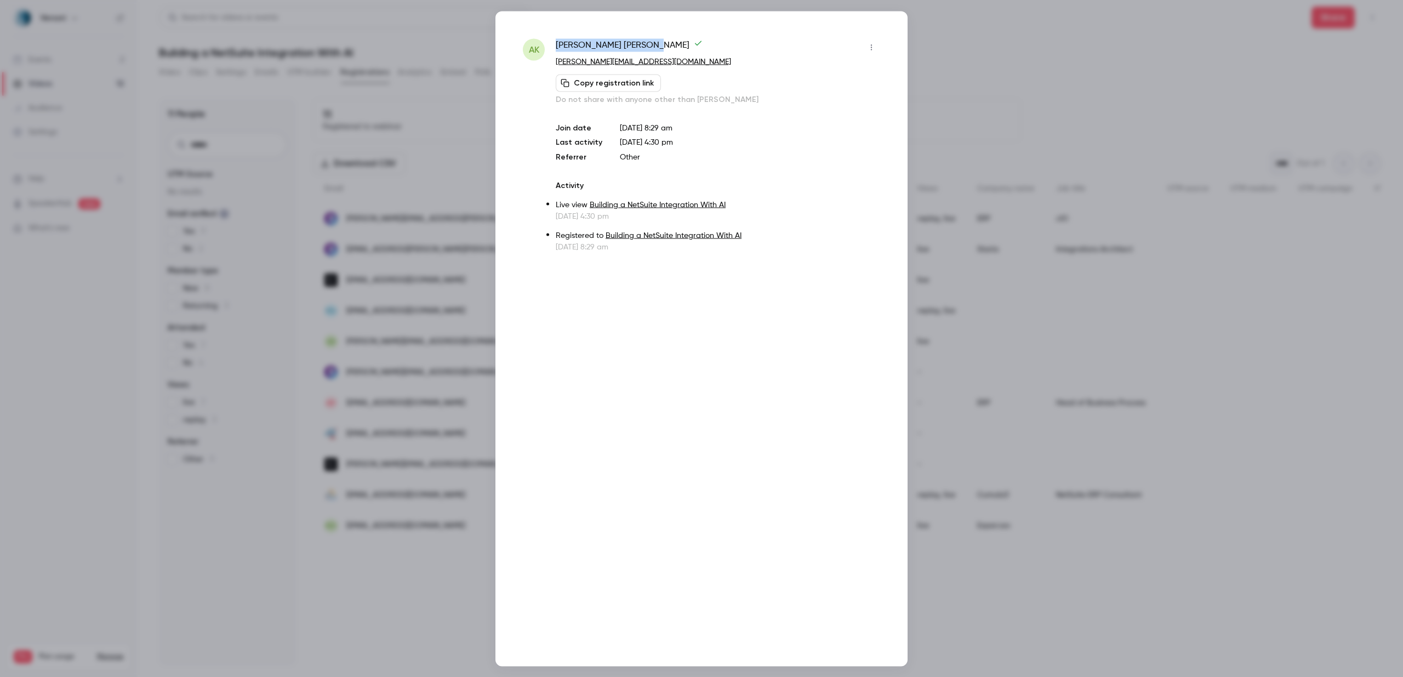
drag, startPoint x: 628, startPoint y: 42, endPoint x: 554, endPoint y: 44, distance: 73.5
click at [554, 44] on div "AK Arkadiusz Kurnicki arkadiusz.kurnicki@gmail.com Copy registration link Do no…" at bounding box center [701, 145] width 357 height 214
click at [602, 42] on span "Arkadiusz Kurnicki" at bounding box center [629, 47] width 147 height 18
drag, startPoint x: 676, startPoint y: 62, endPoint x: 553, endPoint y: 61, distance: 122.7
click at [553, 61] on div "AK Arkadiusz Kurnicki arkadiusz.kurnicki@gmail.com Copy registration link Do no…" at bounding box center [701, 145] width 357 height 214
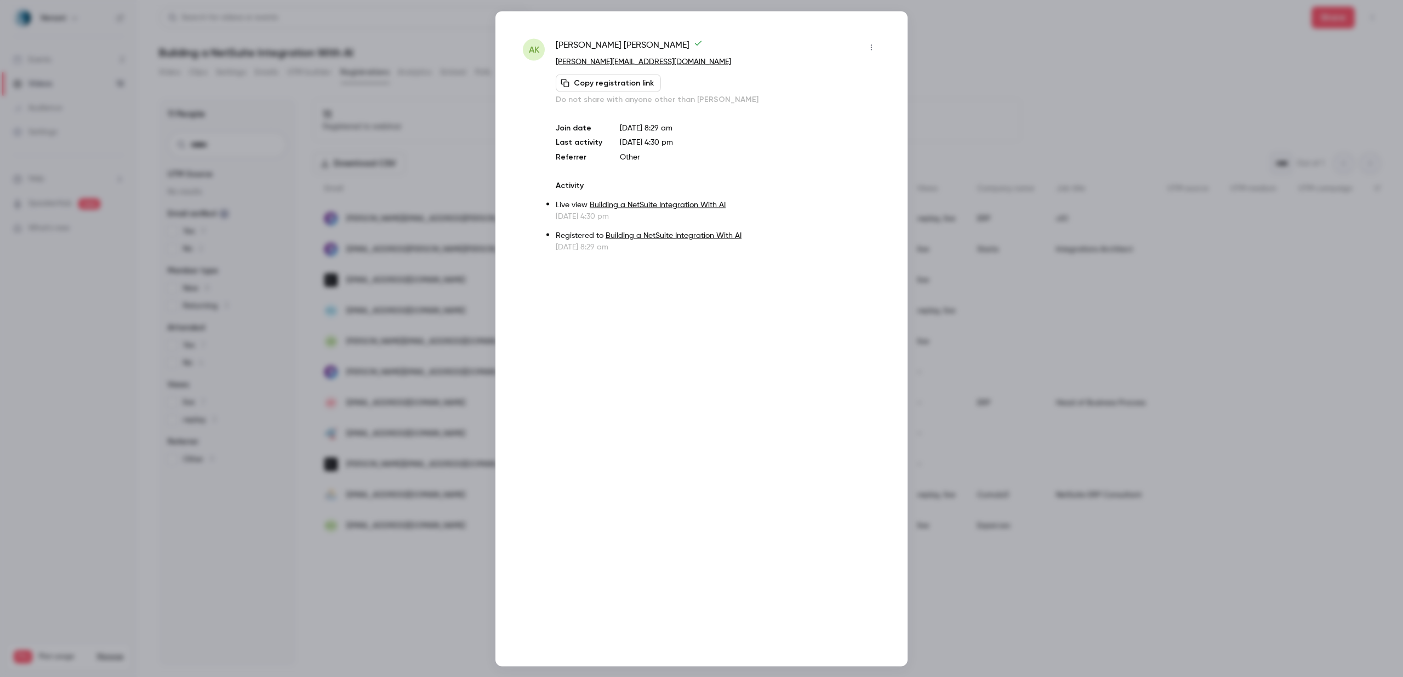
click at [1035, 88] on div at bounding box center [701, 338] width 1403 height 677
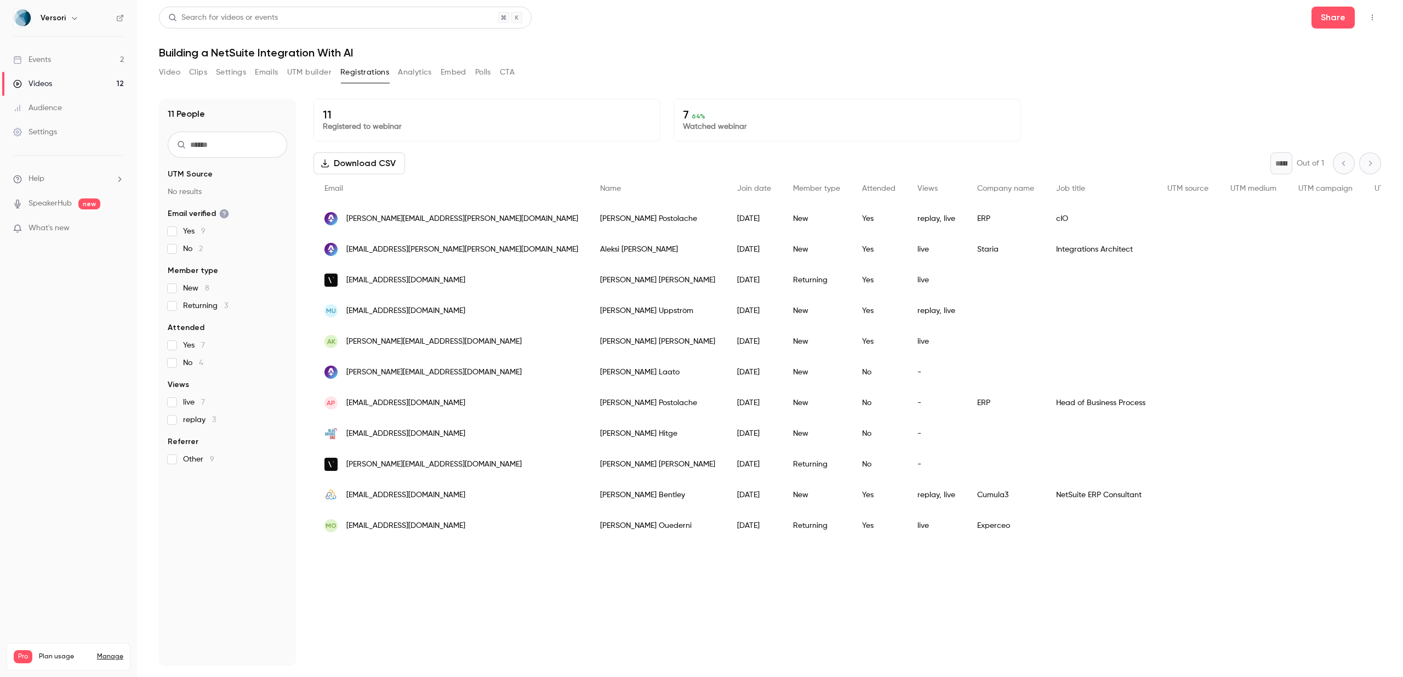
click at [589, 374] on div "Heikki Laato" at bounding box center [657, 372] width 137 height 31
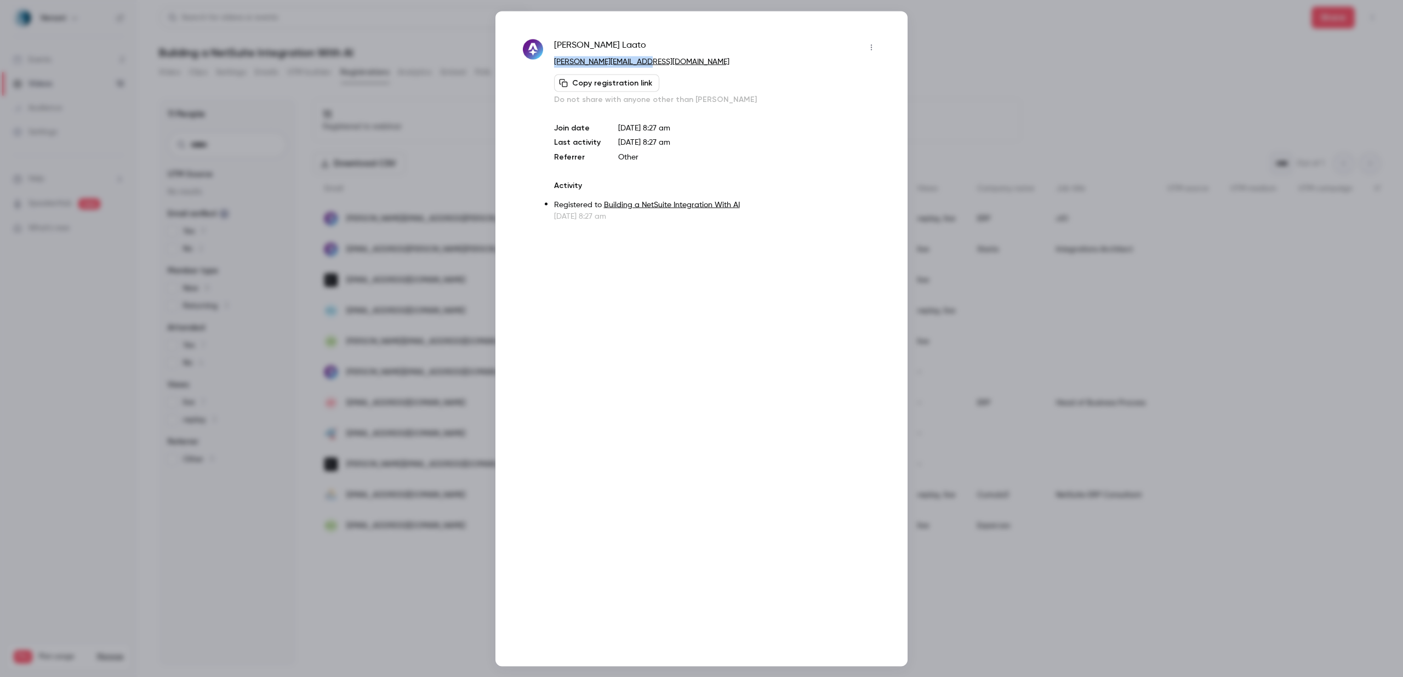
drag, startPoint x: 650, startPoint y: 62, endPoint x: 552, endPoint y: 59, distance: 98.7
click at [552, 59] on div "Heikki Laato heikki.laato@staria.com Copy registration link Do not share with a…" at bounding box center [701, 129] width 357 height 183
click at [1008, 65] on div at bounding box center [701, 338] width 1403 height 677
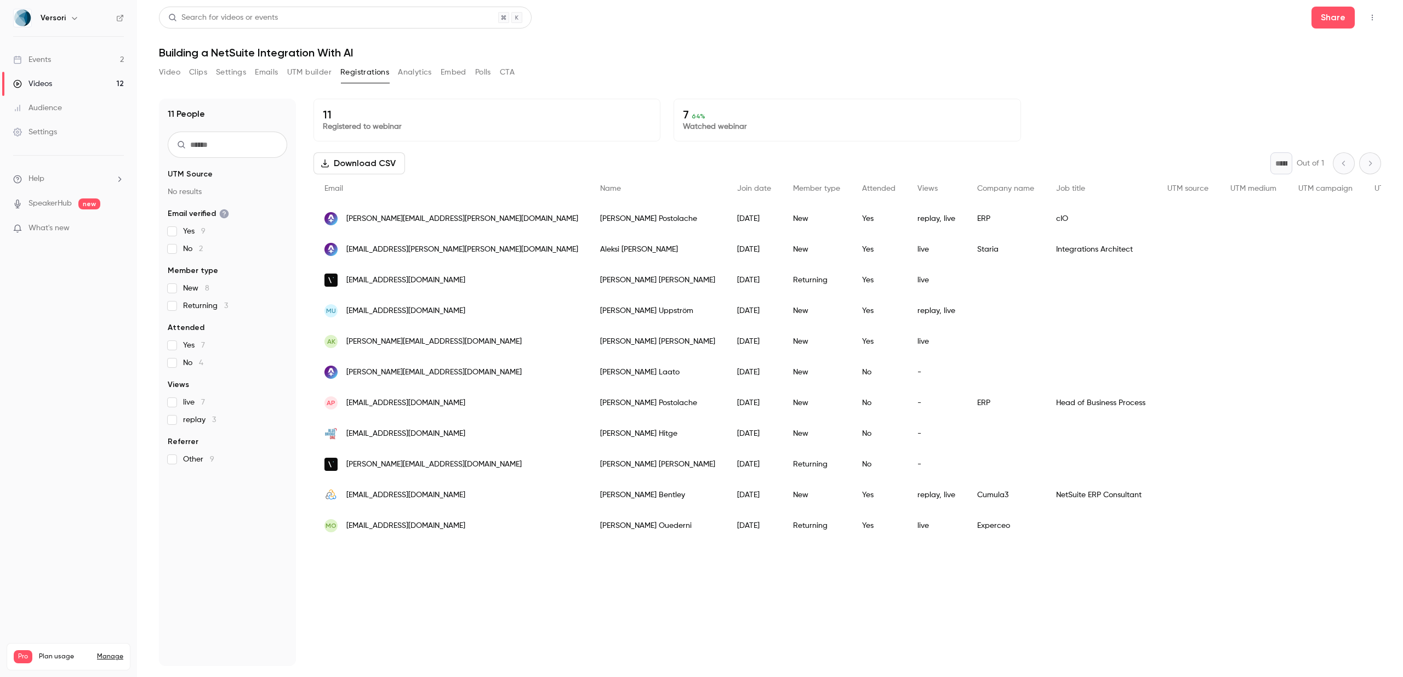
click at [589, 407] on div "Andrei Postolache" at bounding box center [657, 402] width 137 height 31
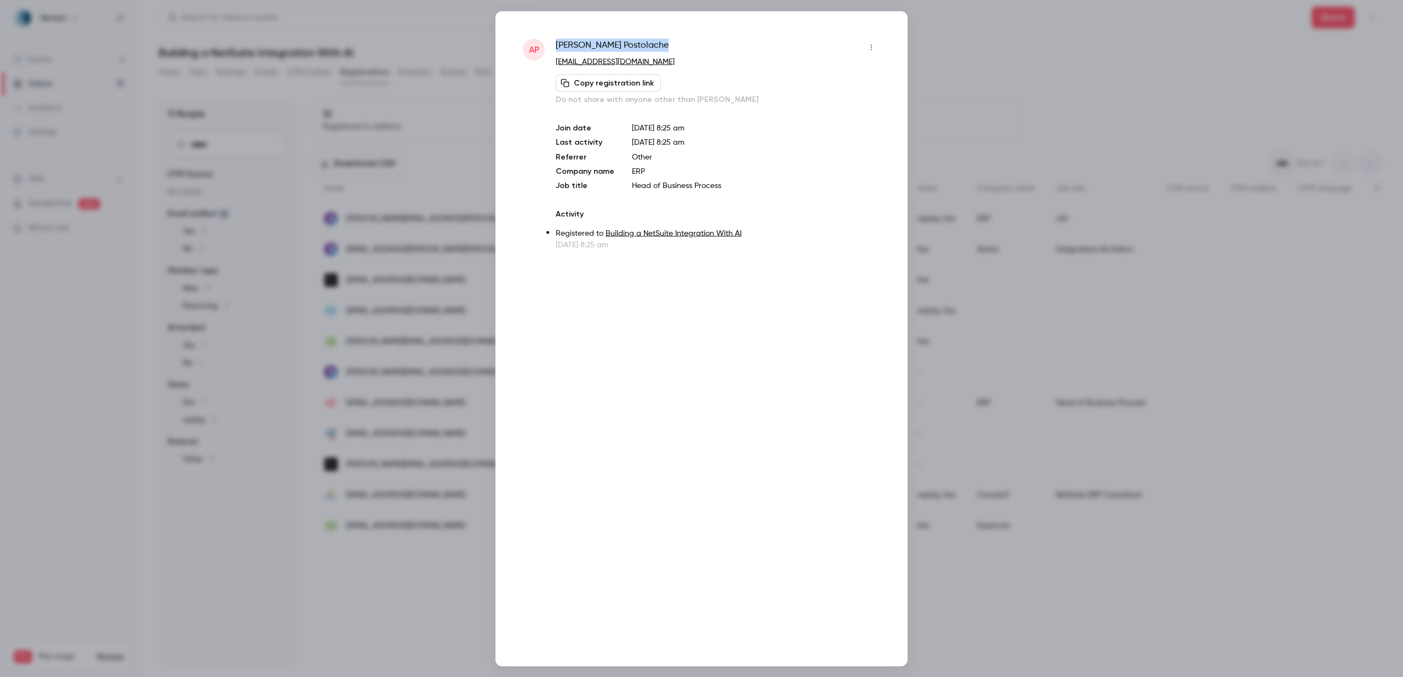
drag, startPoint x: 634, startPoint y: 46, endPoint x: 557, endPoint y: 44, distance: 77.3
click at [557, 44] on div "Andrei Postolache" at bounding box center [718, 47] width 324 height 18
drag, startPoint x: 659, startPoint y: 62, endPoint x: 552, endPoint y: 64, distance: 106.8
click at [552, 64] on div "AP Andrei Postolache pandser@gmail.com Copy registration link Do not share with…" at bounding box center [701, 143] width 357 height 211
drag, startPoint x: 643, startPoint y: 44, endPoint x: 553, endPoint y: 39, distance: 90.6
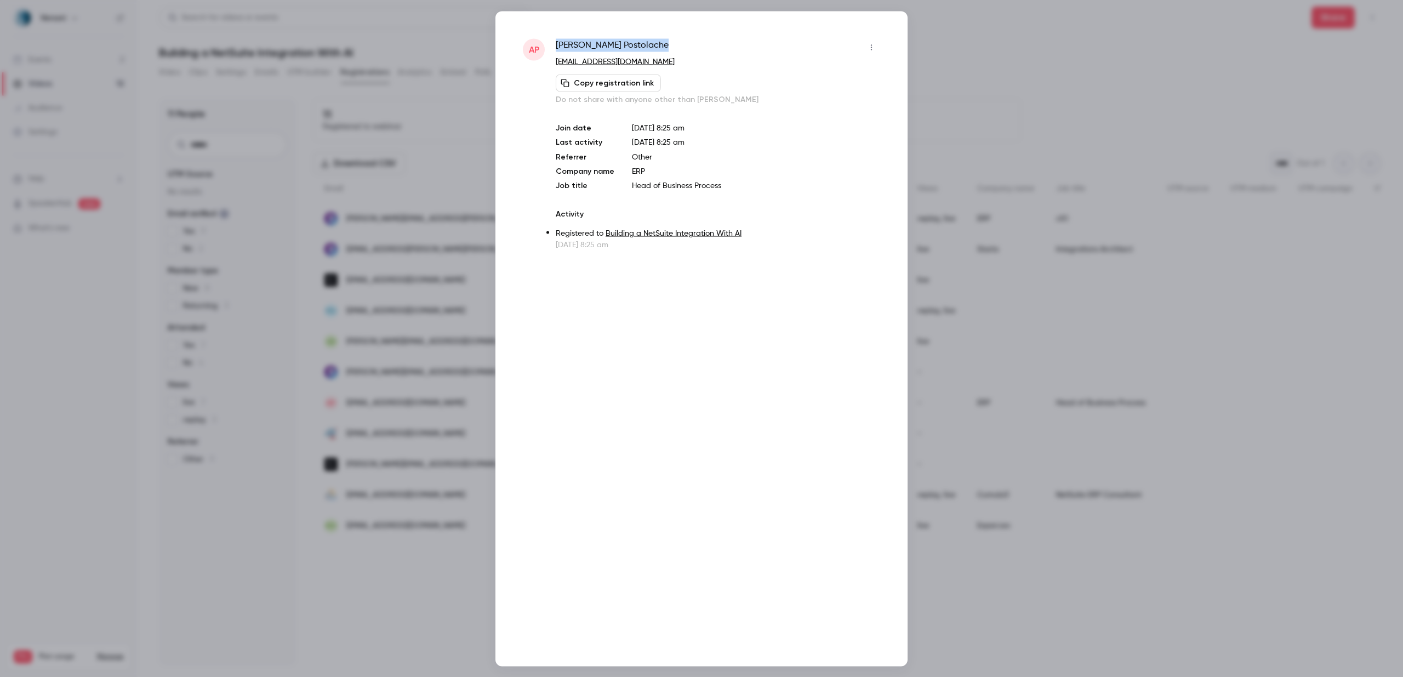
click at [553, 39] on div "AP Andrei Postolache pandser@gmail.com Copy registration link Do not share with…" at bounding box center [701, 143] width 357 height 211
click at [991, 75] on div at bounding box center [701, 338] width 1403 height 677
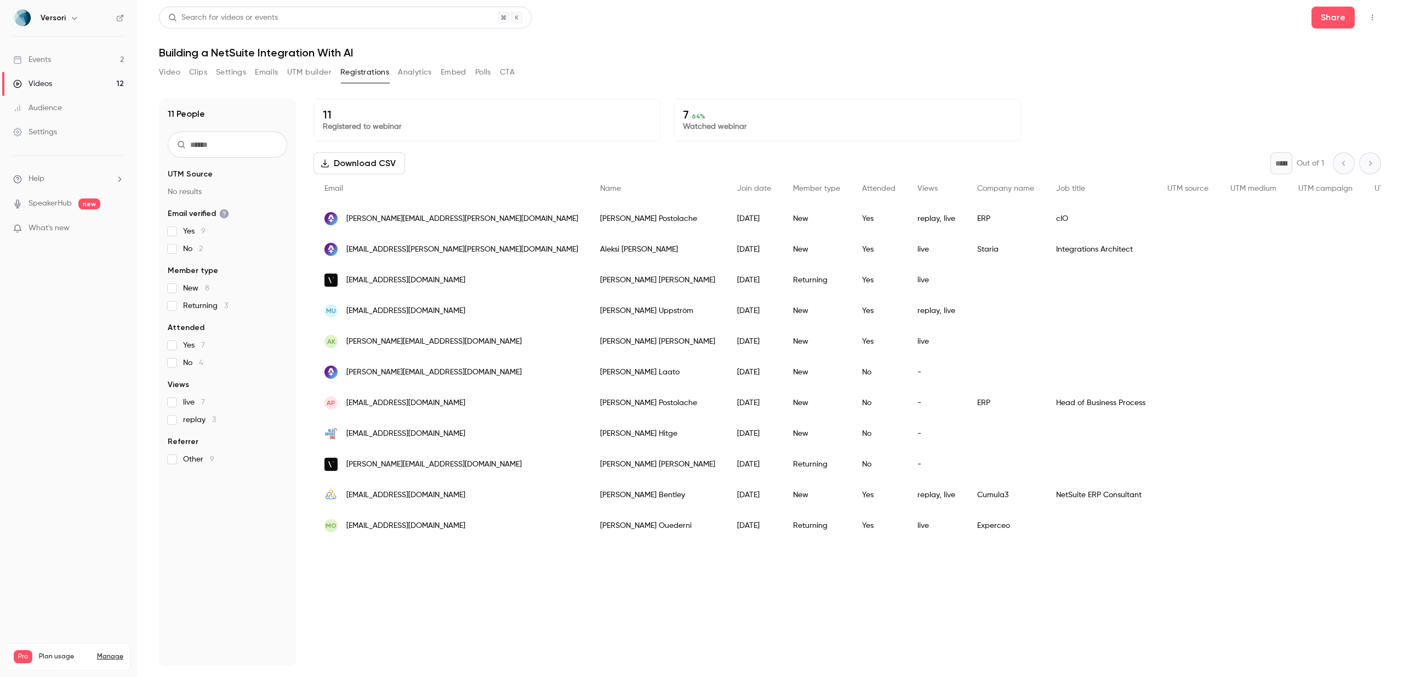
click at [589, 494] on div "Sheila Bentley" at bounding box center [657, 494] width 137 height 31
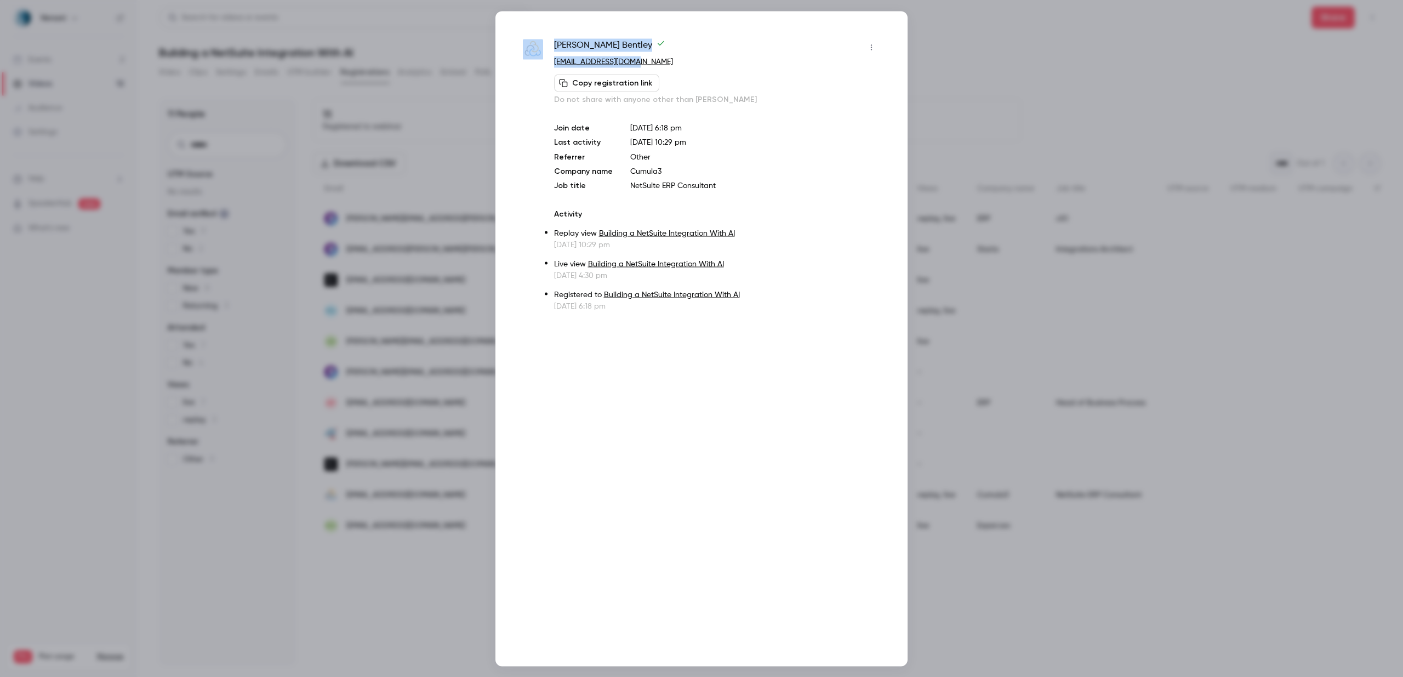
drag, startPoint x: 654, startPoint y: 64, endPoint x: 545, endPoint y: 64, distance: 109.0
click at [545, 65] on div "Sheila Bentley sbentley@cumula3.com Copy registration link Do not share with an…" at bounding box center [701, 174] width 357 height 273
click at [545, 64] on div "Sheila Bentley sbentley@cumula3.com Copy registration link Do not share with an…" at bounding box center [701, 174] width 357 height 273
drag, startPoint x: 640, startPoint y: 62, endPoint x: 553, endPoint y: 60, distance: 87.1
click at [553, 60] on div "Sheila Bentley sbentley@cumula3.com Copy registration link Do not share with an…" at bounding box center [701, 174] width 357 height 273
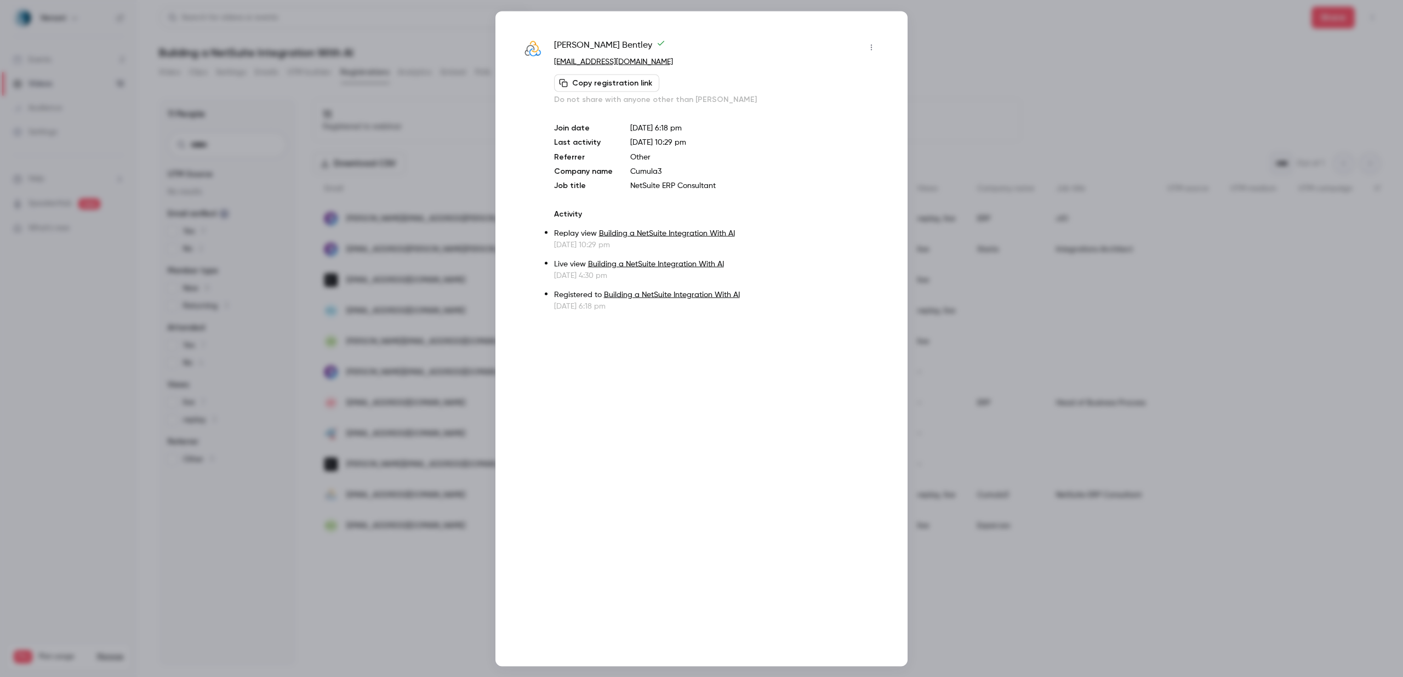
click at [1022, 56] on div at bounding box center [701, 338] width 1403 height 677
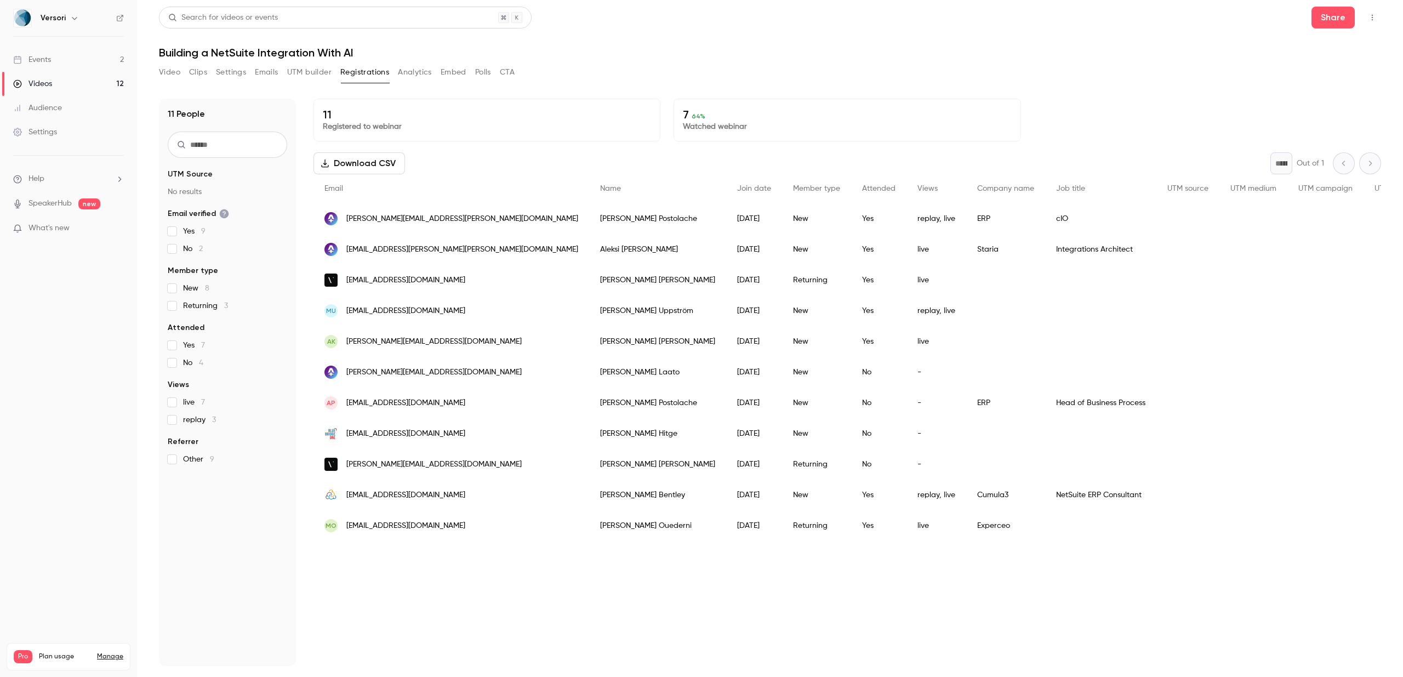
click at [589, 527] on div "Mohamed Ouederni" at bounding box center [657, 525] width 137 height 31
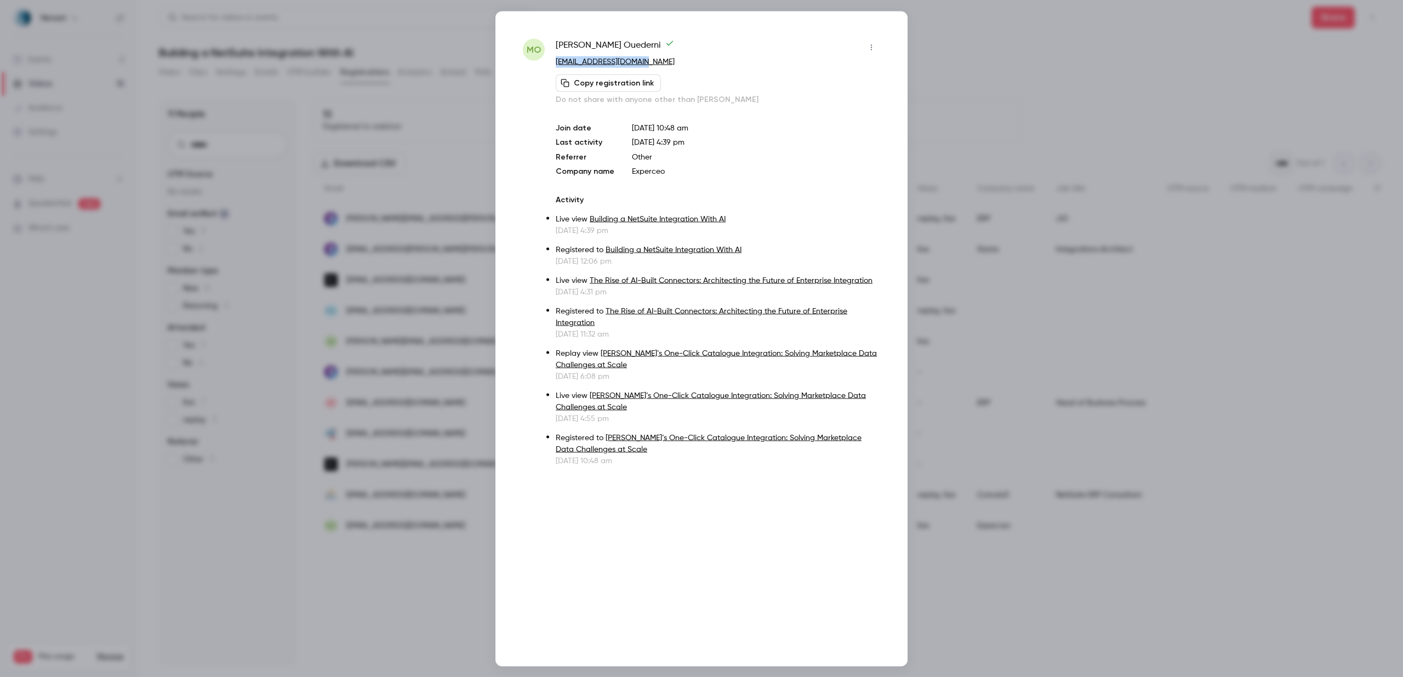
drag, startPoint x: 665, startPoint y: 61, endPoint x: 552, endPoint y: 62, distance: 112.9
click at [552, 62] on div "MO Mohamed Ouederni mouederni@experceo.com Copy registration link Do not share …" at bounding box center [701, 251] width 357 height 427
